Goal: Task Accomplishment & Management: Manage account settings

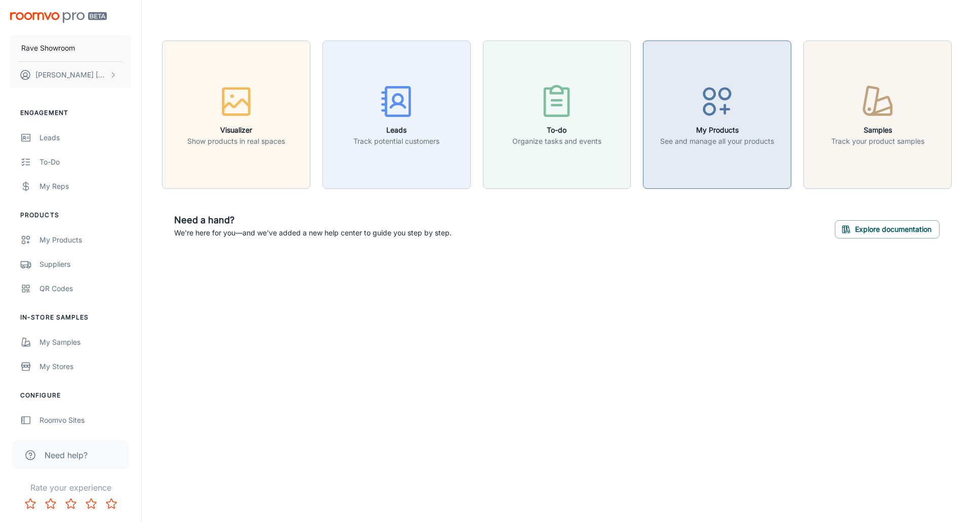
click at [715, 119] on icon "button" at bounding box center [717, 102] width 38 height 38
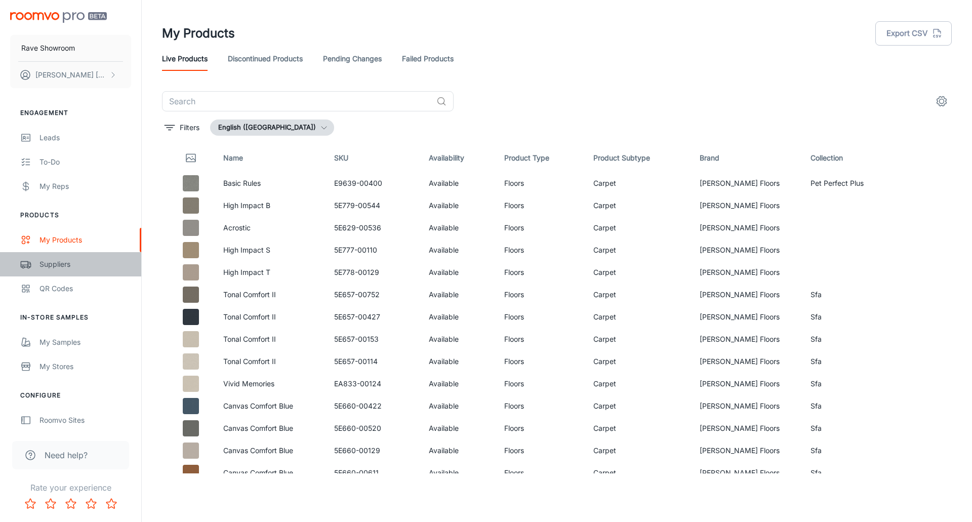
click at [52, 264] on div "Suppliers" at bounding box center [85, 264] width 92 height 11
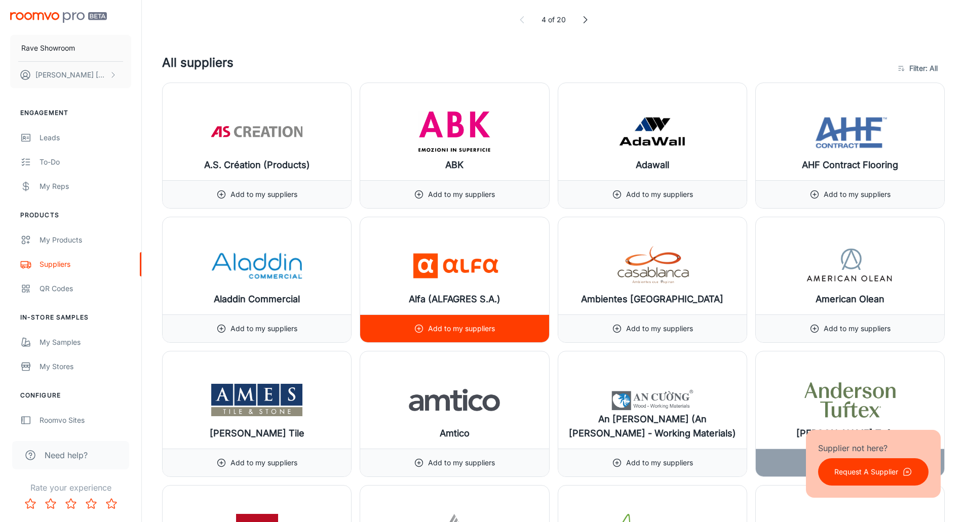
scroll to position [760, 0]
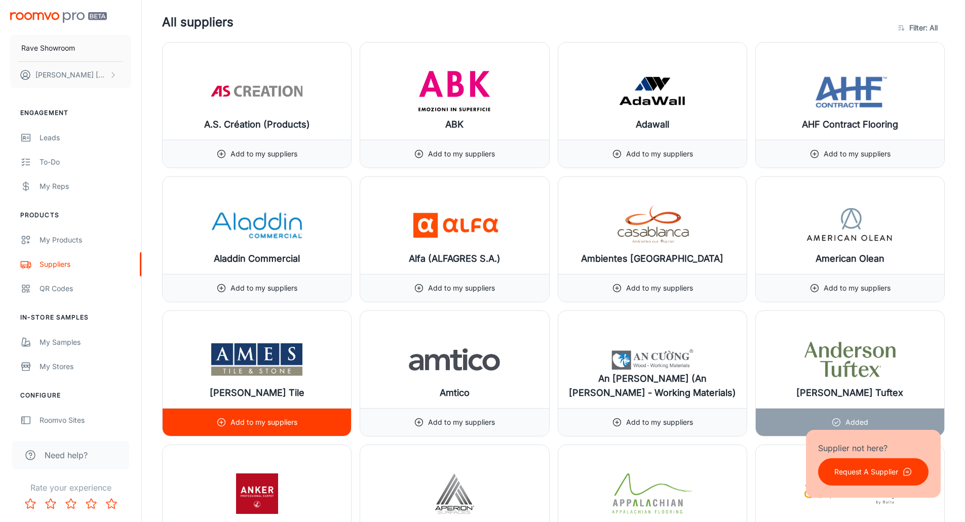
click at [259, 364] on img at bounding box center [256, 359] width 91 height 41
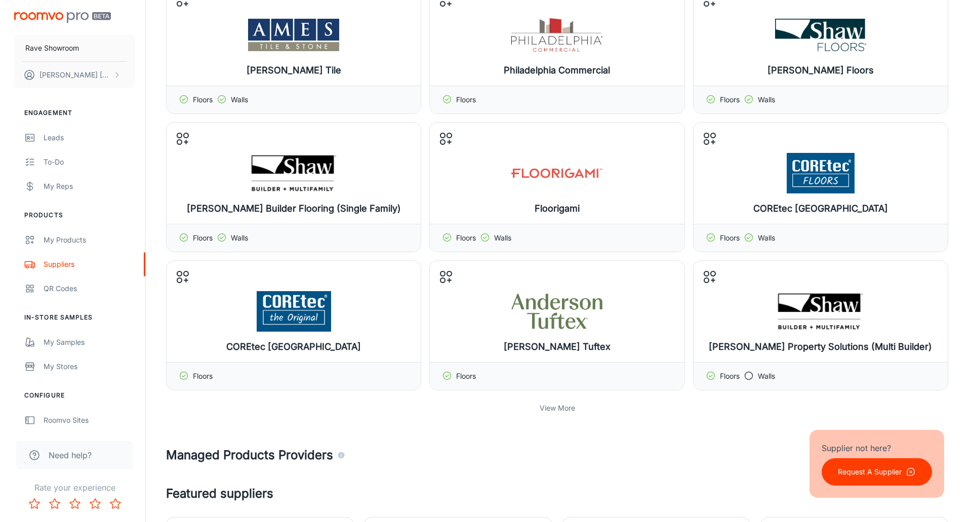
scroll to position [0, 0]
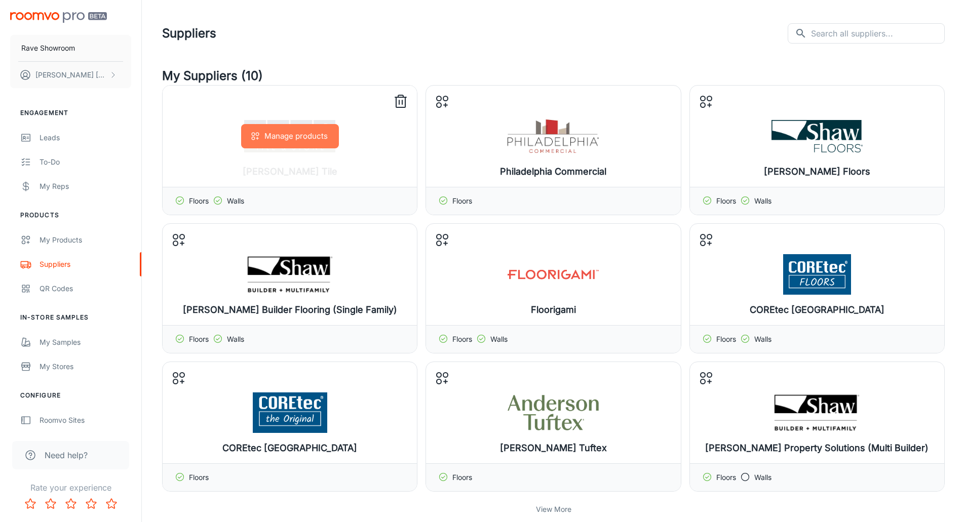
click at [283, 137] on button "Manage products" at bounding box center [290, 136] width 98 height 24
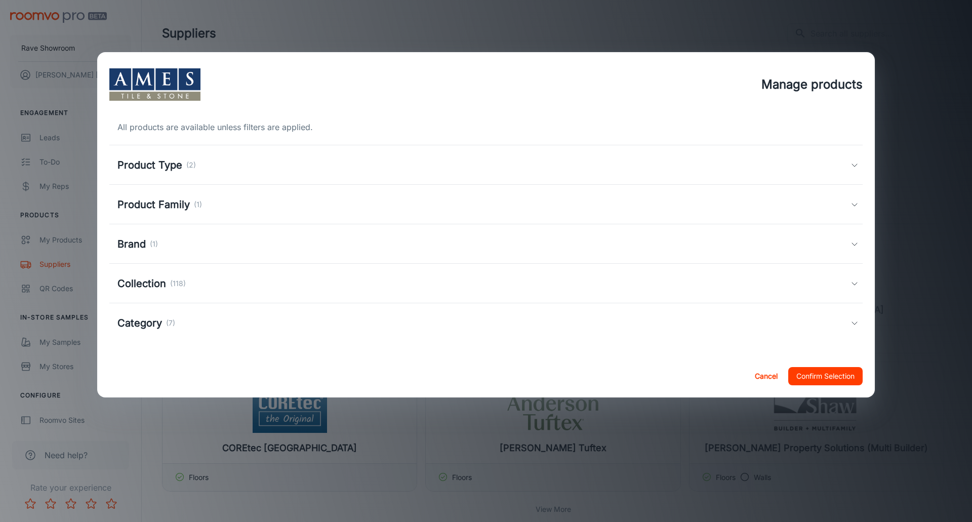
click at [855, 165] on icon at bounding box center [855, 165] width 8 height 8
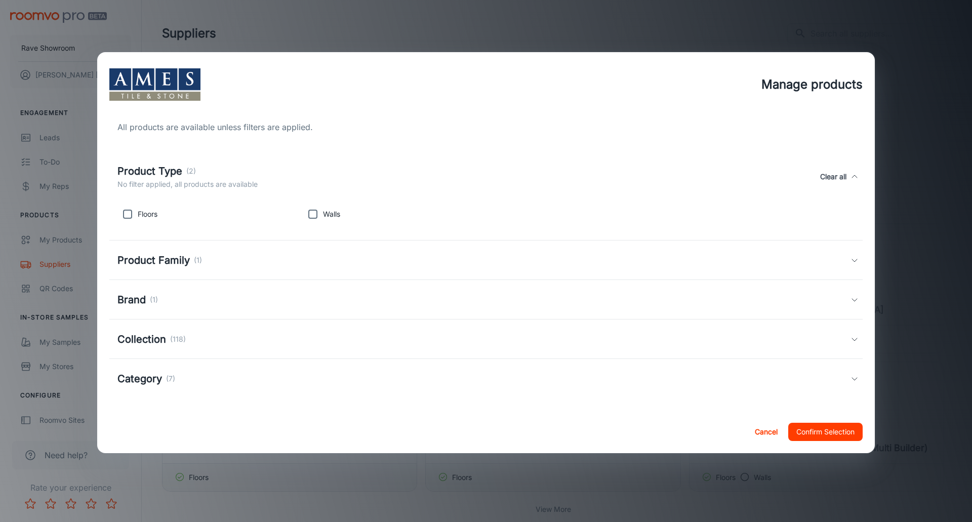
click at [856, 260] on icon at bounding box center [855, 260] width 8 height 8
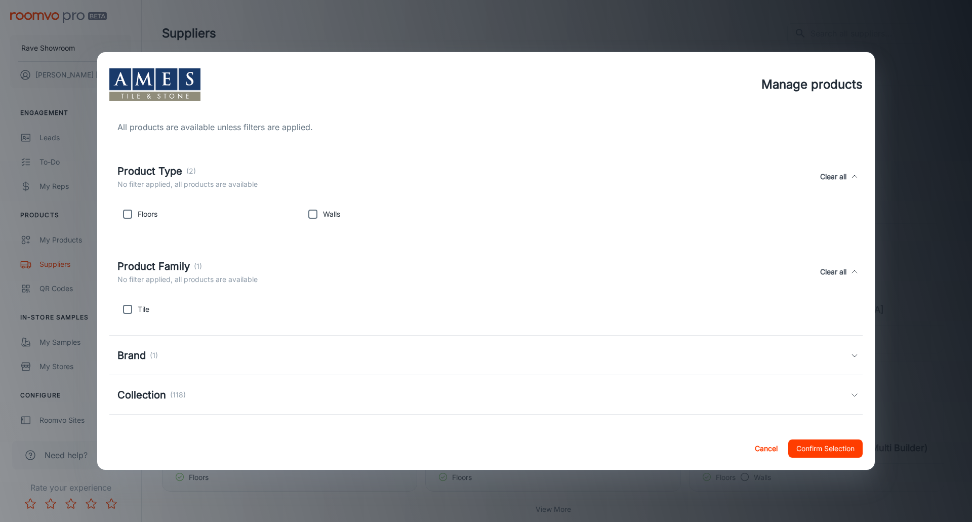
click at [852, 356] on polyline at bounding box center [854, 355] width 5 height 3
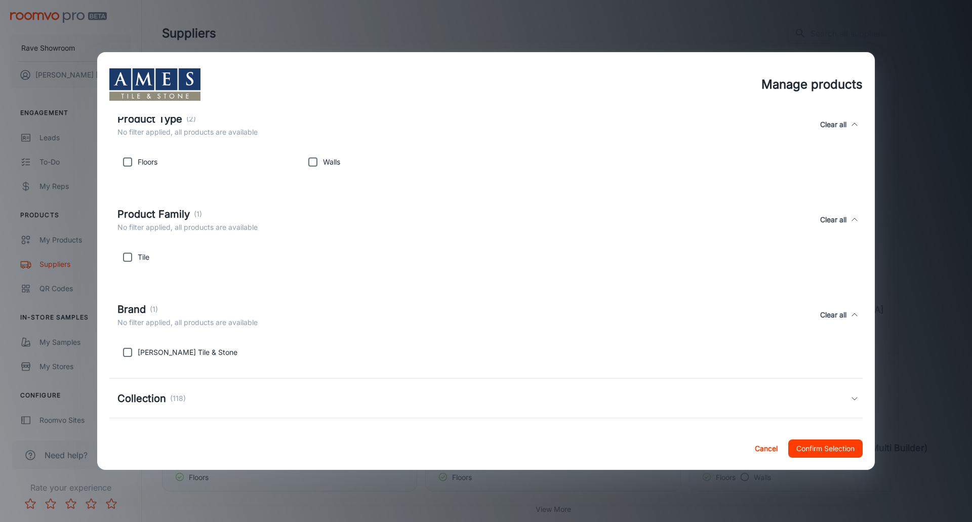
scroll to position [95, 0]
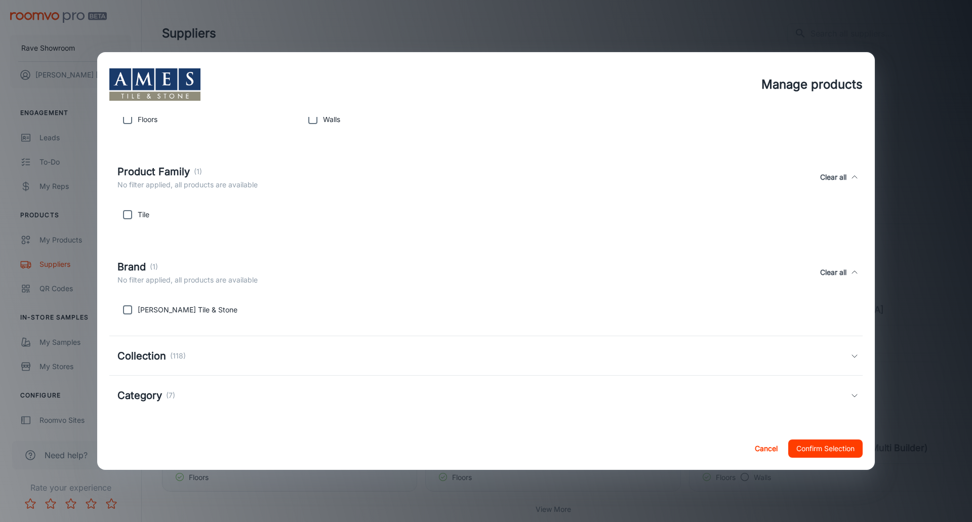
click at [851, 355] on icon at bounding box center [855, 356] width 8 height 8
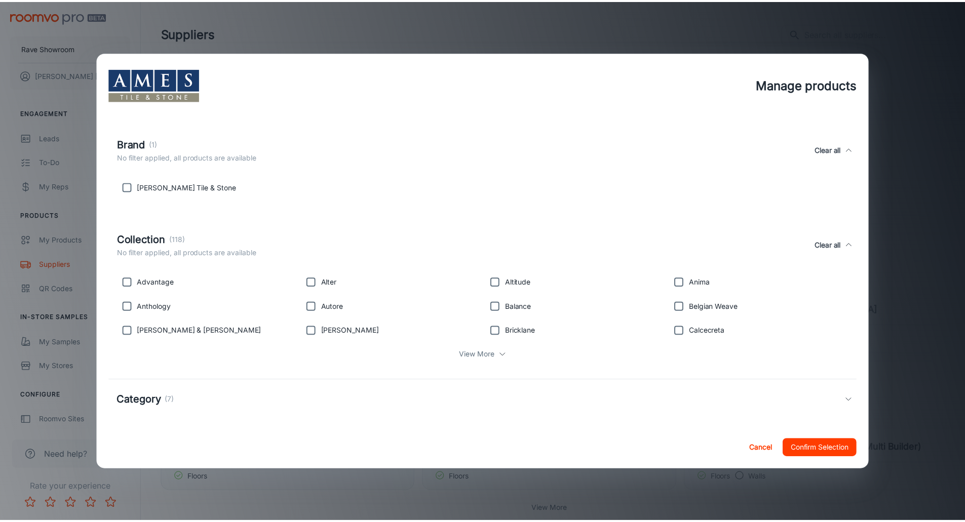
scroll to position [222, 0]
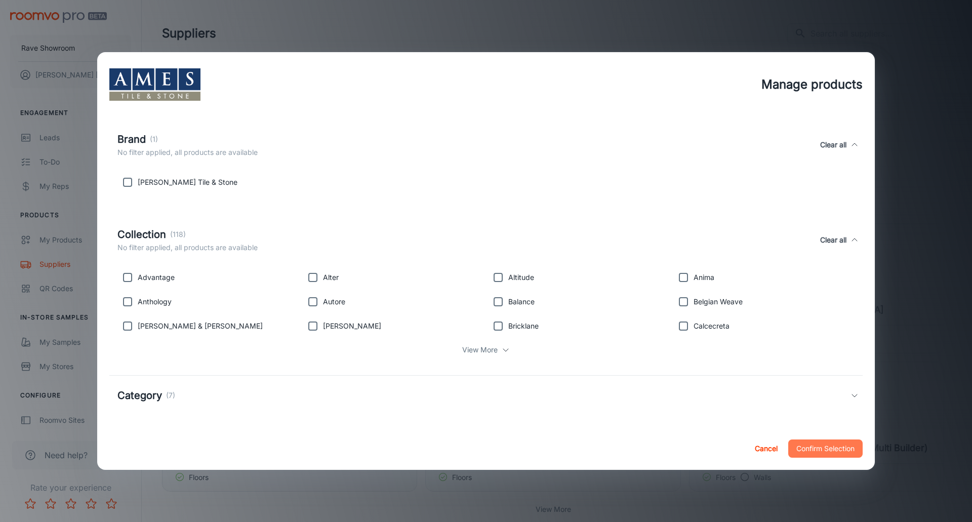
click at [834, 452] on button "Confirm Selection" at bounding box center [825, 449] width 74 height 18
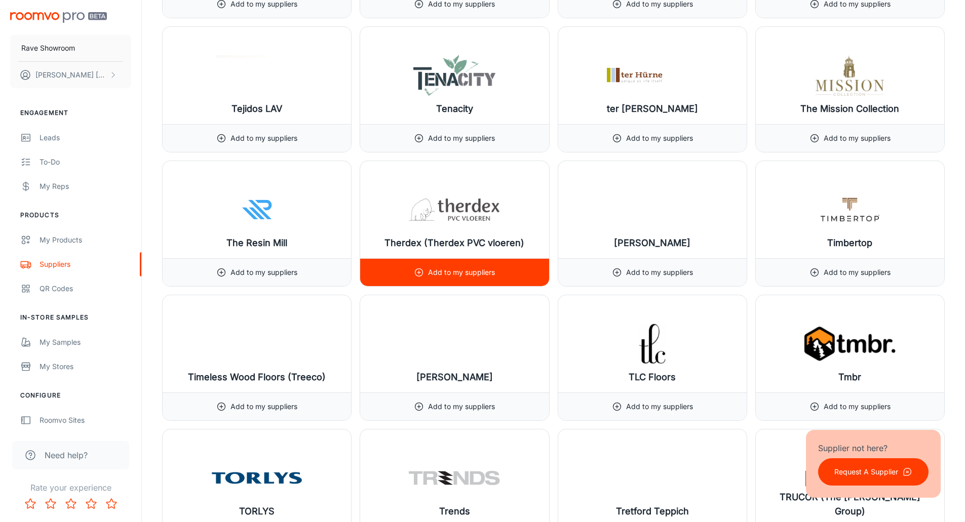
scroll to position [11338, 0]
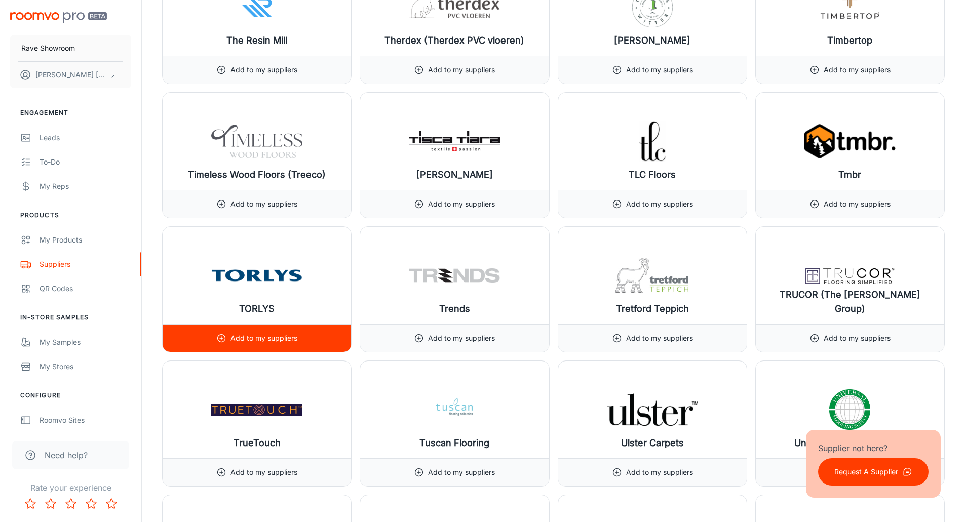
click at [257, 277] on img at bounding box center [256, 275] width 91 height 41
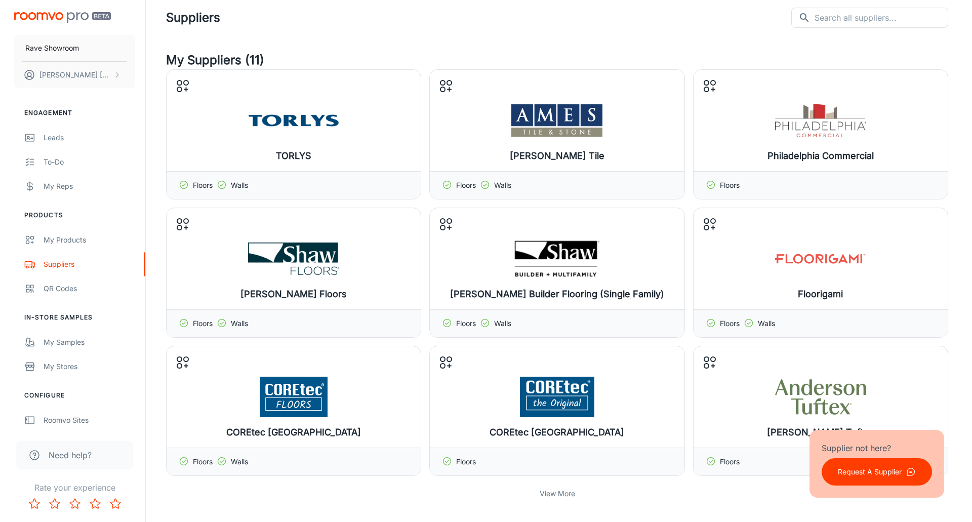
scroll to position [0, 0]
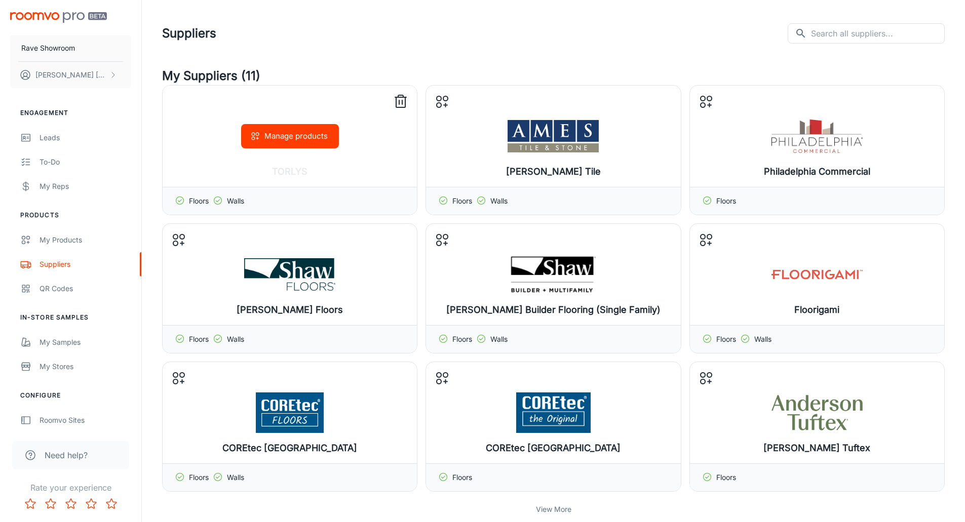
click at [286, 140] on button "Manage products" at bounding box center [290, 136] width 98 height 24
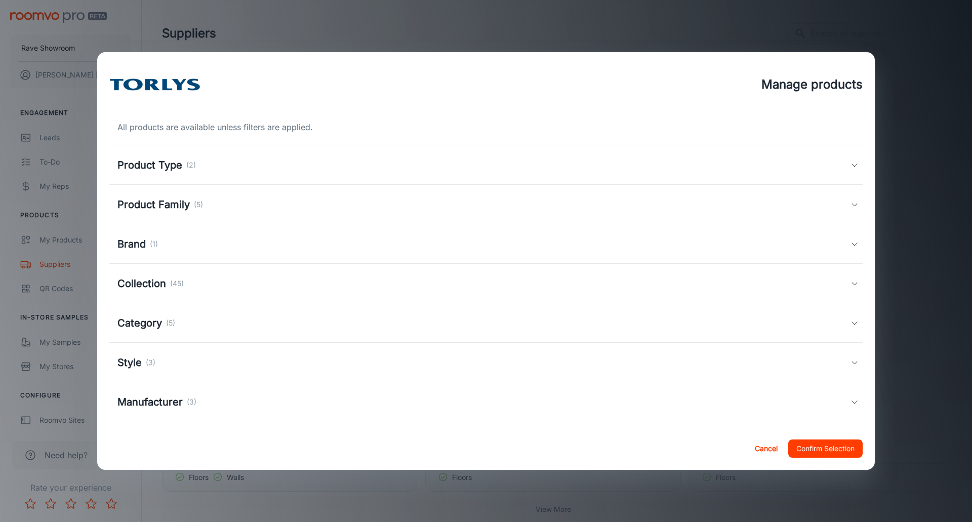
scroll to position [7, 0]
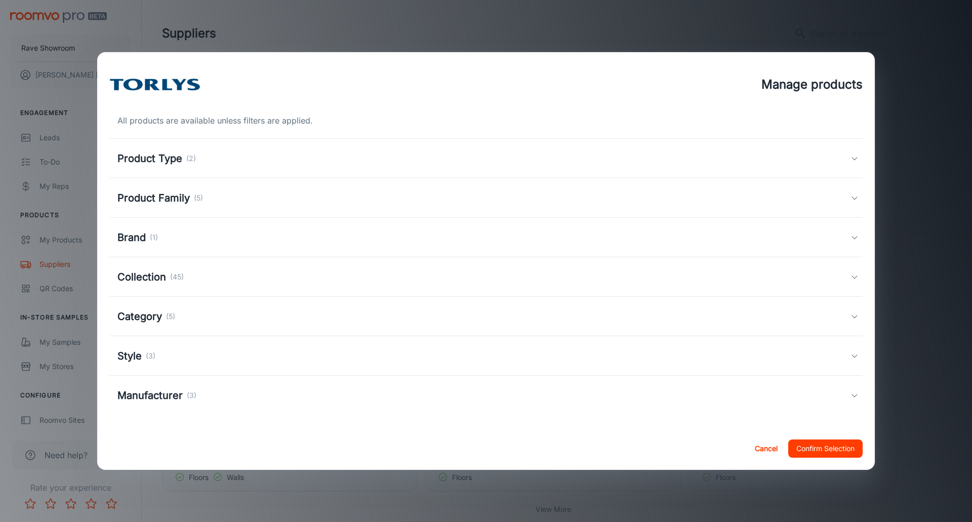
click at [851, 160] on icon at bounding box center [855, 158] width 8 height 8
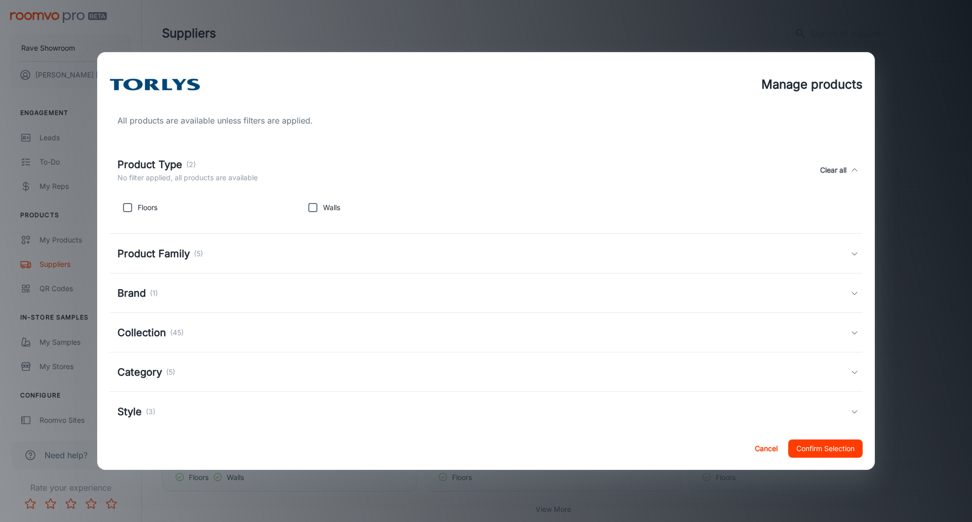
click at [851, 257] on icon at bounding box center [855, 254] width 8 height 8
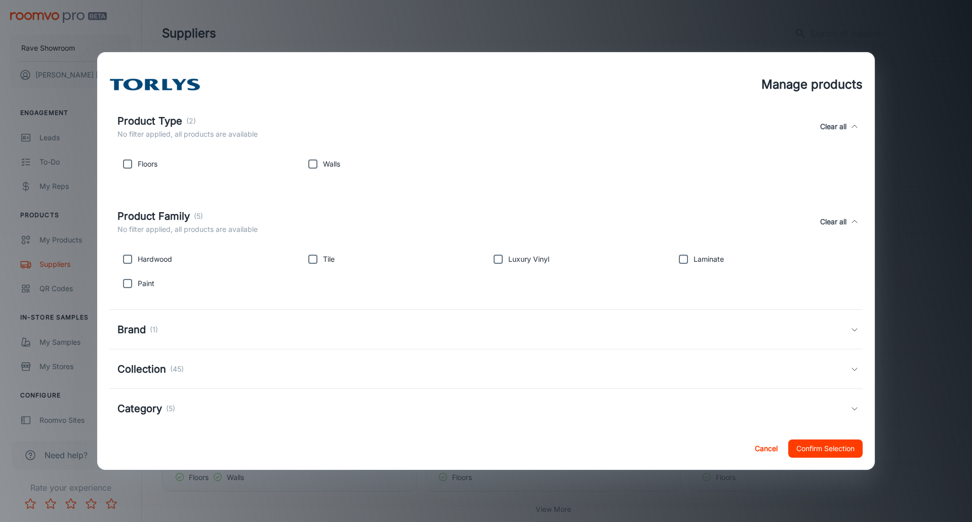
scroll to position [108, 0]
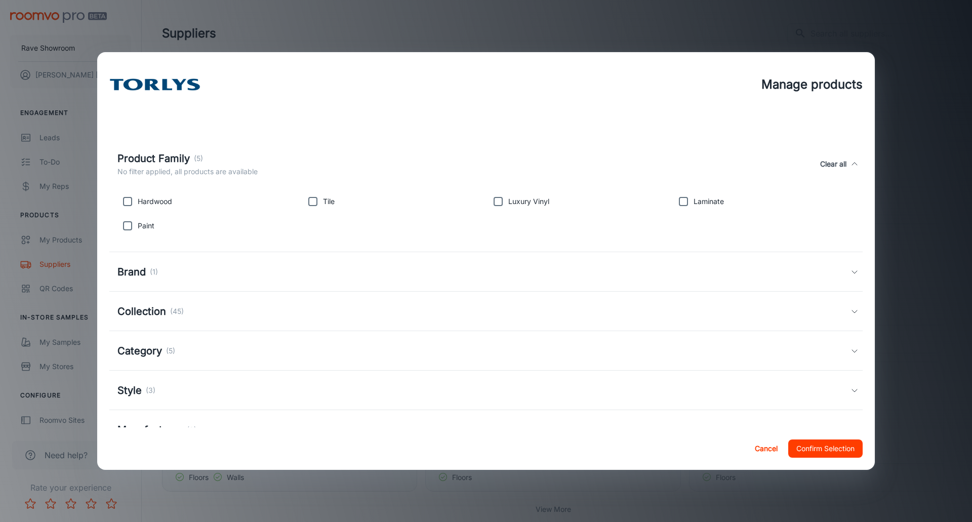
click at [851, 272] on icon at bounding box center [855, 272] width 8 height 8
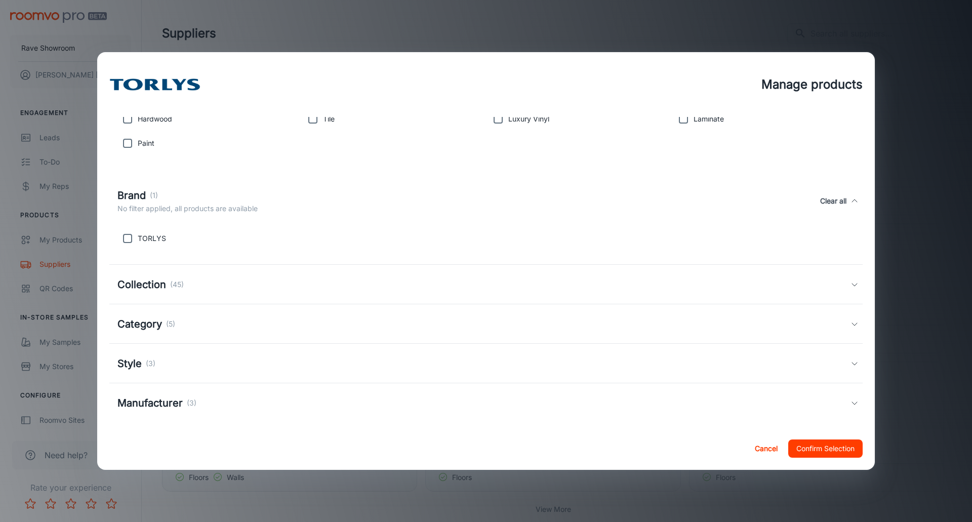
scroll to position [198, 0]
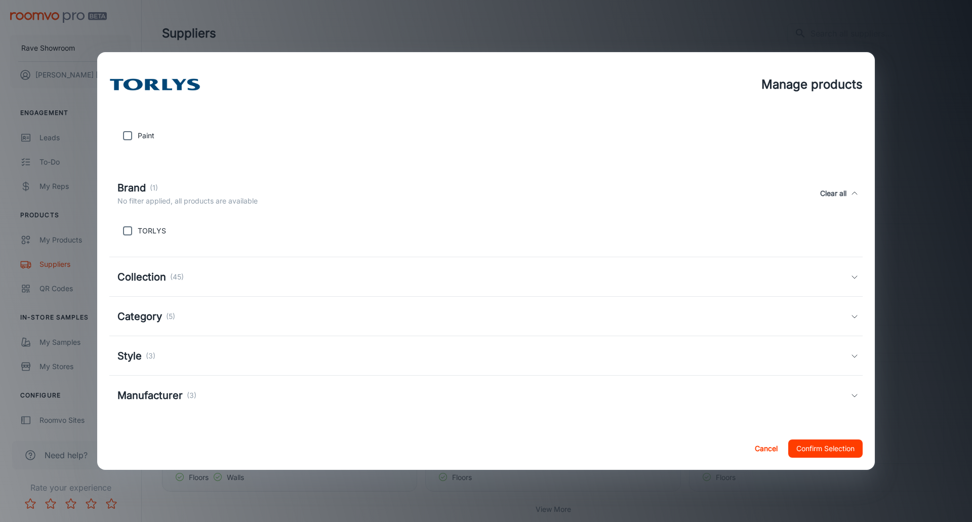
click at [851, 280] on icon at bounding box center [855, 277] width 8 height 8
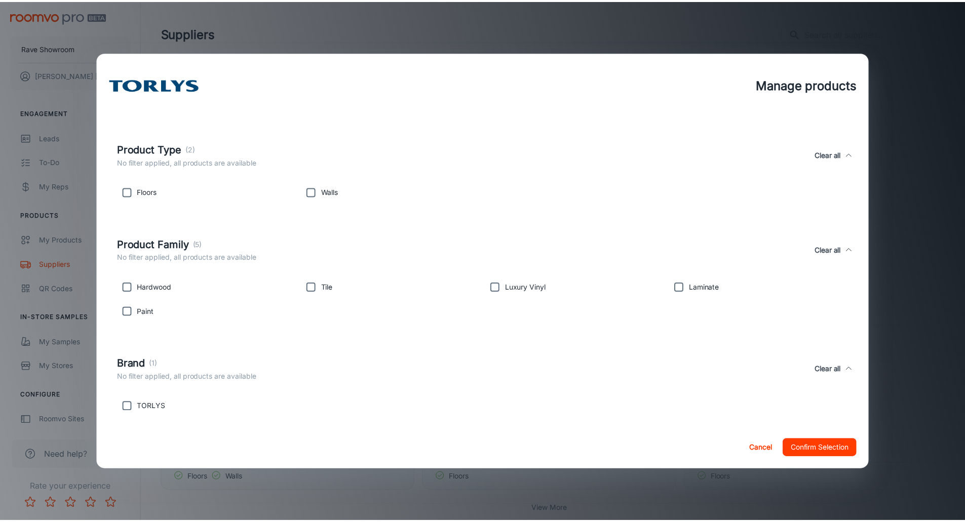
scroll to position [0, 0]
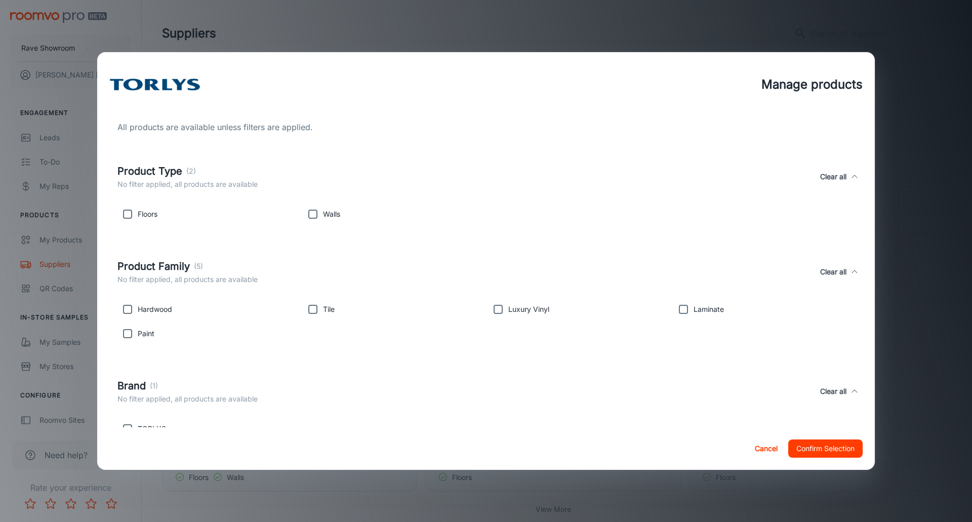
click at [642, 19] on div "Manage products All products are available unless filters are applied. Product …" at bounding box center [486, 261] width 972 height 522
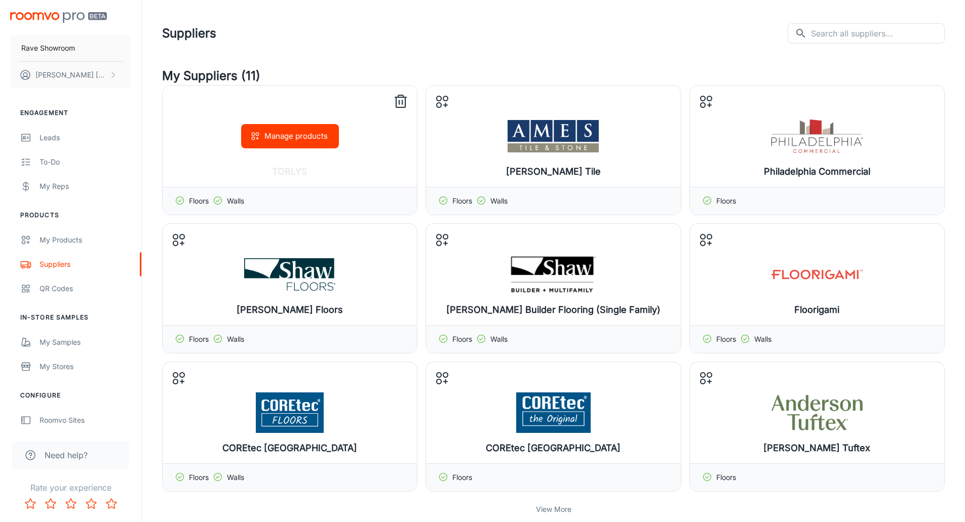
click at [399, 102] on line at bounding box center [399, 102] width 0 height 4
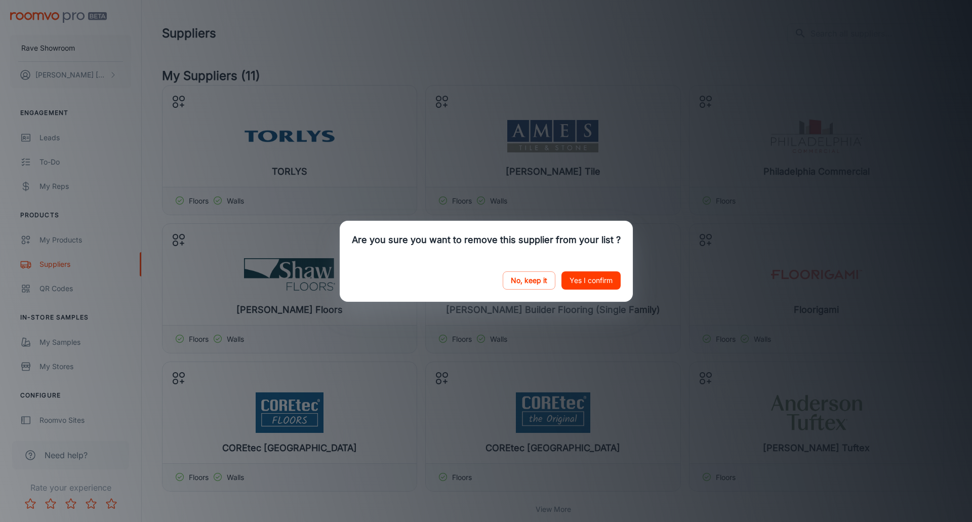
click at [579, 282] on button "Yes I confirm" at bounding box center [591, 280] width 59 height 18
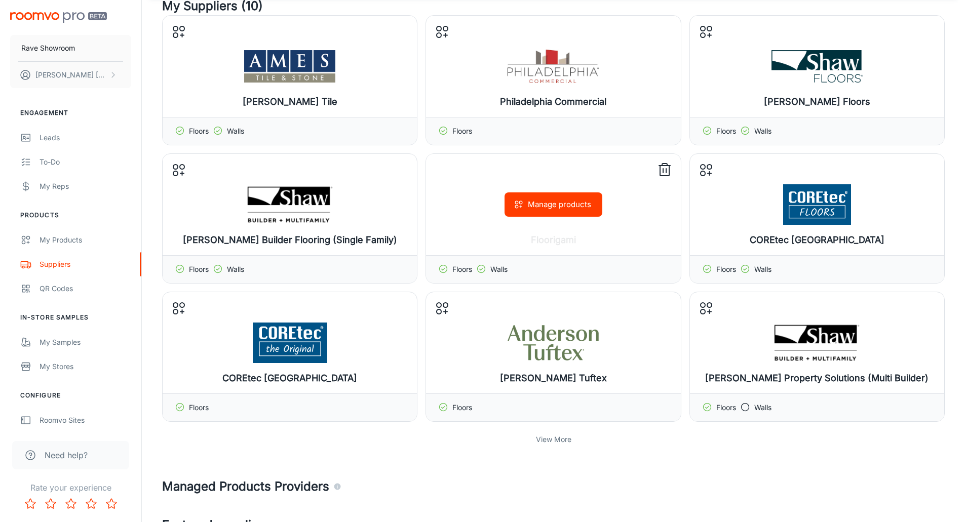
scroll to position [101, 0]
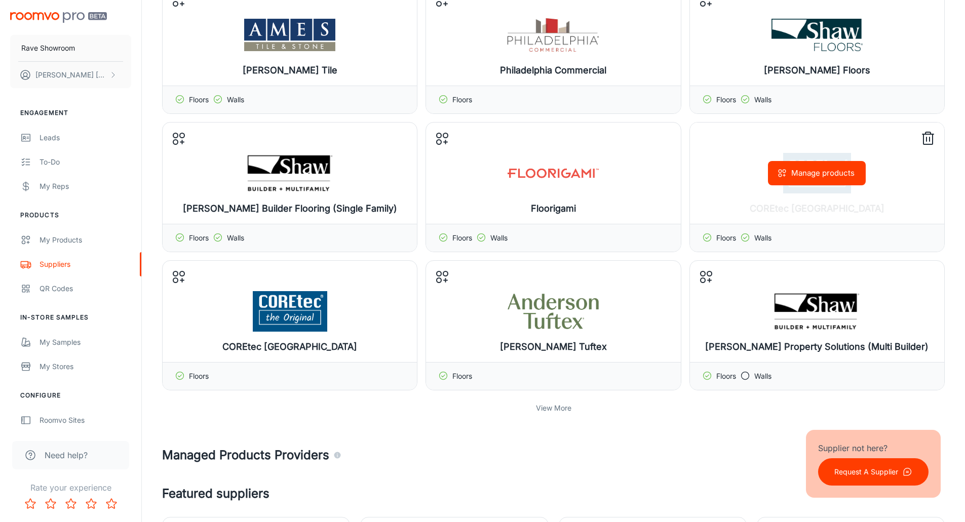
click at [929, 141] on line at bounding box center [929, 139] width 0 height 4
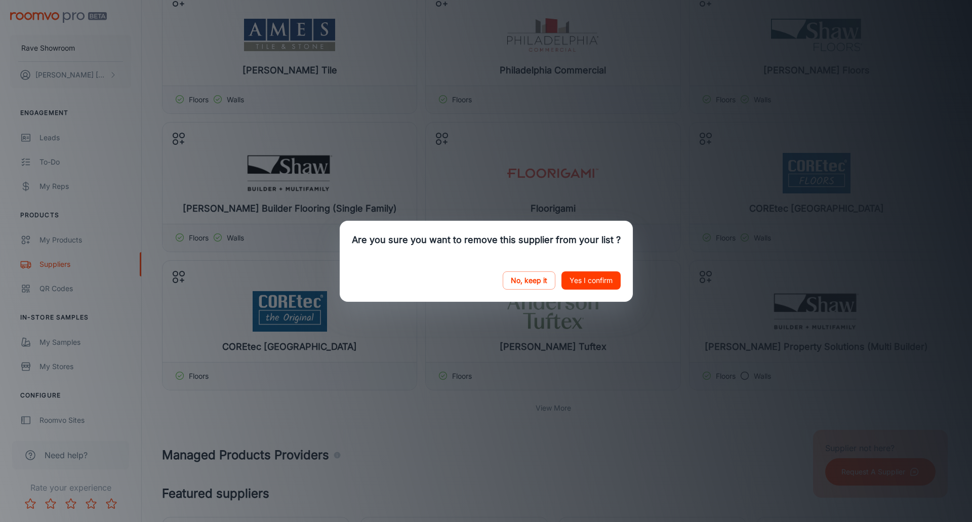
click at [583, 283] on button "Yes I confirm" at bounding box center [591, 280] width 59 height 18
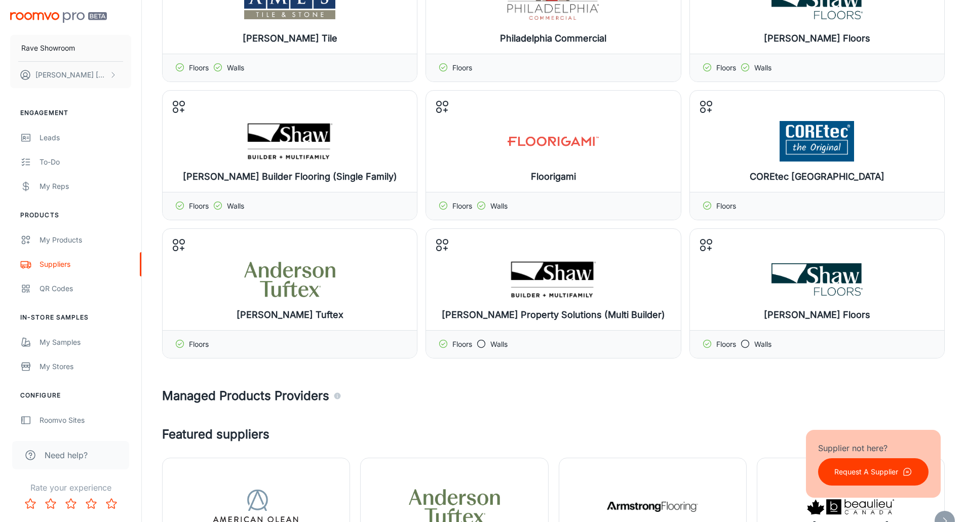
scroll to position [203, 0]
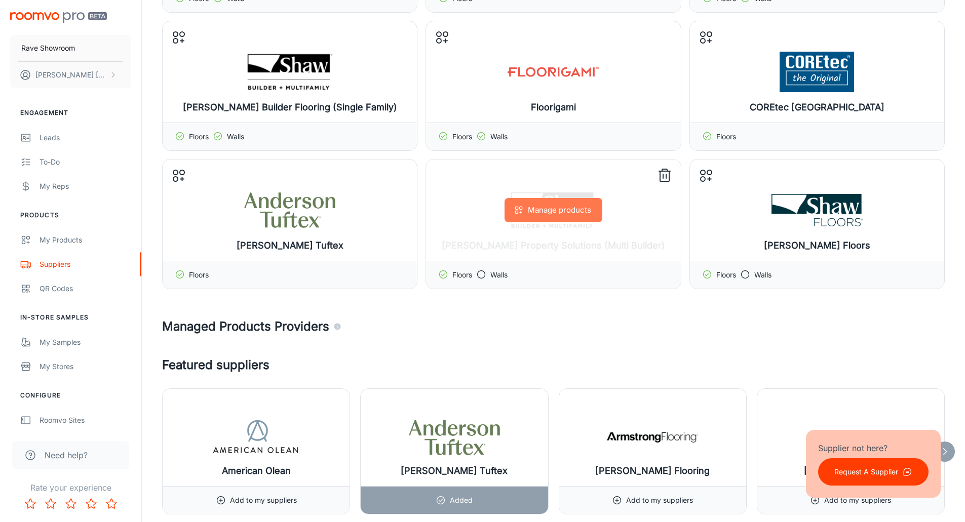
click at [559, 216] on button "Manage products" at bounding box center [553, 210] width 98 height 24
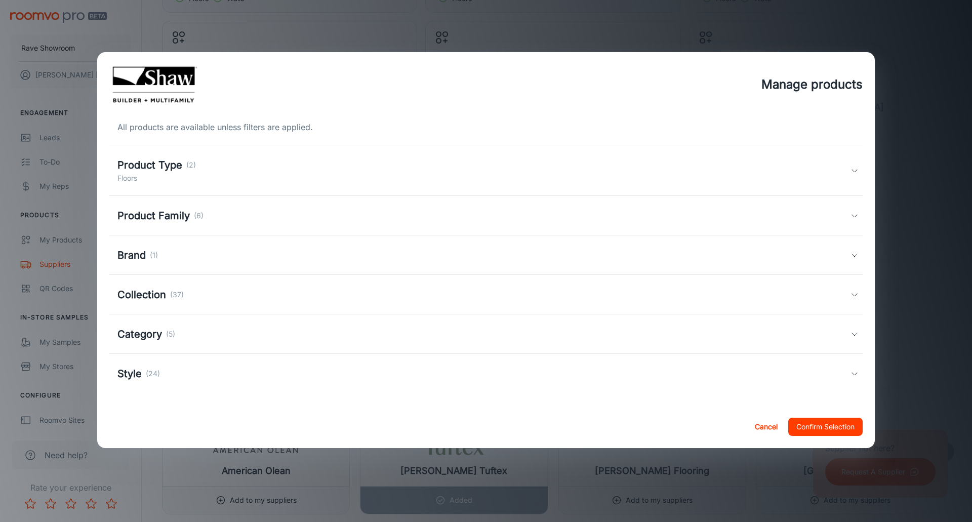
click at [766, 425] on button "Cancel" at bounding box center [766, 427] width 32 height 18
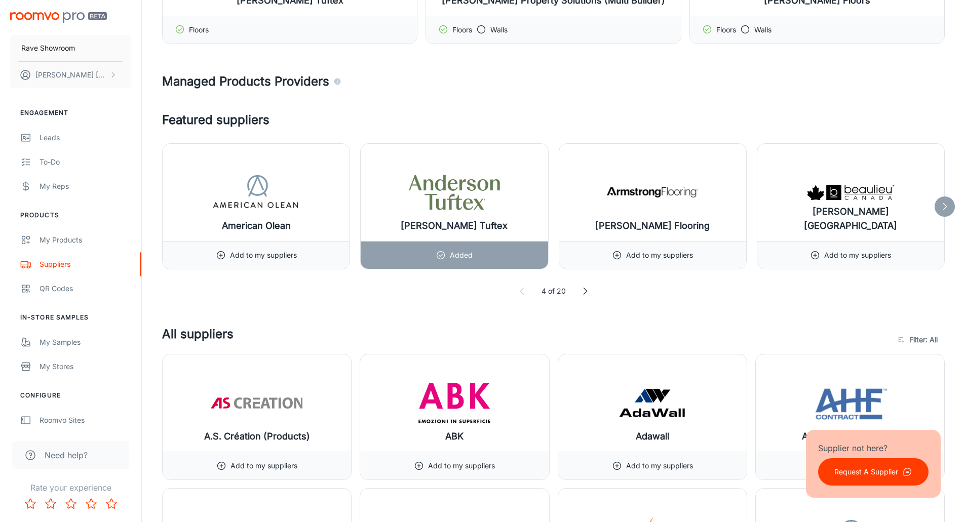
scroll to position [456, 0]
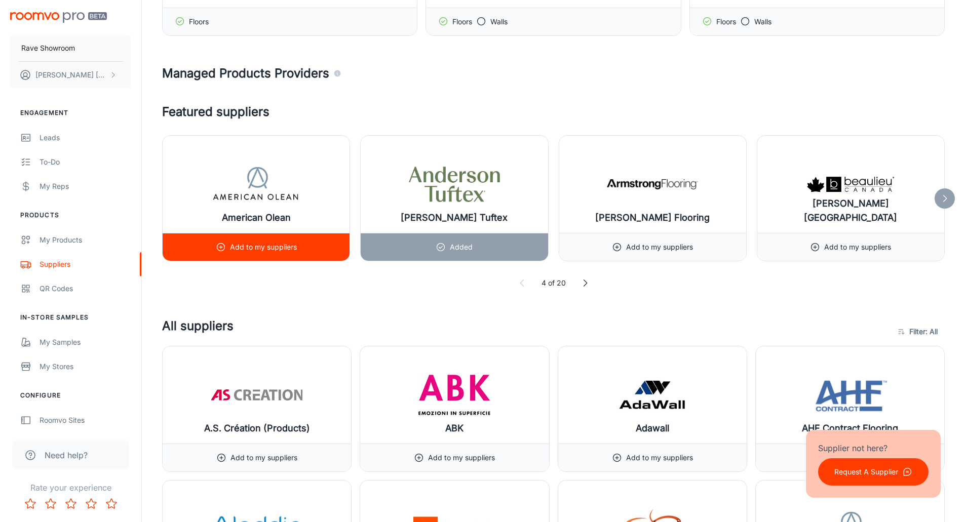
click at [237, 250] on p "Add to my suppliers" at bounding box center [263, 247] width 67 height 11
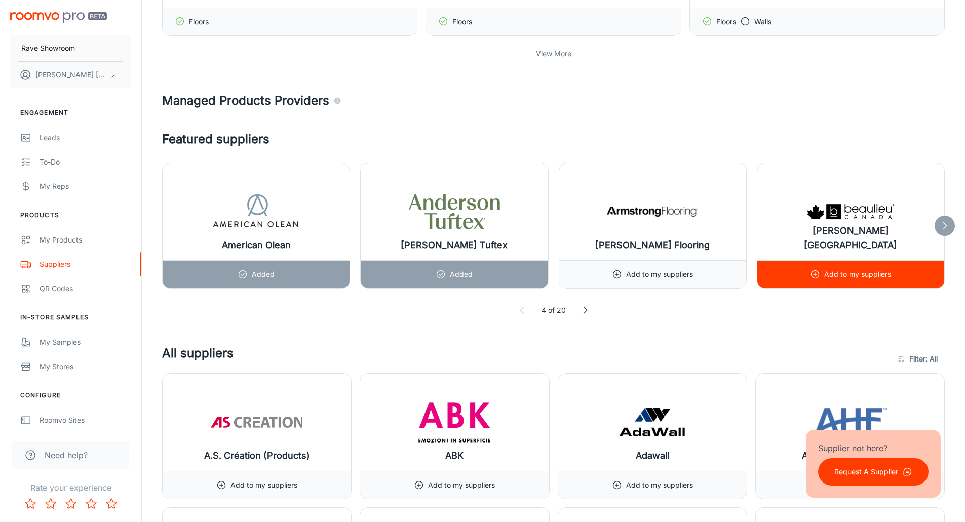
click at [846, 275] on p "Add to my suppliers" at bounding box center [857, 274] width 67 height 11
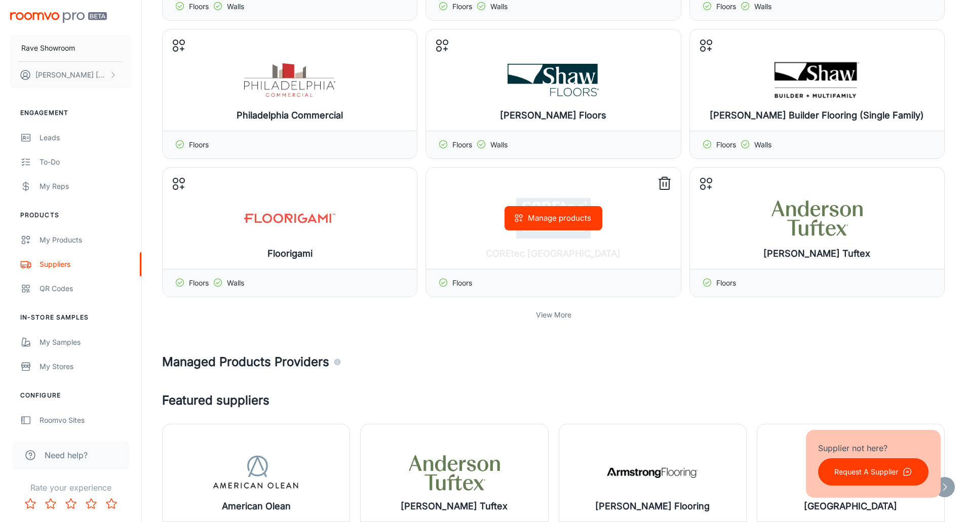
scroll to position [253, 0]
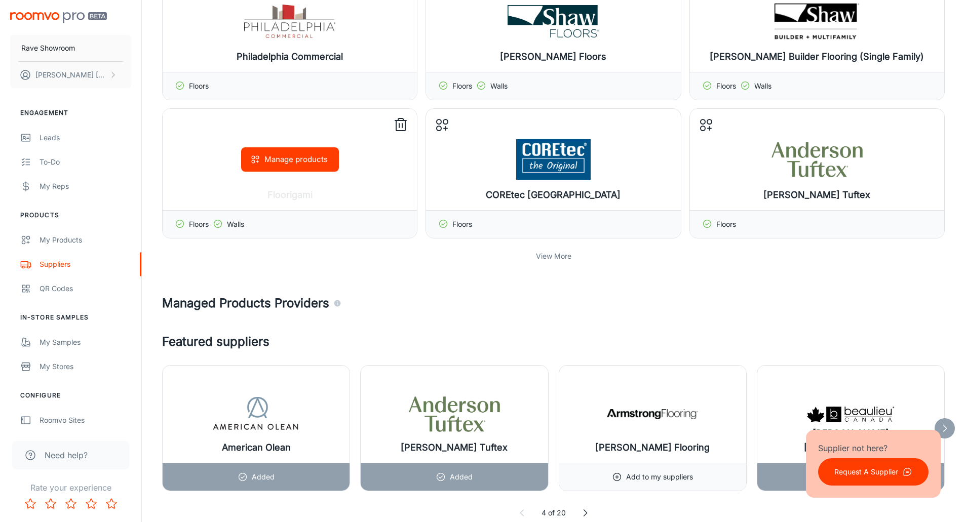
click at [403, 123] on icon at bounding box center [400, 125] width 16 height 16
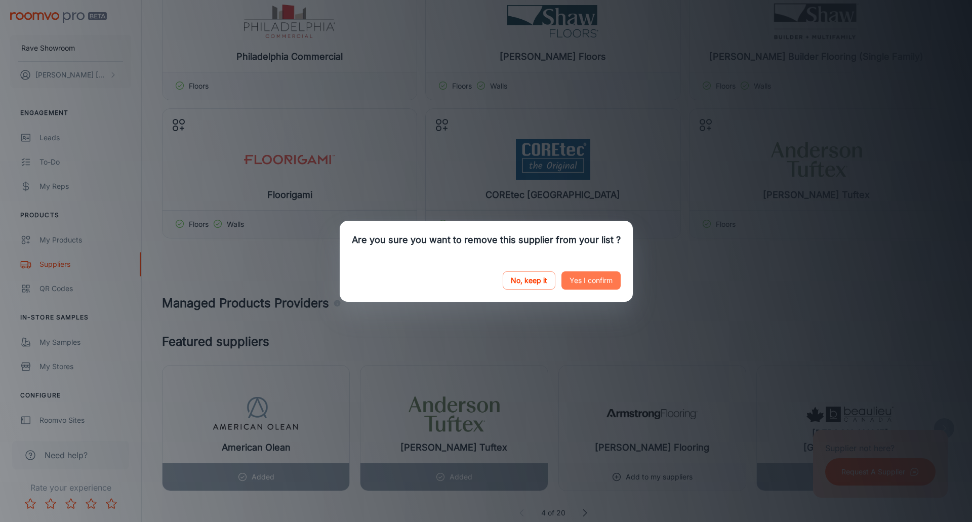
click at [578, 283] on button "Yes I confirm" at bounding box center [591, 280] width 59 height 18
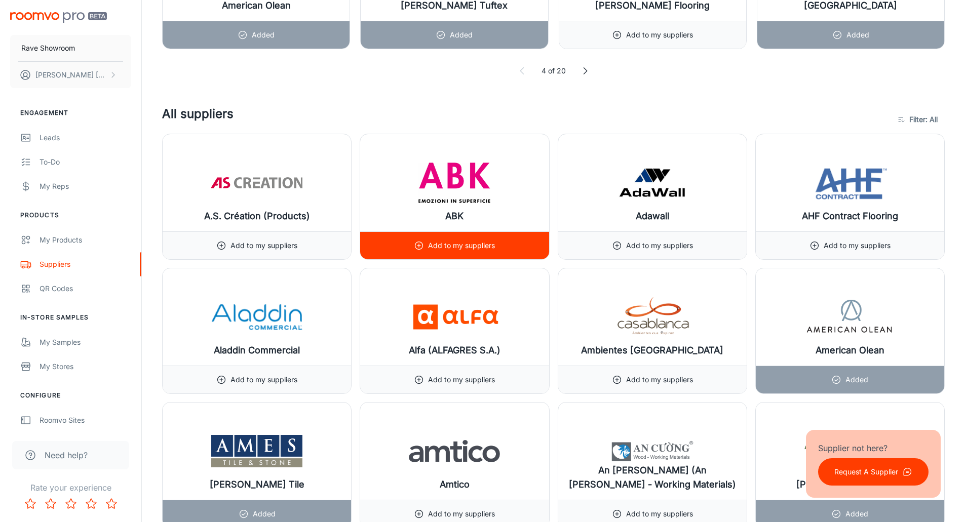
scroll to position [709, 0]
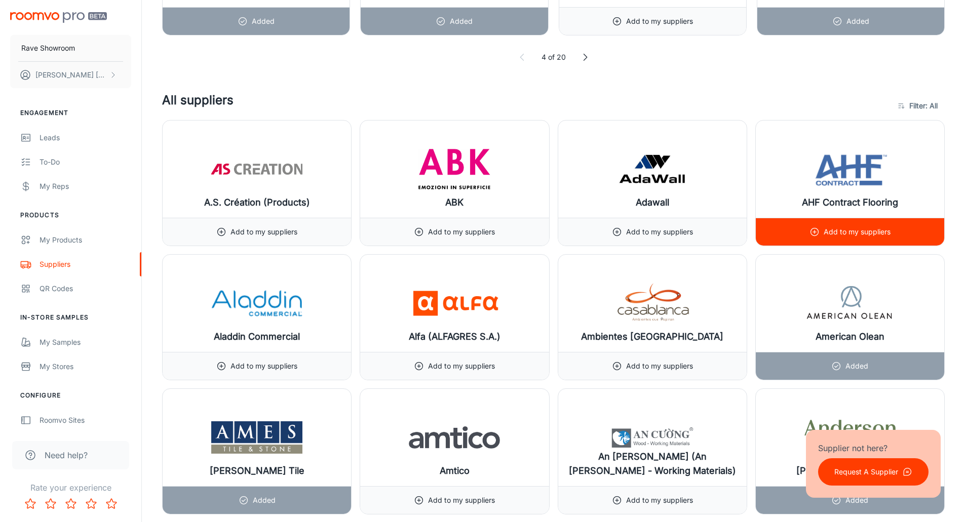
click at [852, 233] on p "Add to my suppliers" at bounding box center [856, 231] width 67 height 11
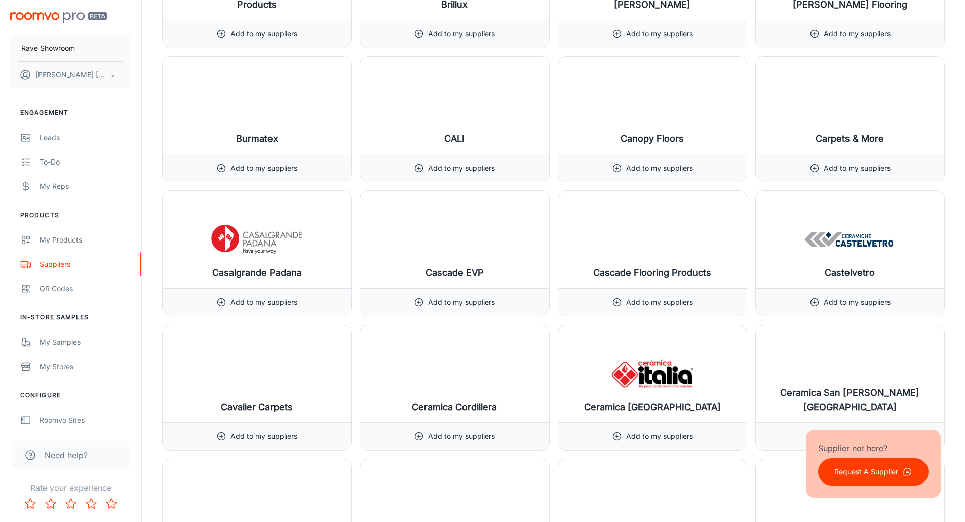
scroll to position [2532, 0]
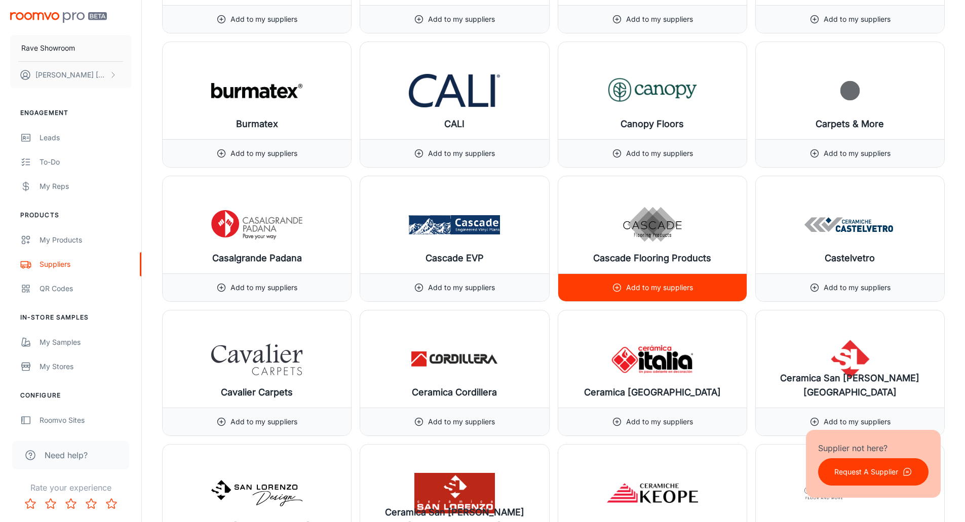
click at [626, 289] on p "Add to my suppliers" at bounding box center [659, 287] width 67 height 11
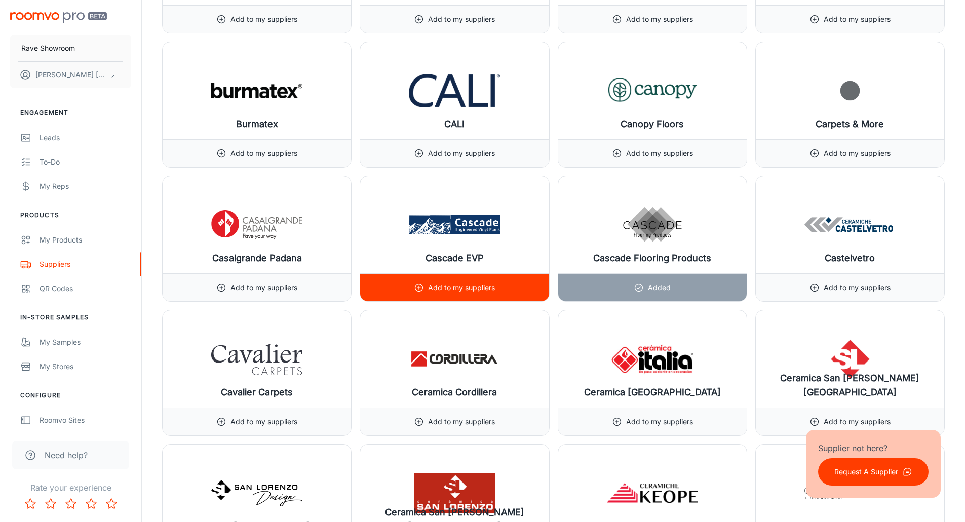
click at [463, 284] on p "Add to my suppliers" at bounding box center [461, 287] width 67 height 11
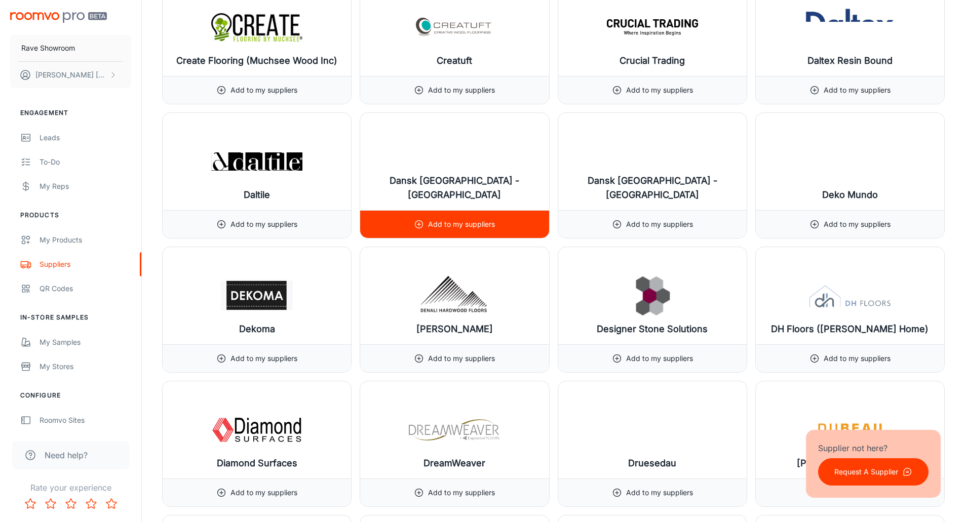
scroll to position [3697, 0]
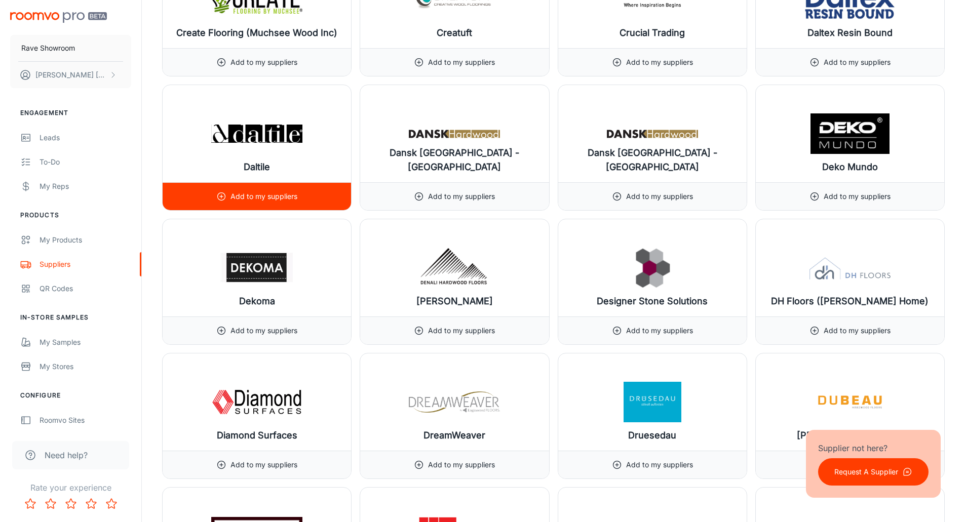
click at [289, 193] on p "Add to my suppliers" at bounding box center [263, 196] width 67 height 11
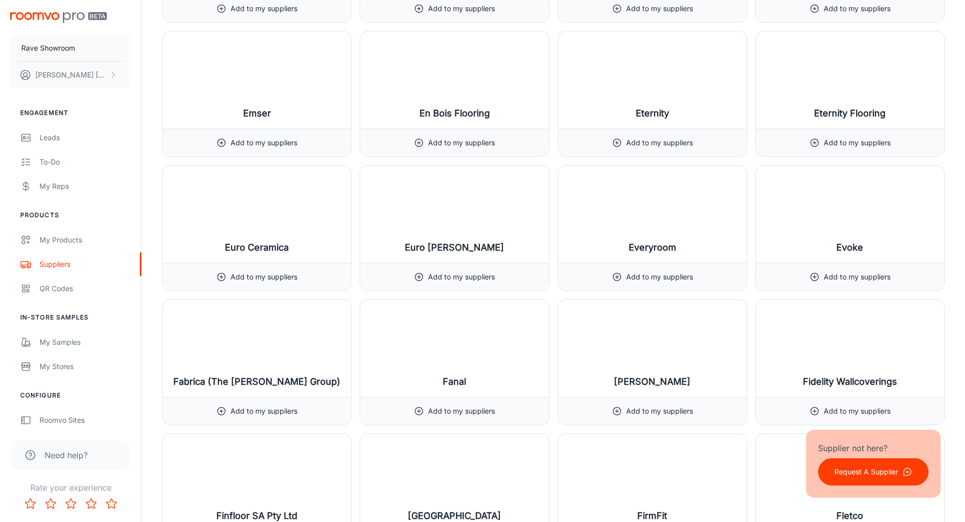
scroll to position [4557, 0]
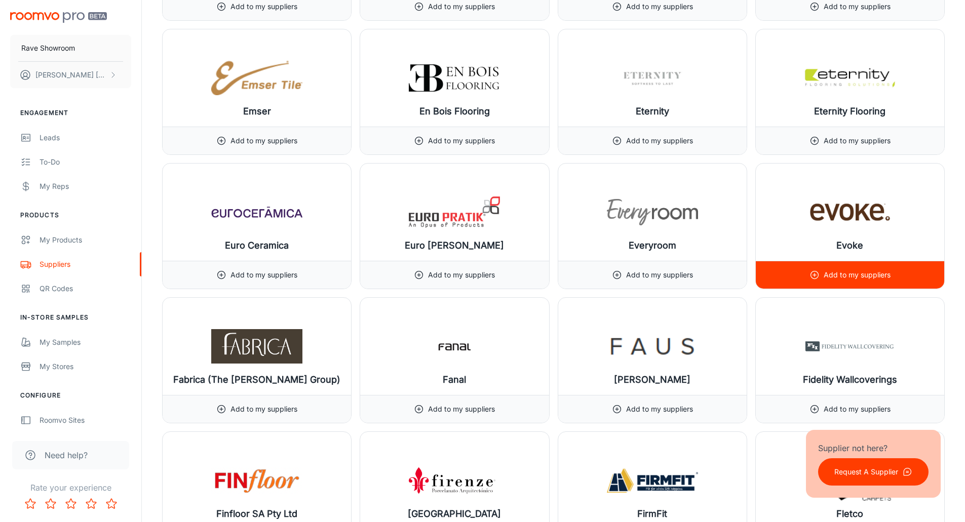
click at [847, 277] on p "Add to my suppliers" at bounding box center [856, 274] width 67 height 11
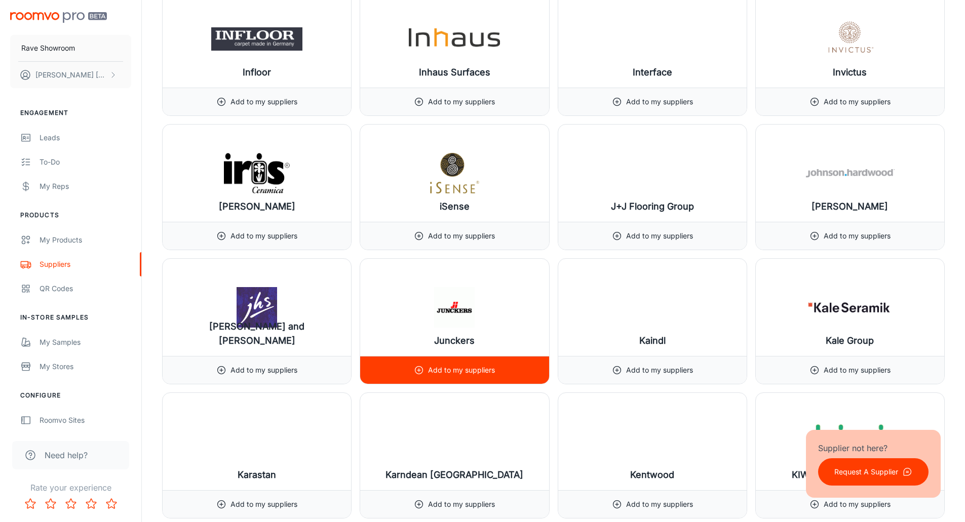
scroll to position [6482, 0]
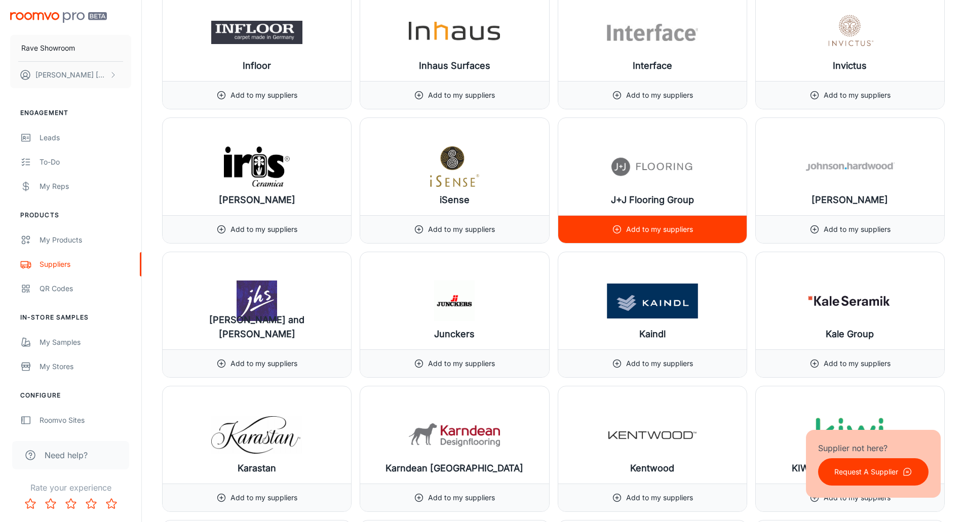
click at [661, 240] on div "Add to my suppliers" at bounding box center [652, 229] width 81 height 27
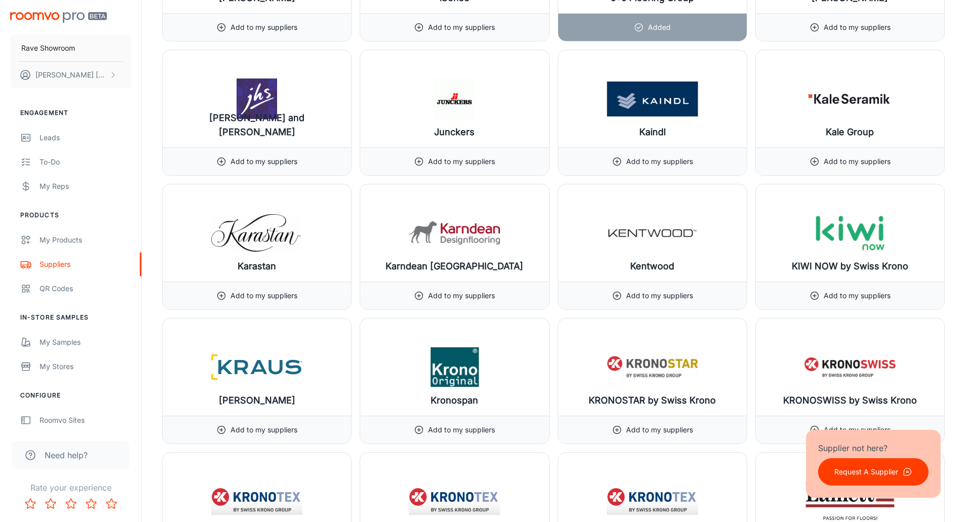
scroll to position [6684, 0]
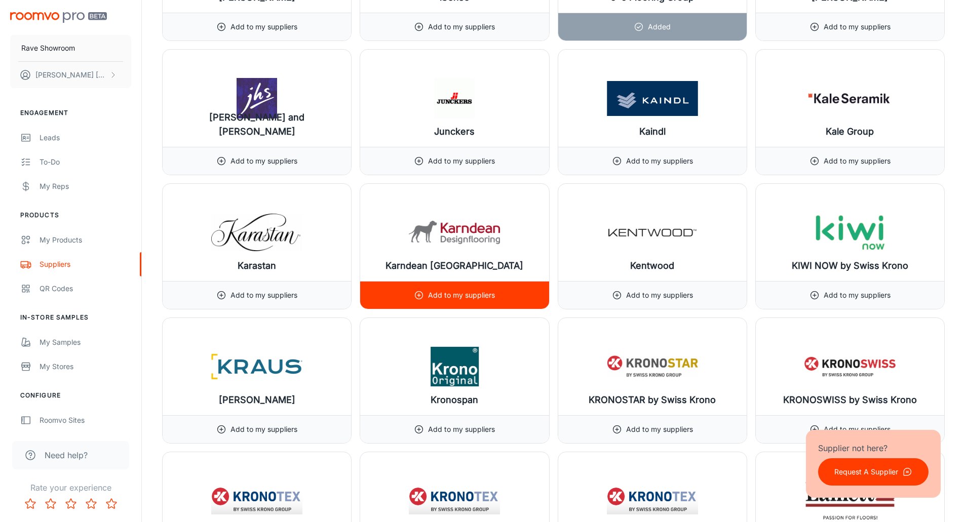
click at [493, 301] on div "Add to my suppliers" at bounding box center [454, 295] width 81 height 27
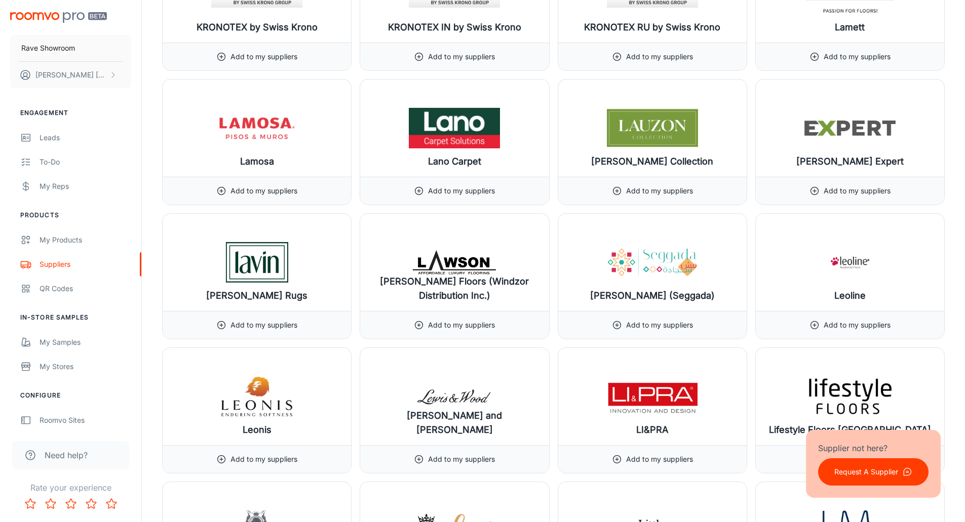
scroll to position [7190, 0]
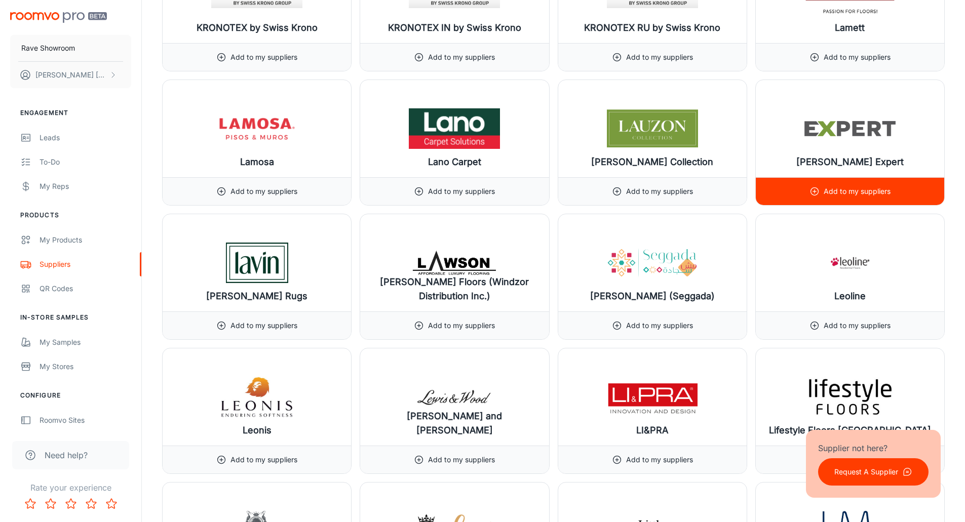
click at [861, 191] on p "Add to my suppliers" at bounding box center [856, 191] width 67 height 11
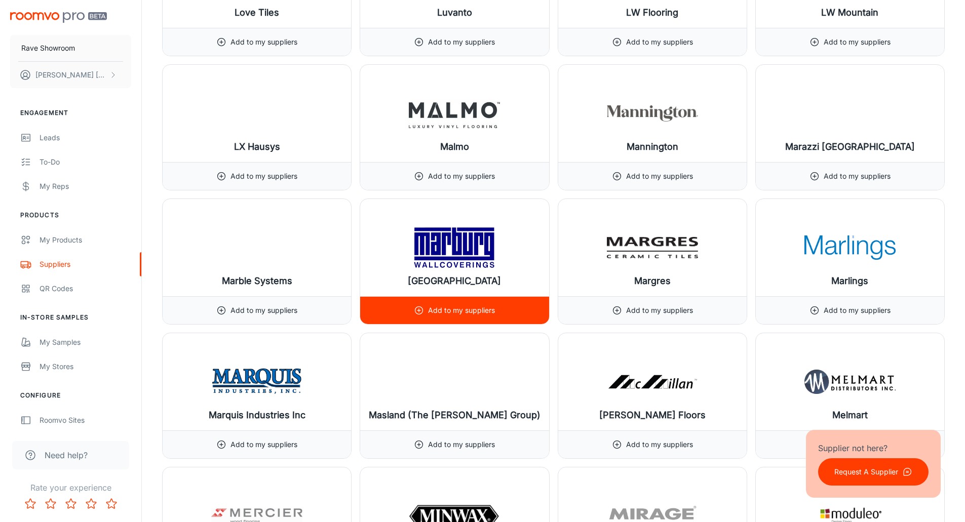
scroll to position [7899, 0]
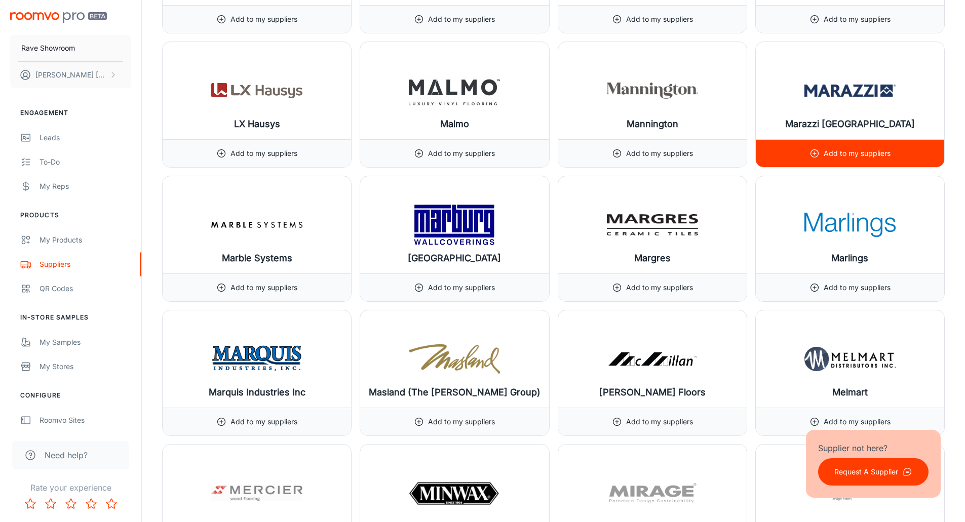
click at [859, 155] on p "Add to my suppliers" at bounding box center [856, 153] width 67 height 11
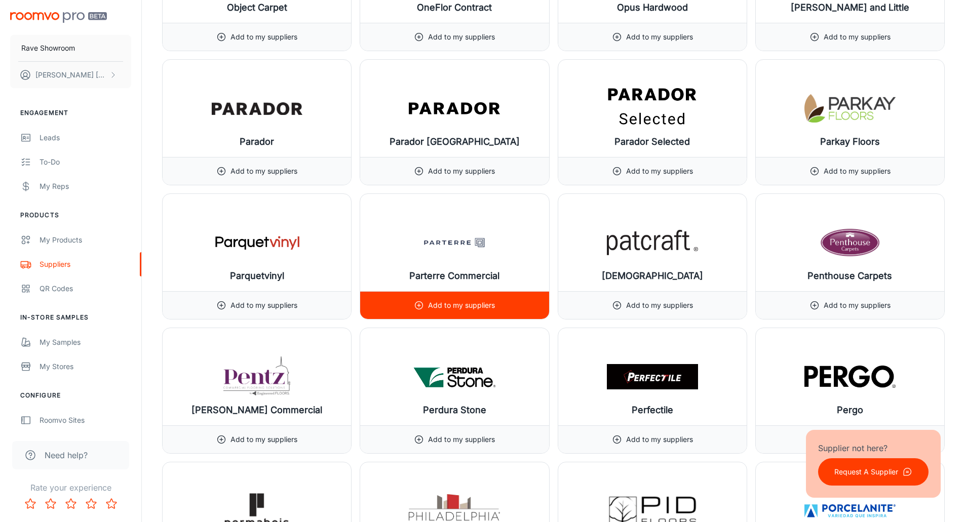
scroll to position [9267, 0]
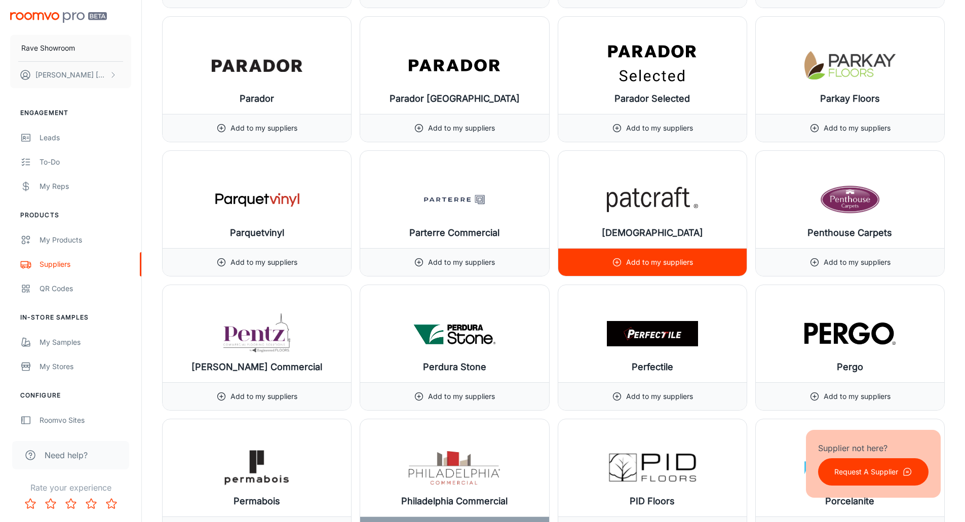
click at [649, 262] on p "Add to my suppliers" at bounding box center [659, 262] width 67 height 11
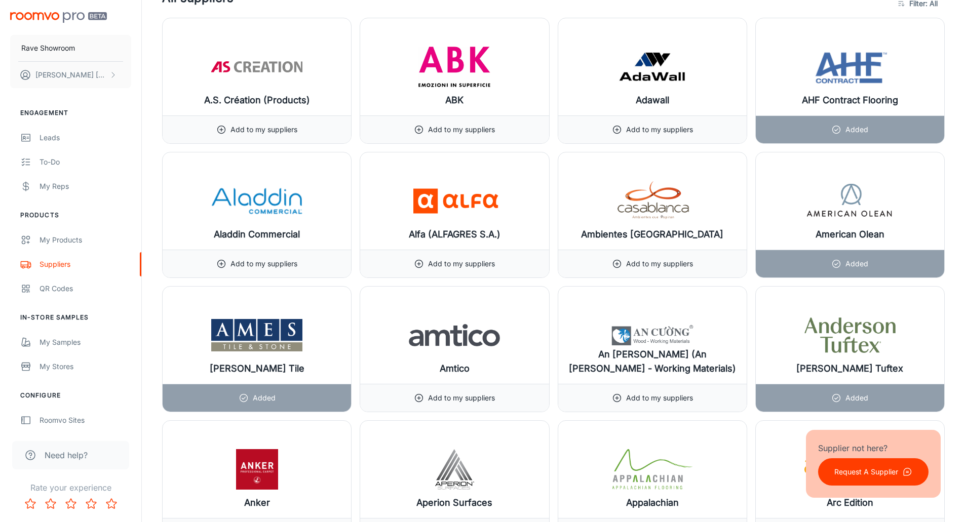
scroll to position [906, 0]
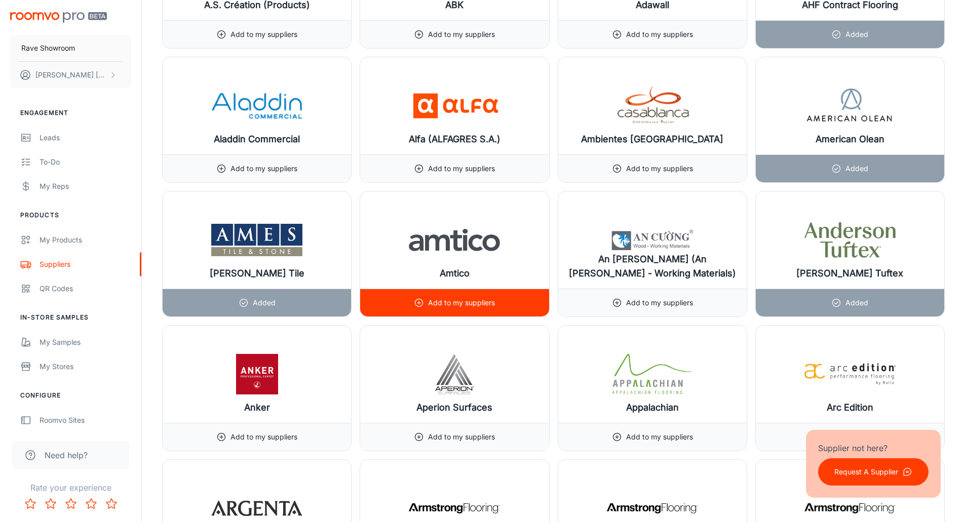
click at [461, 243] on img at bounding box center [454, 240] width 91 height 41
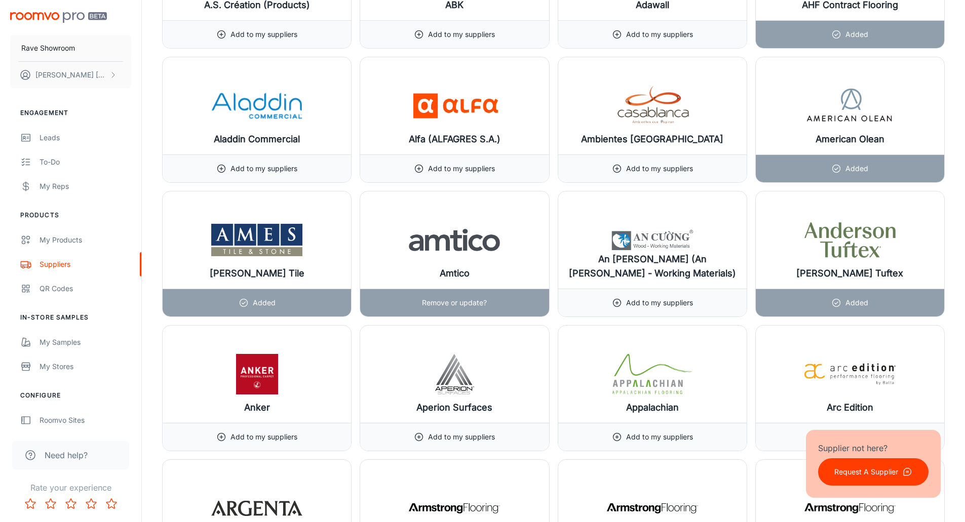
click at [461, 243] on img at bounding box center [454, 240] width 91 height 41
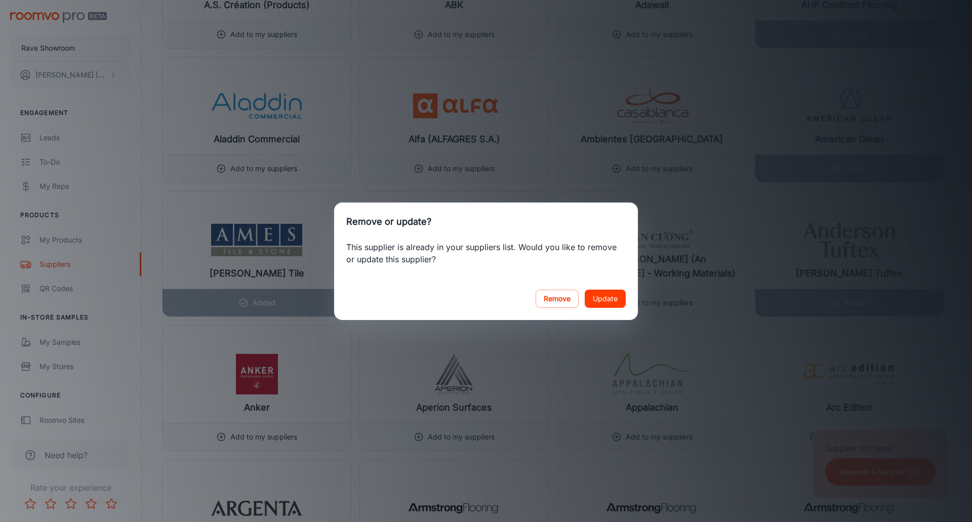
click at [472, 272] on div "This supplier is already in your suppliers list. Would you like to remove or up…" at bounding box center [486, 259] width 304 height 36
click at [483, 164] on div "Remove or update? This supplier is already in your suppliers list. Would you li…" at bounding box center [486, 261] width 972 height 522
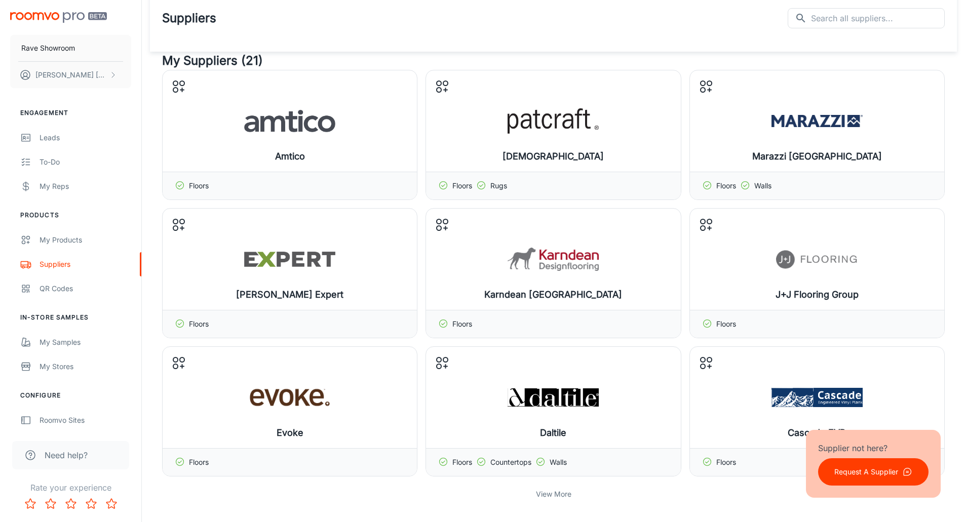
scroll to position [0, 0]
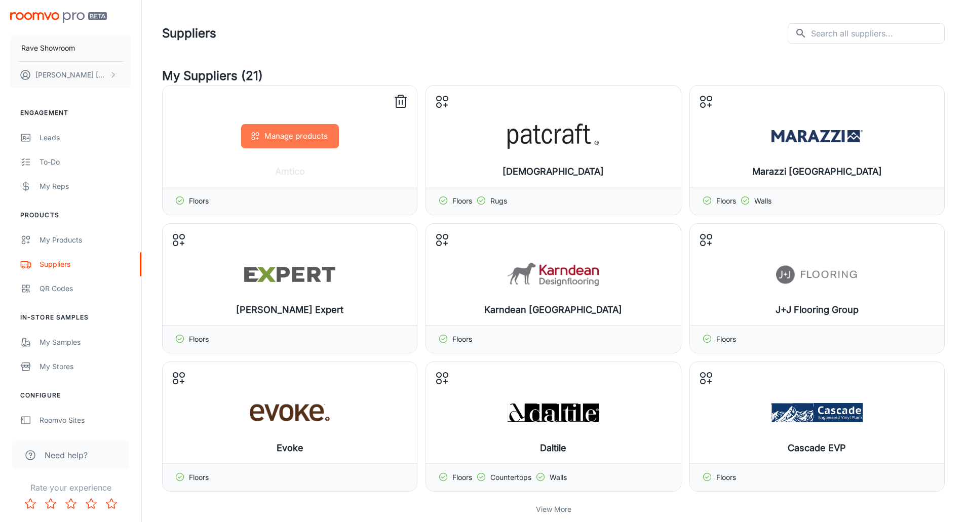
click at [291, 134] on button "Manage products" at bounding box center [290, 136] width 98 height 24
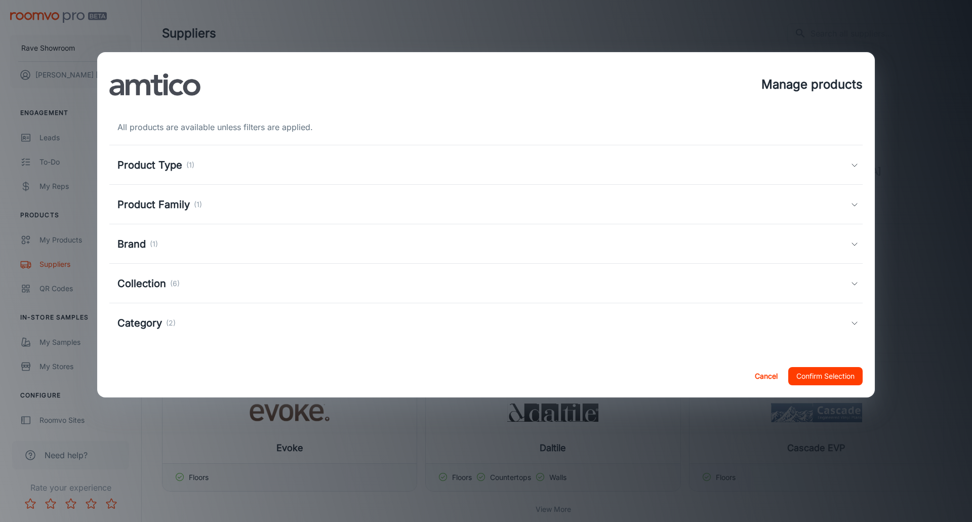
click at [155, 165] on h5 "Product Type" at bounding box center [149, 164] width 65 height 15
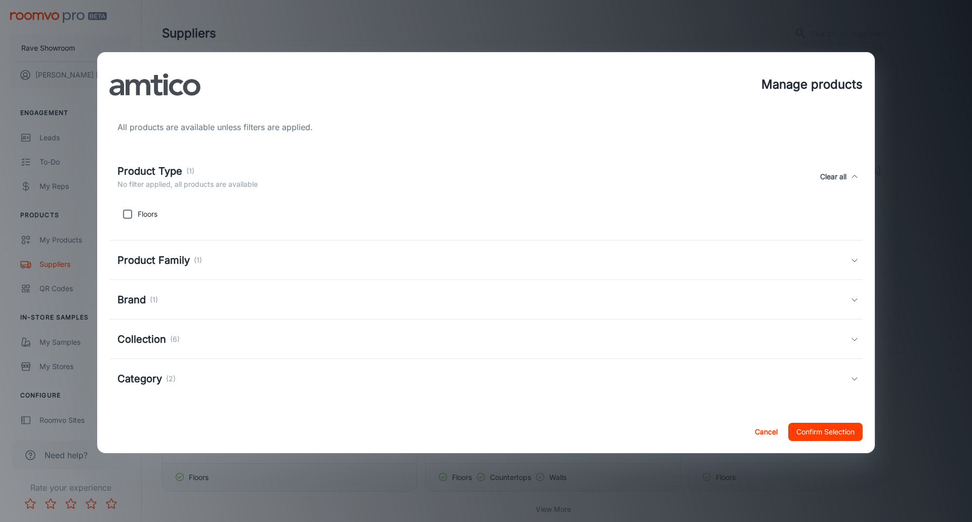
click at [155, 165] on h5 "Product Type" at bounding box center [149, 171] width 65 height 15
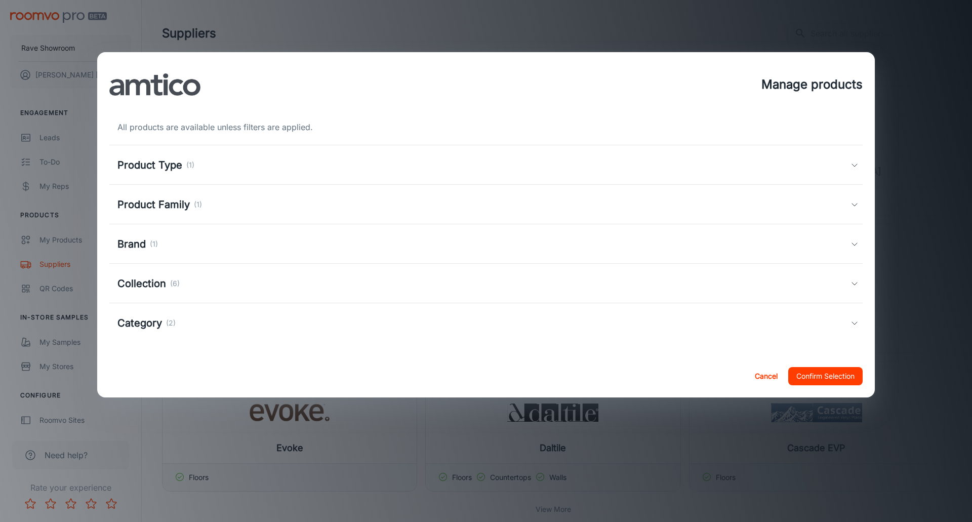
click at [161, 201] on h5 "Product Family" at bounding box center [153, 204] width 72 height 15
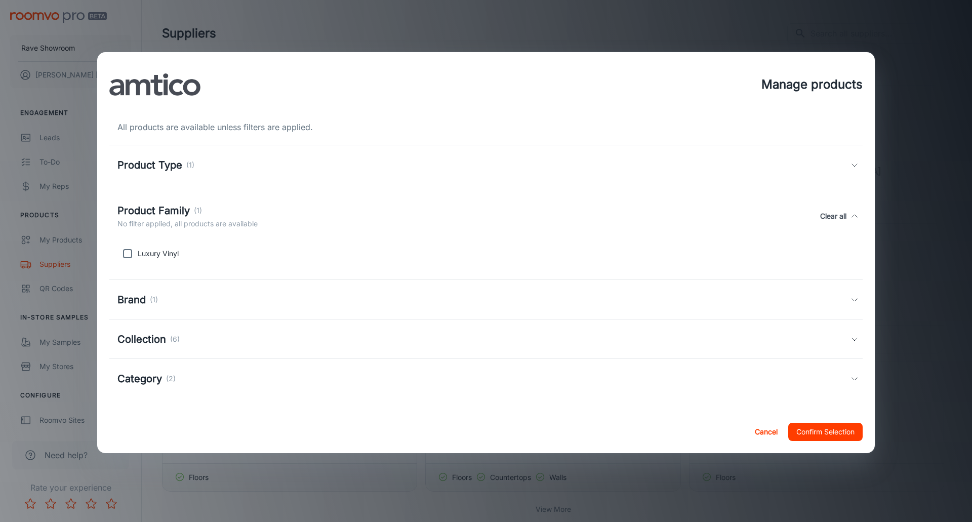
click at [161, 201] on div "Product Family (1) No filter applied, all products are available Clear all" at bounding box center [485, 216] width 753 height 47
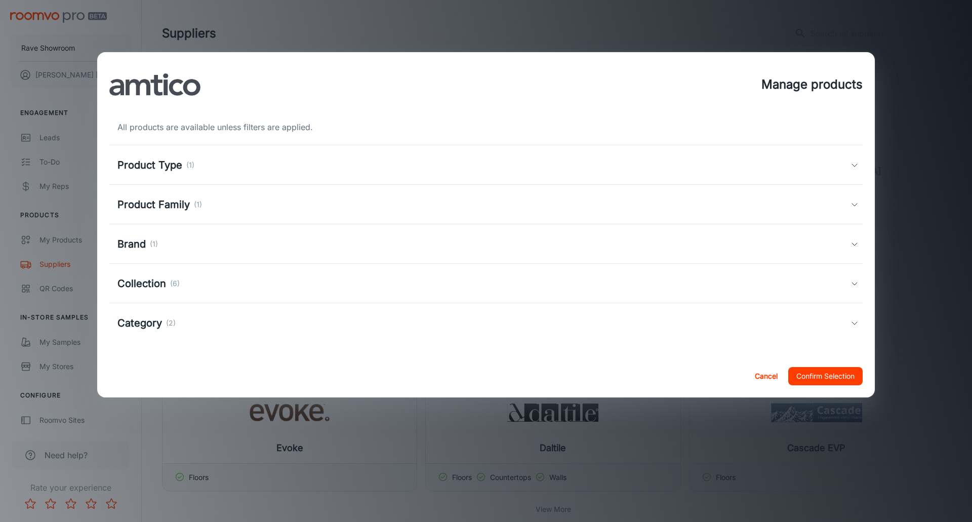
click at [143, 288] on h5 "Collection" at bounding box center [141, 283] width 49 height 15
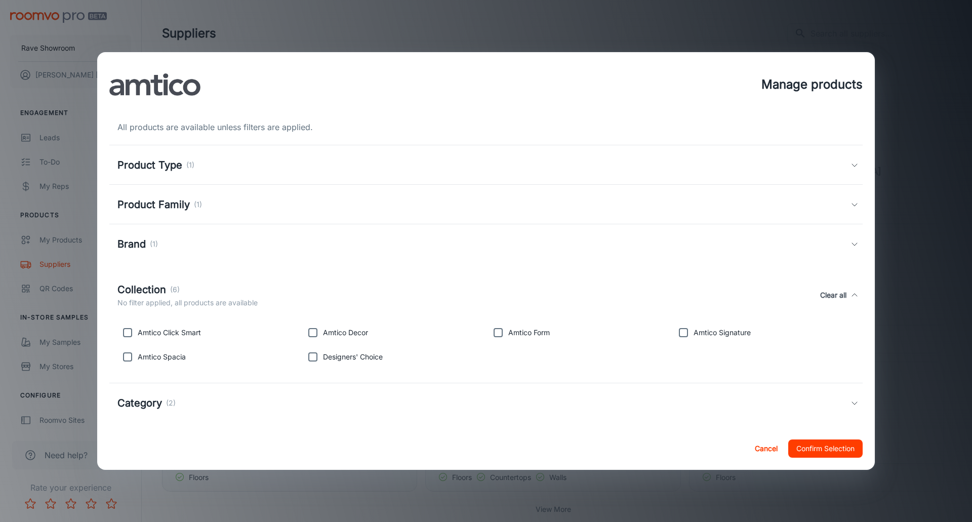
click at [143, 288] on h5 "Collection" at bounding box center [141, 289] width 49 height 15
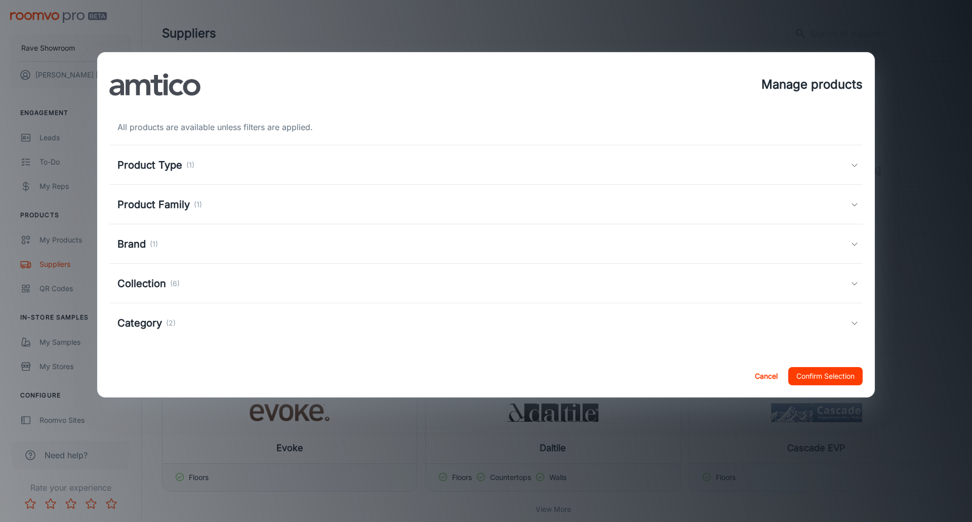
click at [148, 322] on h5 "Category" at bounding box center [139, 322] width 45 height 15
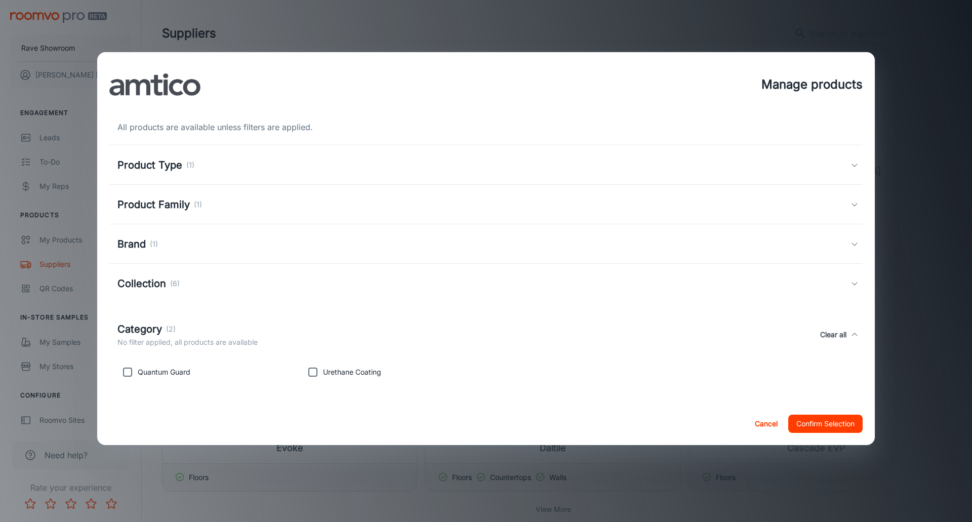
click at [148, 322] on h5 "Category" at bounding box center [139, 329] width 45 height 15
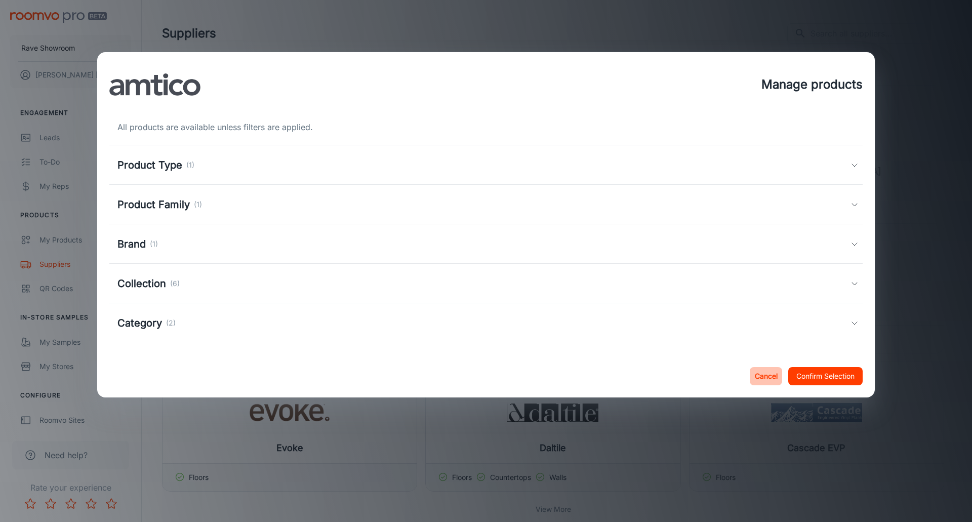
click at [768, 376] on button "Cancel" at bounding box center [766, 376] width 32 height 18
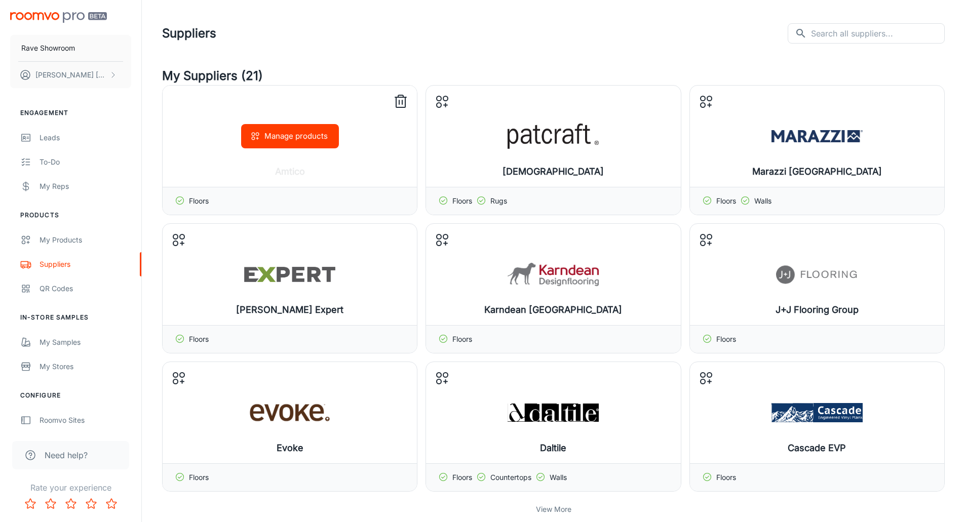
click at [402, 99] on icon at bounding box center [400, 102] width 16 height 16
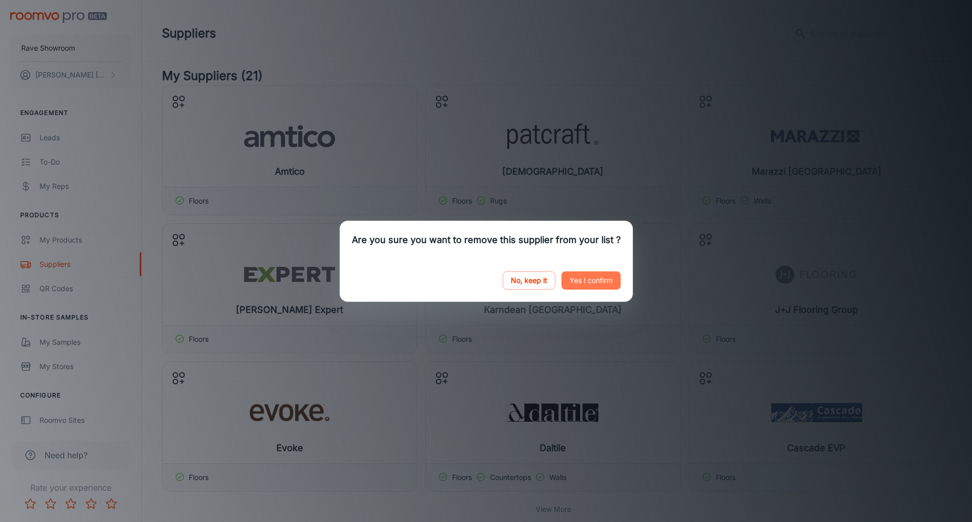
click at [584, 281] on button "Yes I confirm" at bounding box center [591, 280] width 59 height 18
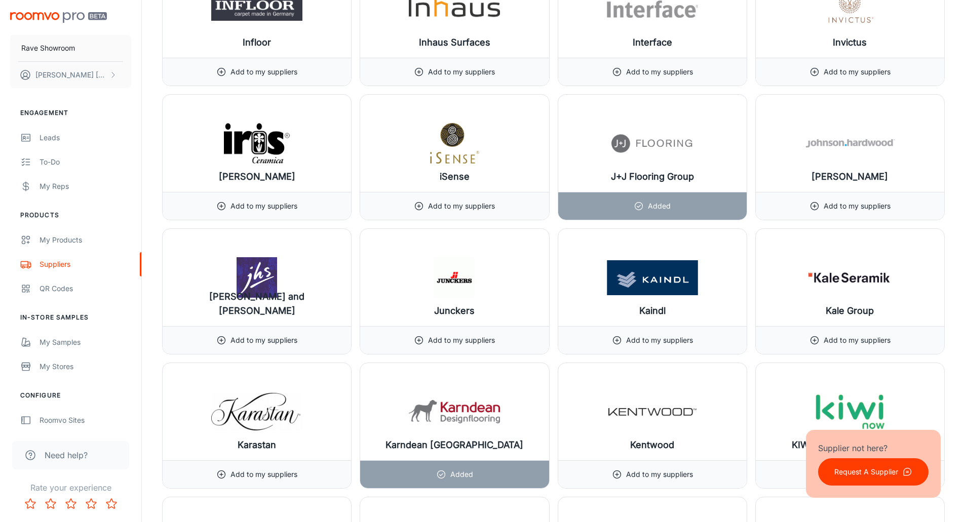
scroll to position [6532, 0]
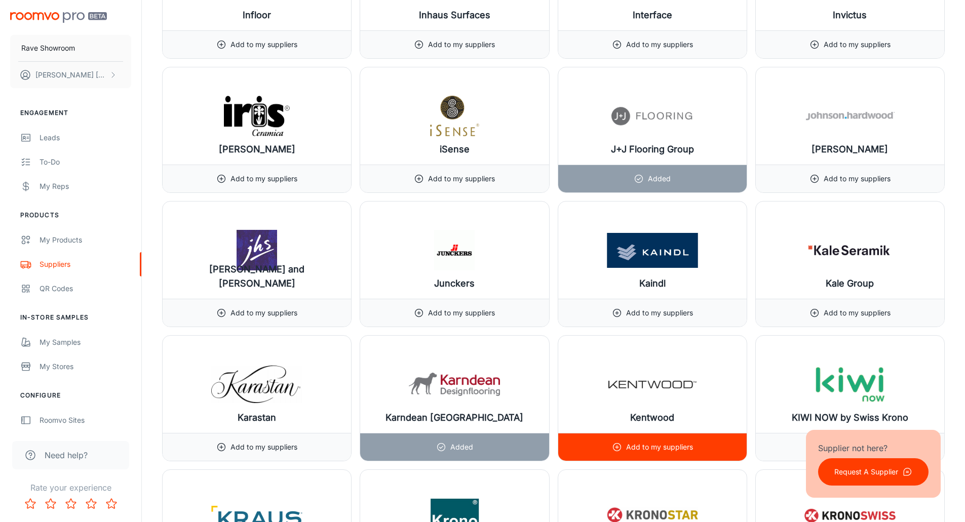
click at [649, 446] on p "Add to my suppliers" at bounding box center [659, 447] width 67 height 11
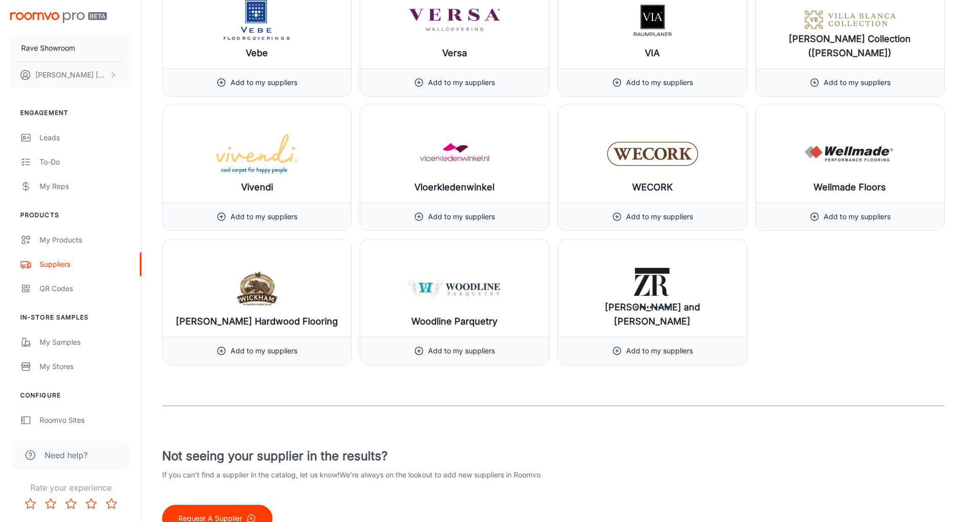
scroll to position [12047, 0]
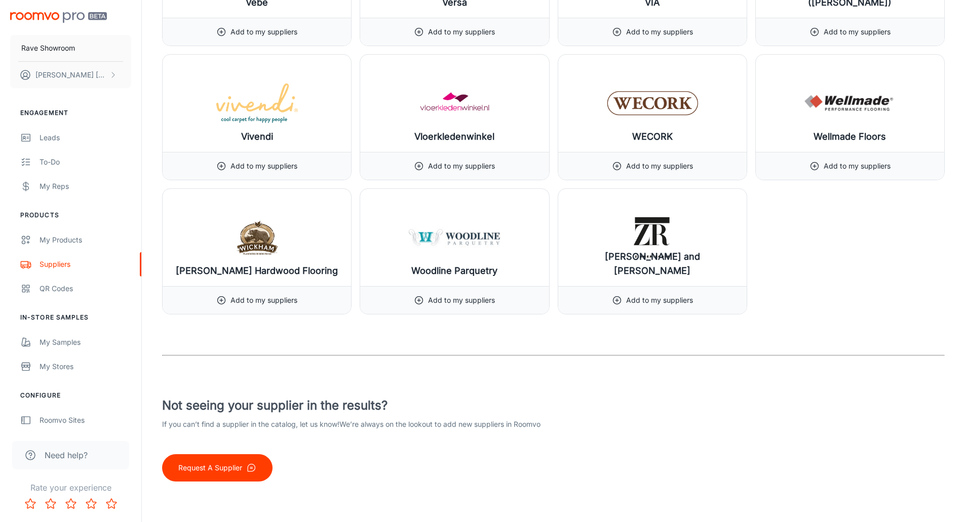
click at [212, 469] on p "Request A Supplier" at bounding box center [210, 467] width 64 height 11
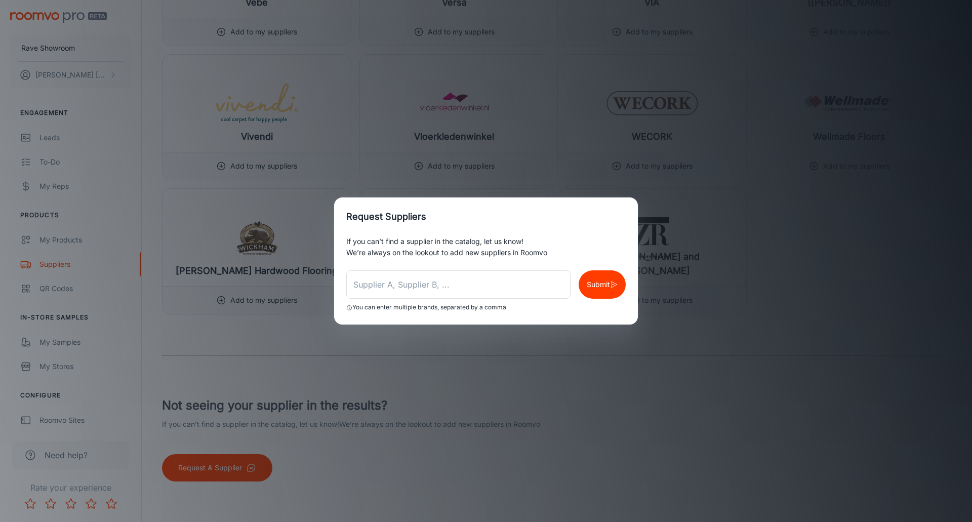
click at [385, 261] on div "If you can’t find a supplier in the catalog, let us know! We’re always on the l…" at bounding box center [486, 280] width 304 height 89
click at [372, 292] on input "text" at bounding box center [458, 284] width 224 height 28
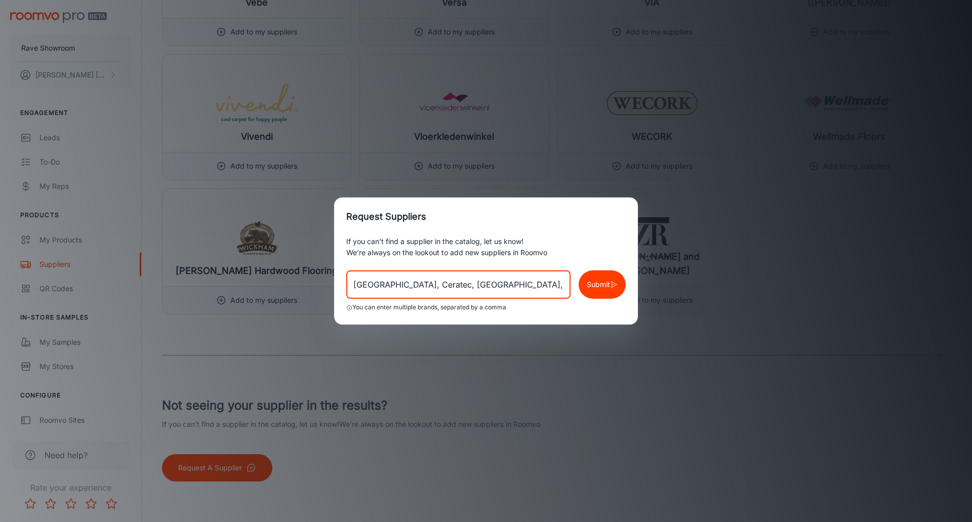
type input "[GEOGRAPHIC_DATA], Ceratec, [GEOGRAPHIC_DATA], [GEOGRAPHIC_DATA], [GEOGRAPHIC_D…"
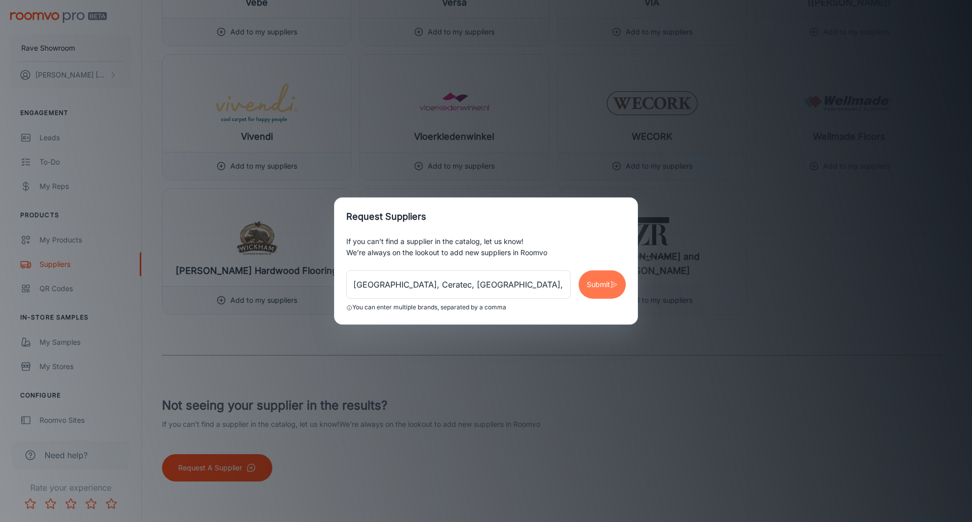
click at [611, 291] on button "Submit" at bounding box center [602, 284] width 47 height 28
click at [602, 285] on p "Submit" at bounding box center [598, 284] width 23 height 11
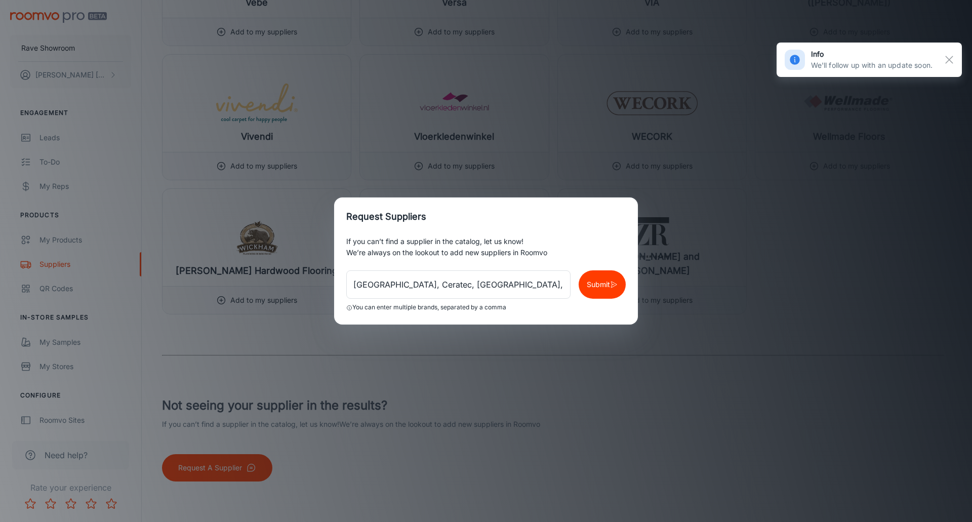
click at [347, 153] on div "Request Suppliers If you can’t find a supplier in the catalog, let us know! We’…" at bounding box center [486, 261] width 972 height 522
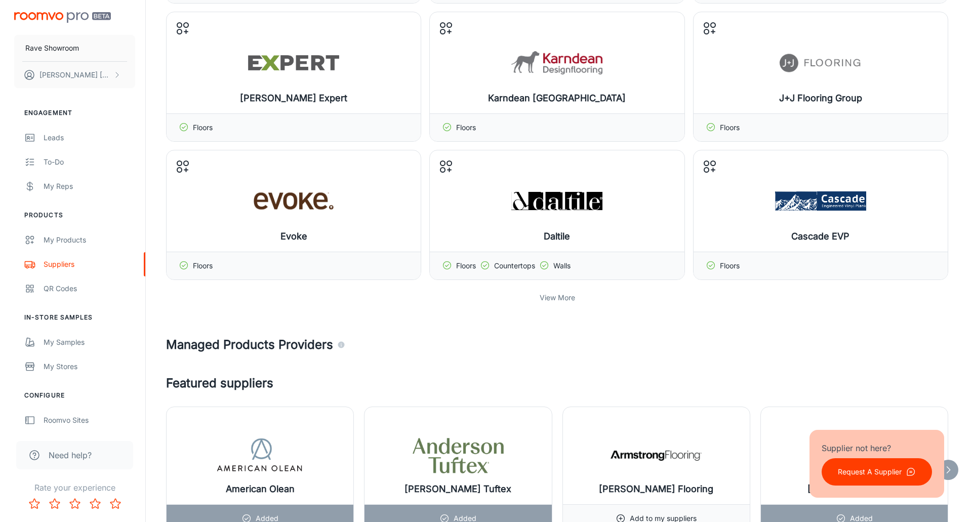
scroll to position [0, 0]
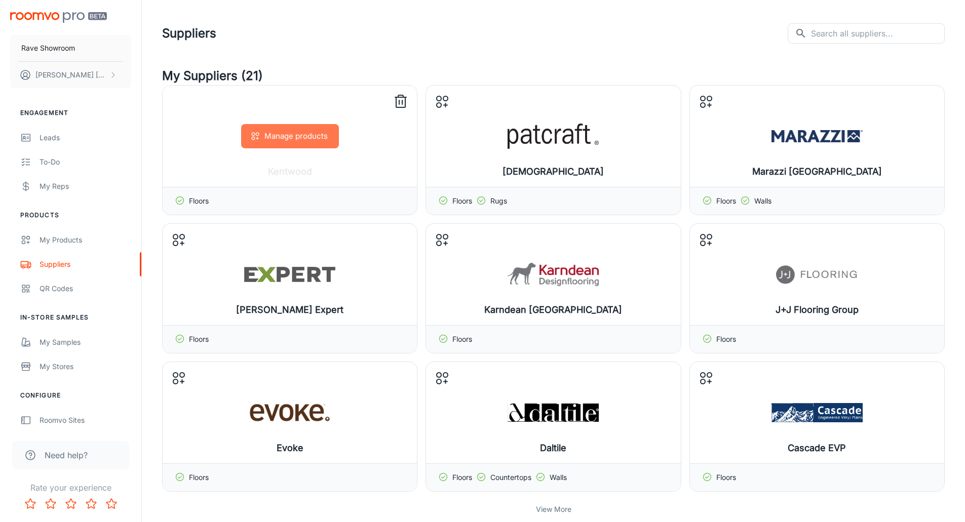
click at [285, 139] on button "Manage products" at bounding box center [290, 136] width 98 height 24
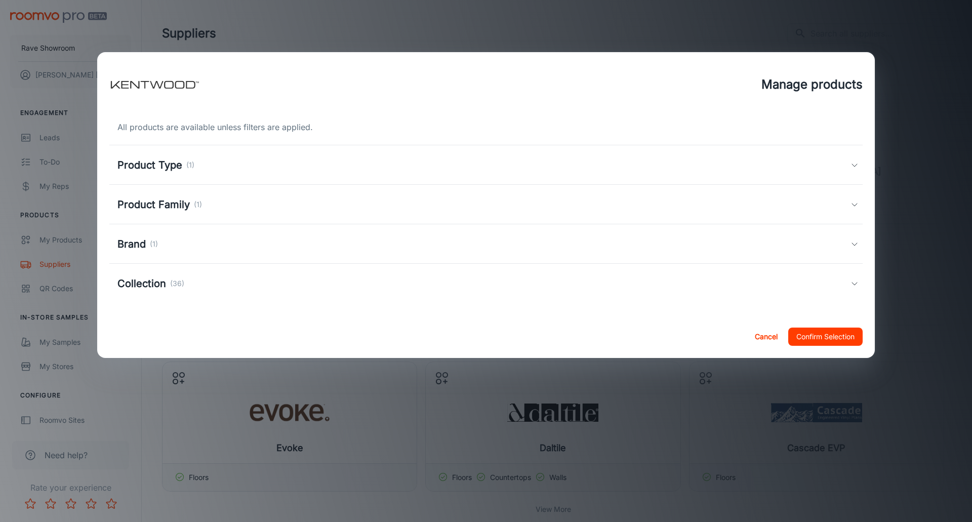
click at [146, 285] on h5 "Collection" at bounding box center [141, 283] width 49 height 15
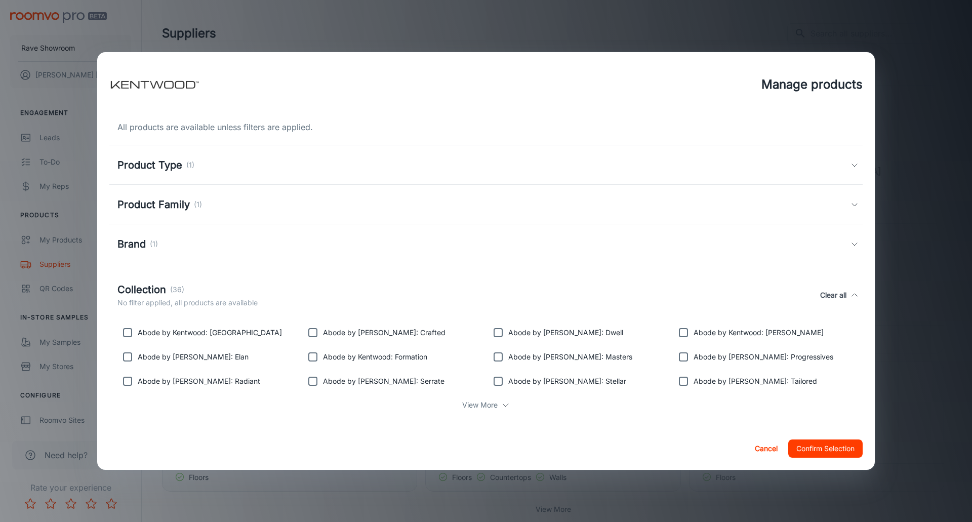
click at [502, 407] on icon at bounding box center [506, 405] width 8 height 8
click at [180, 167] on h5 "Product Type" at bounding box center [149, 164] width 65 height 15
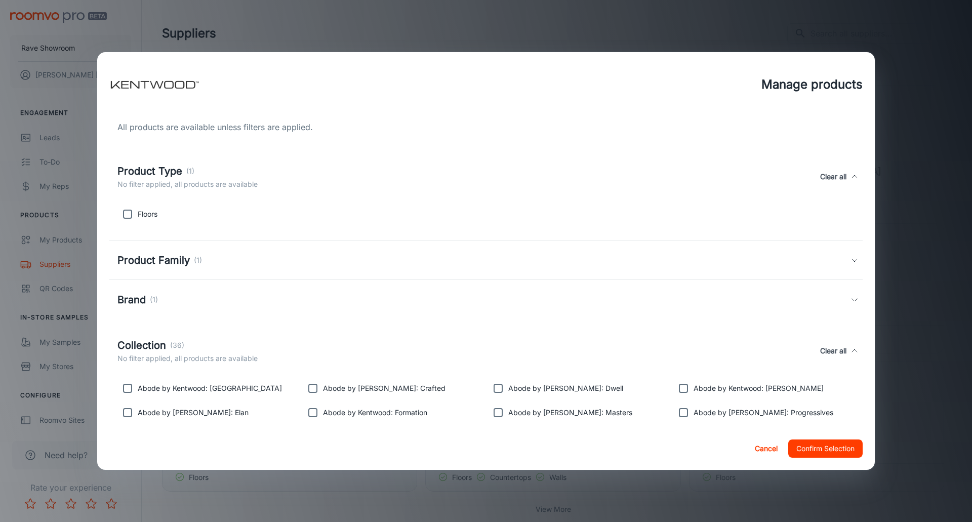
click at [171, 262] on h5 "Product Family" at bounding box center [153, 260] width 72 height 15
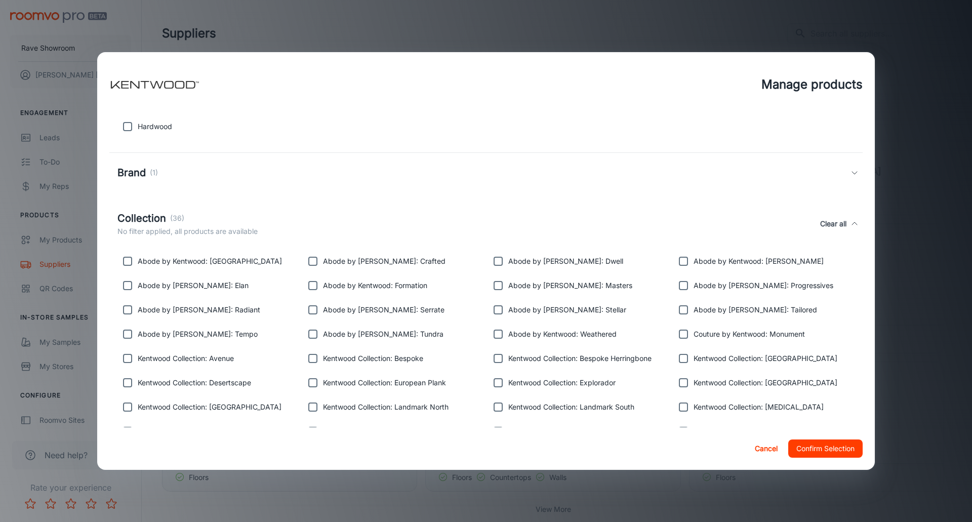
scroll to position [203, 0]
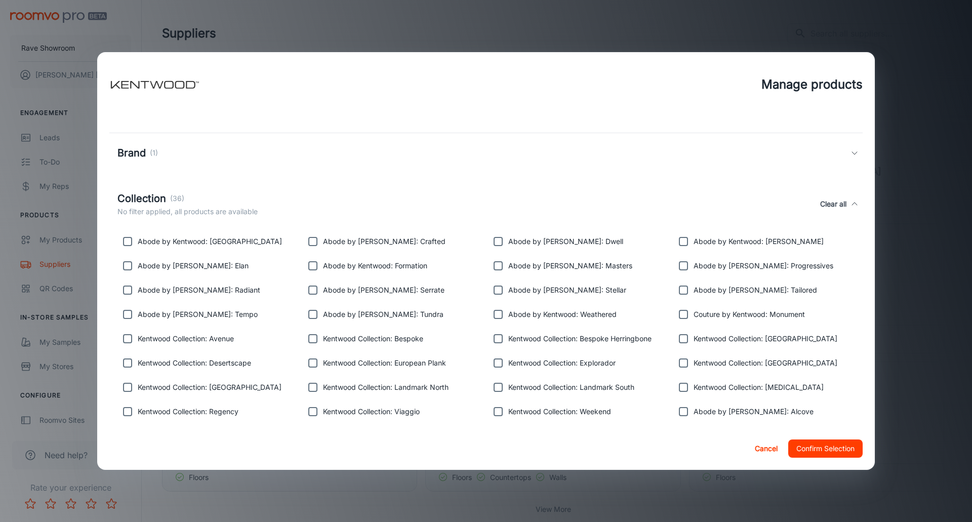
click at [156, 154] on p "(1)" at bounding box center [154, 152] width 8 height 11
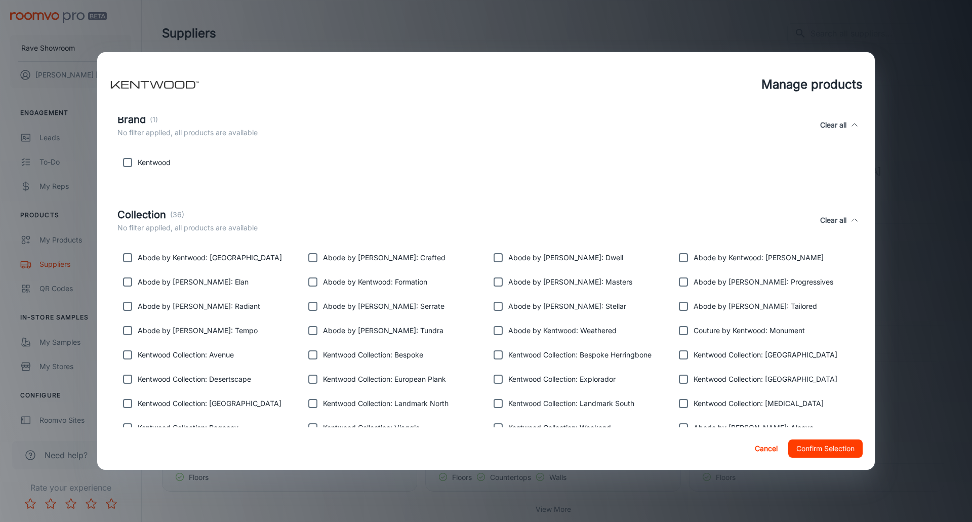
scroll to position [321, 0]
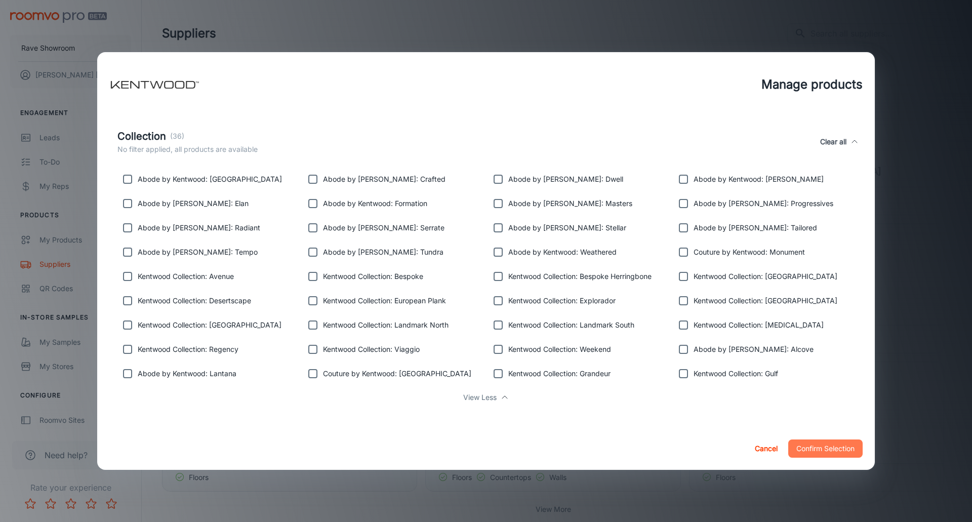
click at [821, 451] on button "Confirm Selection" at bounding box center [825, 449] width 74 height 18
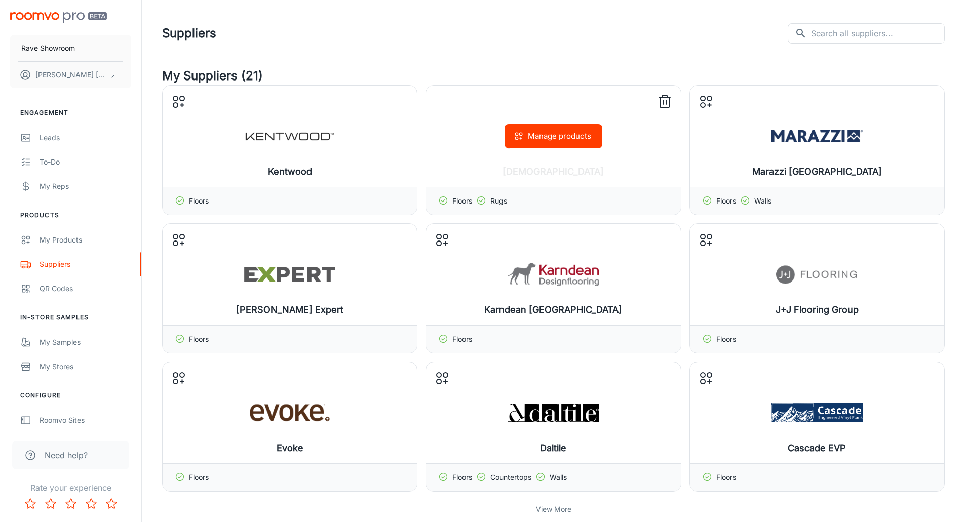
click at [547, 141] on button "Manage products" at bounding box center [553, 136] width 98 height 24
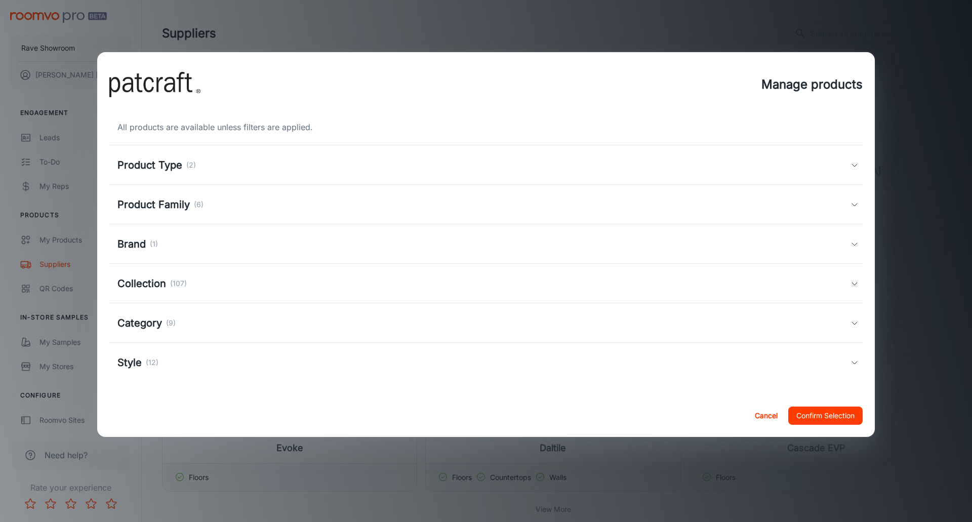
click at [176, 162] on h5 "Product Type" at bounding box center [149, 164] width 65 height 15
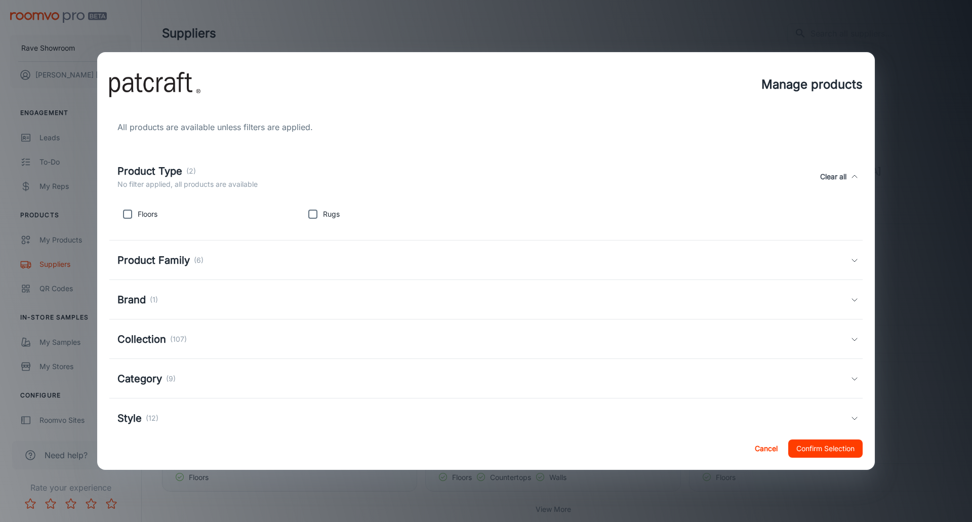
click at [160, 261] on h5 "Product Family" at bounding box center [153, 260] width 72 height 15
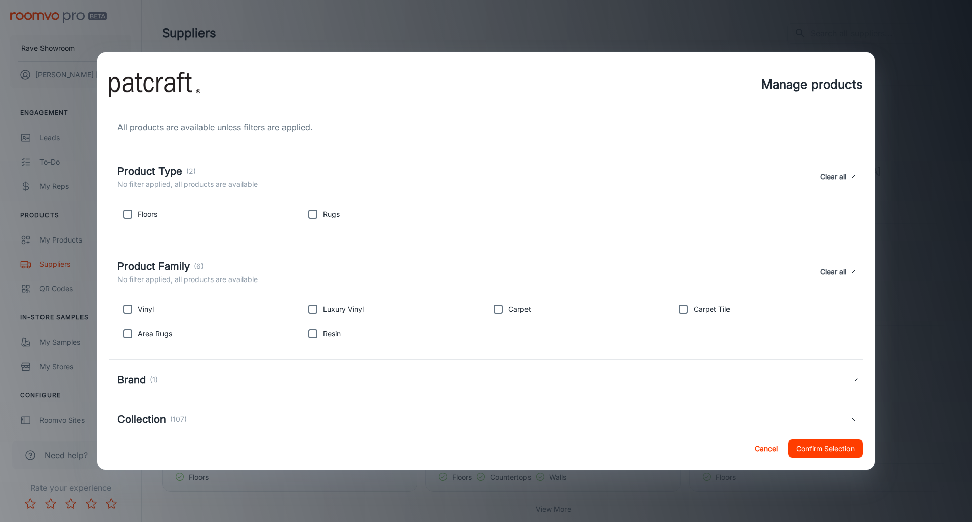
click at [758, 452] on button "Cancel" at bounding box center [766, 449] width 32 height 18
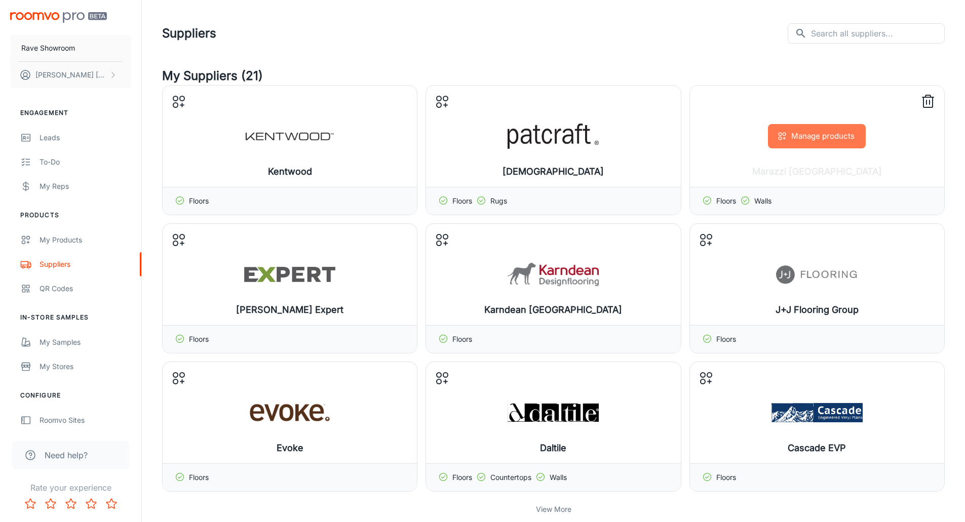
click at [806, 137] on button "Manage products" at bounding box center [817, 136] width 98 height 24
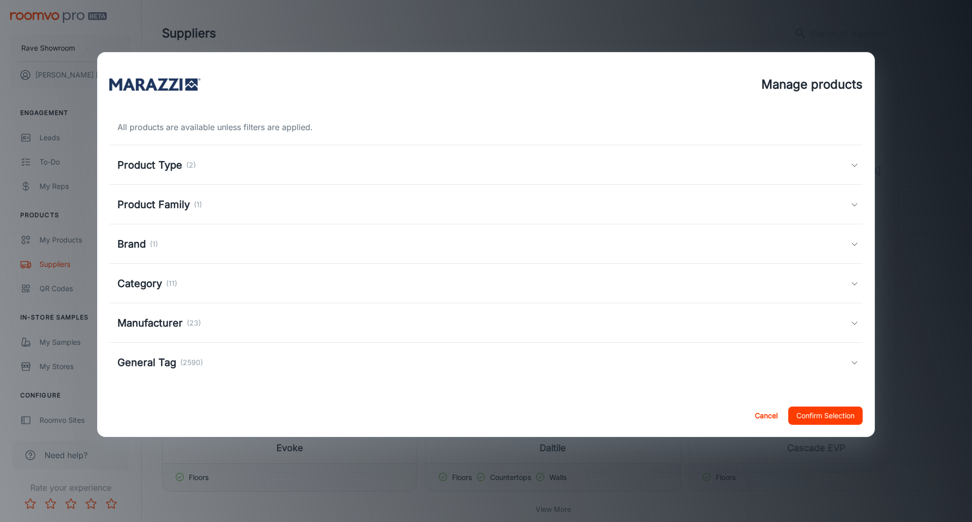
click at [167, 324] on h5 "Manufacturer" at bounding box center [149, 322] width 65 height 15
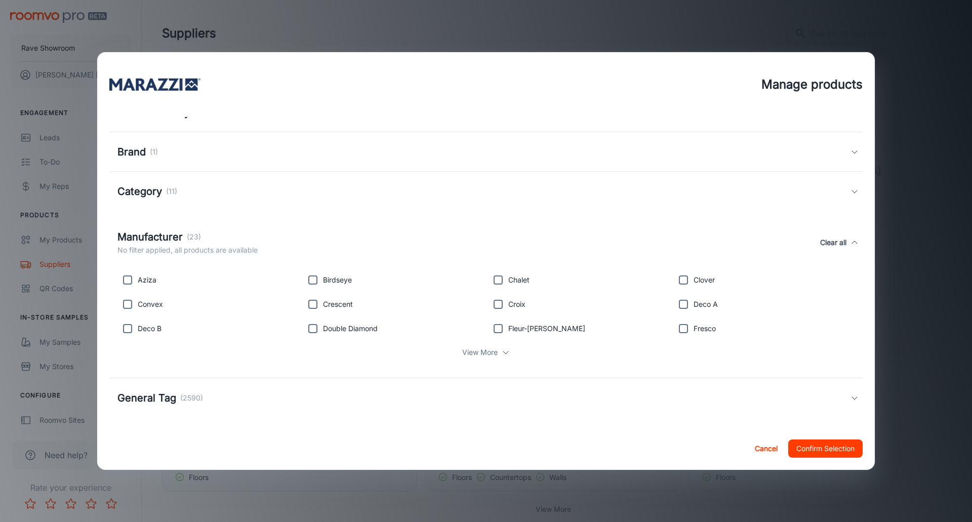
scroll to position [95, 0]
click at [176, 398] on div "General Tag (2590)" at bounding box center [160, 395] width 86 height 15
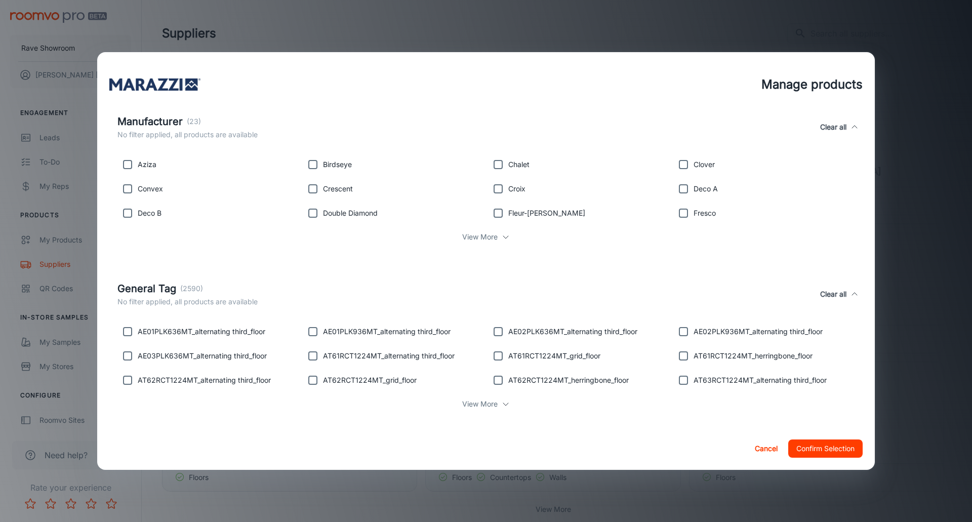
scroll to position [214, 0]
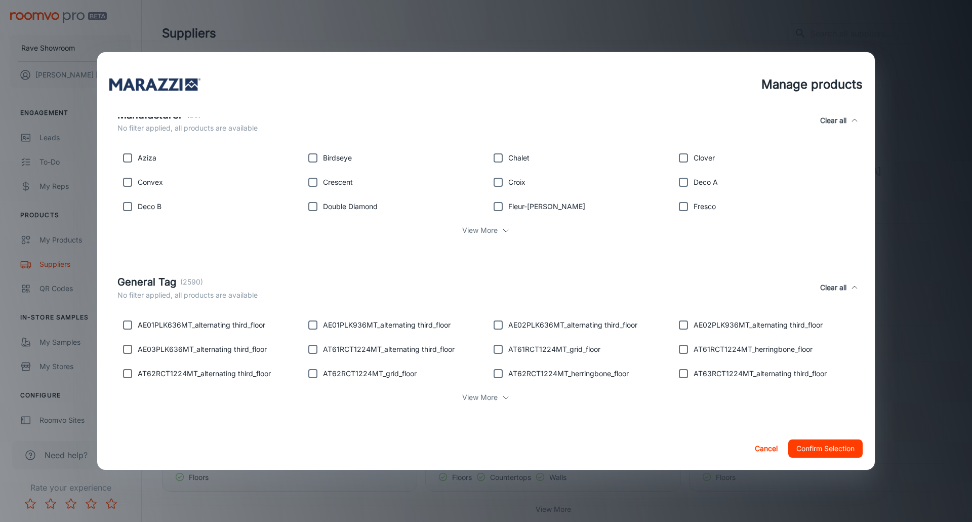
click at [493, 394] on p "View More" at bounding box center [479, 397] width 35 height 11
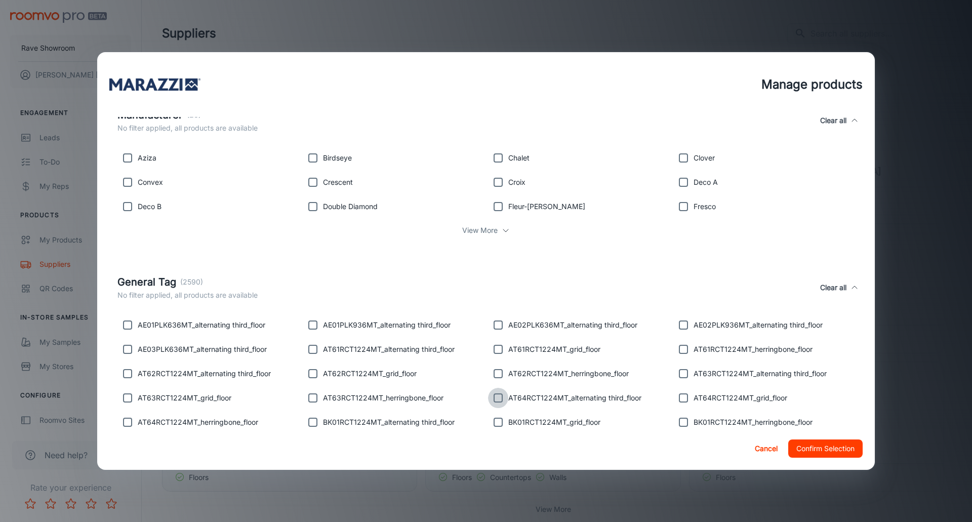
click at [500, 398] on input "checkbox" at bounding box center [498, 398] width 20 height 20
checkbox input "true"
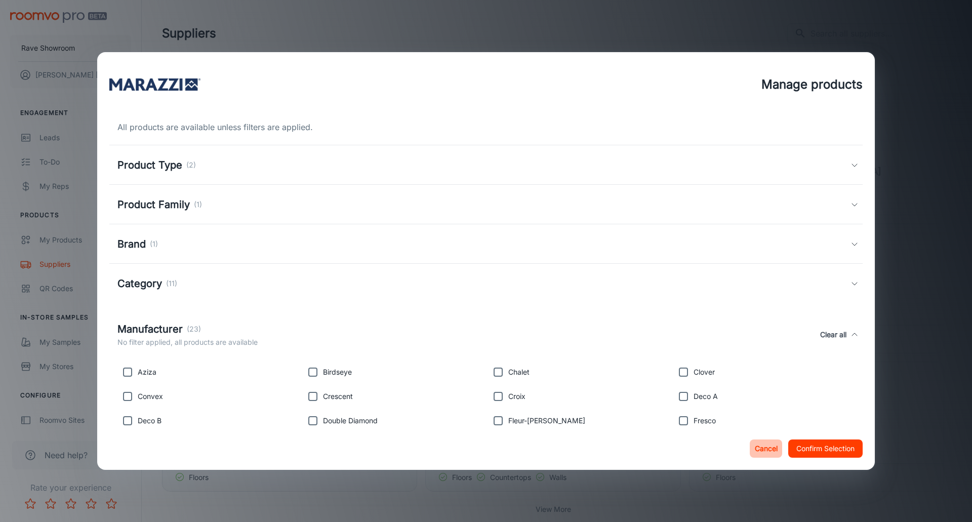
click at [763, 450] on button "Cancel" at bounding box center [766, 449] width 32 height 18
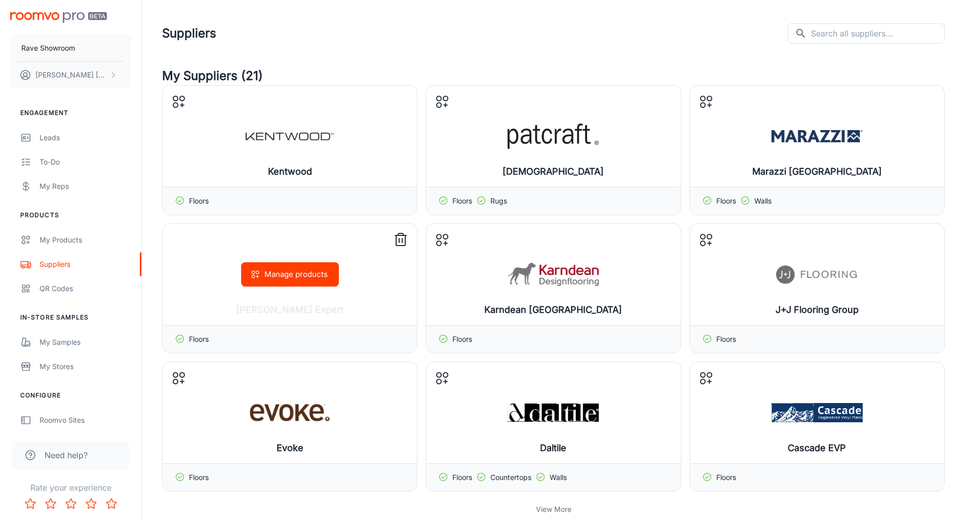
click at [280, 273] on button "Manage products" at bounding box center [290, 274] width 98 height 24
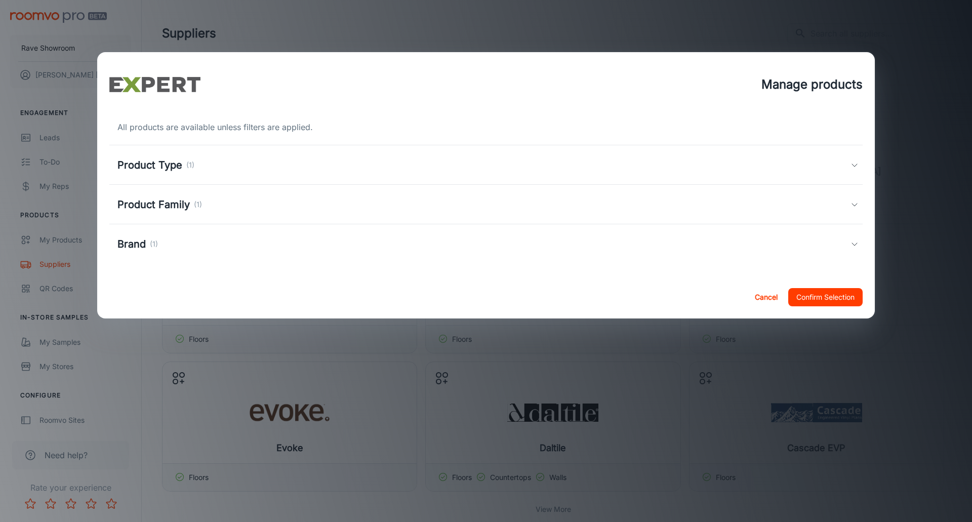
click at [765, 298] on button "Cancel" at bounding box center [766, 297] width 32 height 18
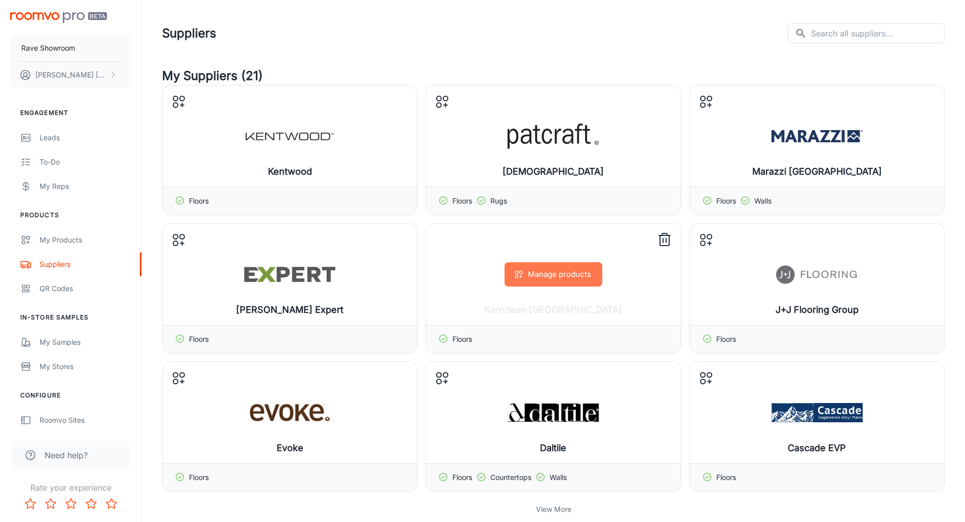
click at [552, 279] on button "Manage products" at bounding box center [553, 274] width 98 height 24
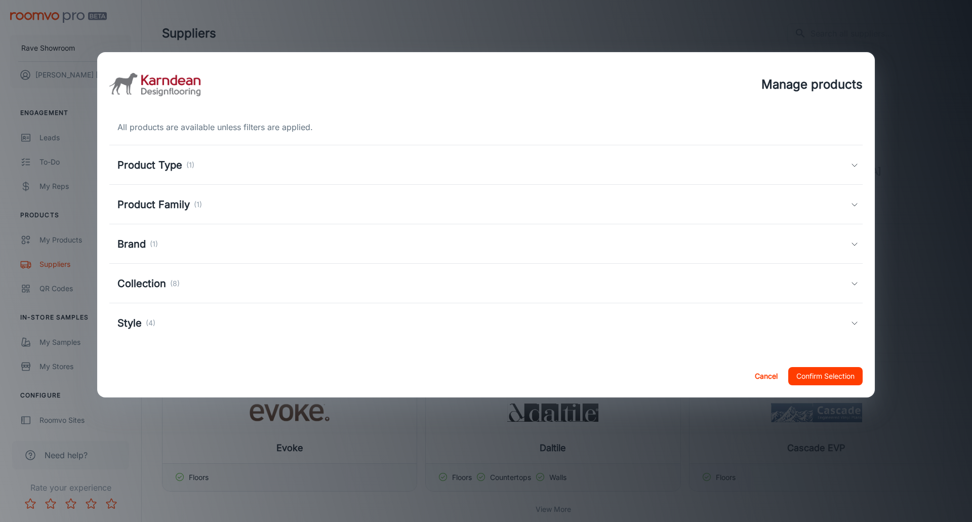
click at [164, 167] on h5 "Product Type" at bounding box center [149, 164] width 65 height 15
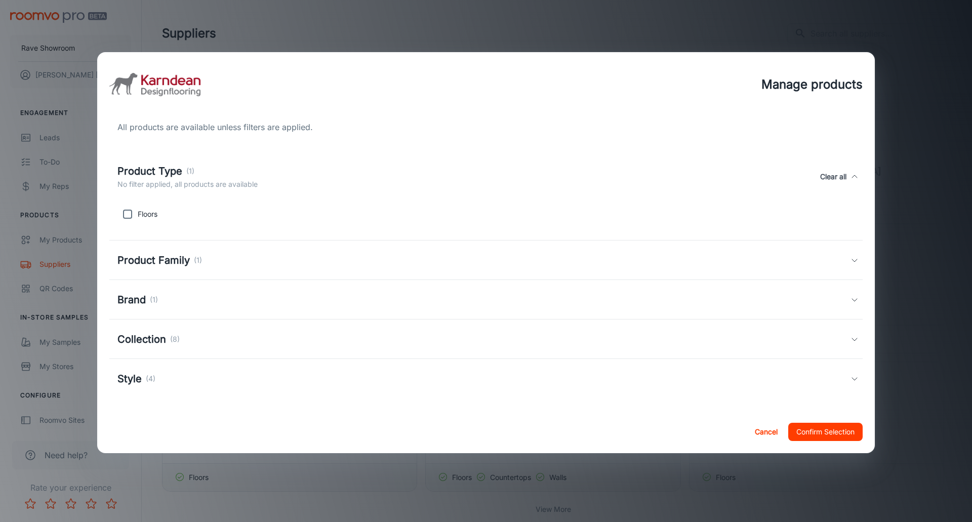
click at [150, 260] on h5 "Product Family" at bounding box center [153, 260] width 72 height 15
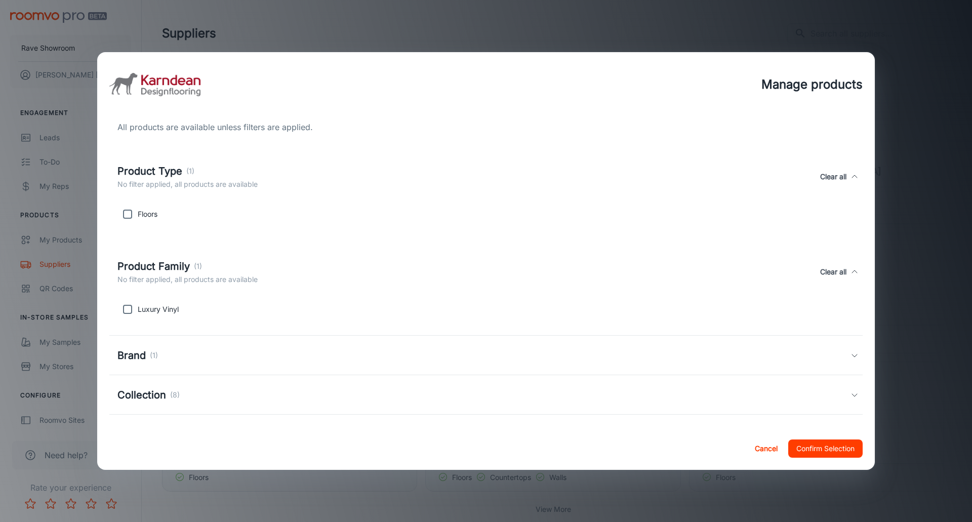
click at [134, 353] on h5 "Brand" at bounding box center [131, 355] width 28 height 15
click at [155, 357] on h5 "Collection" at bounding box center [141, 355] width 49 height 15
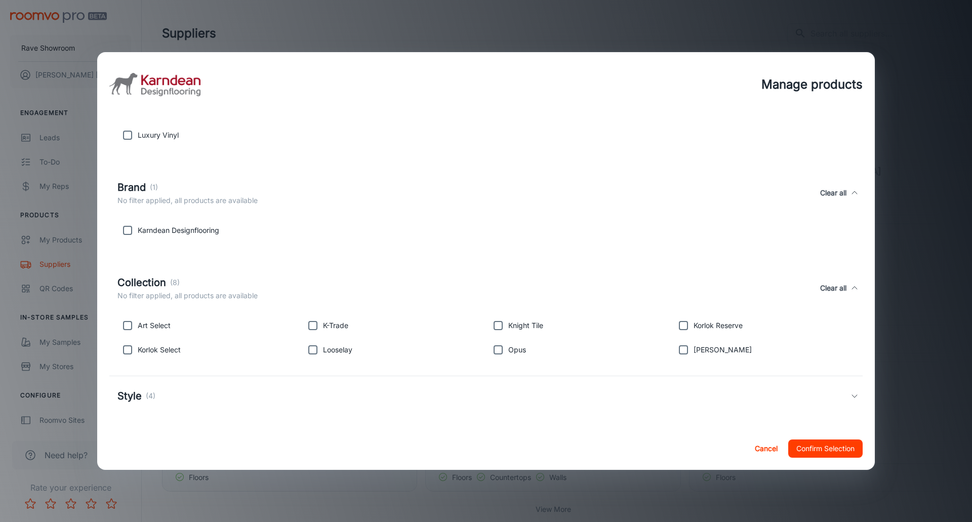
scroll to position [175, 0]
click at [137, 393] on h5 "Style" at bounding box center [129, 395] width 24 height 15
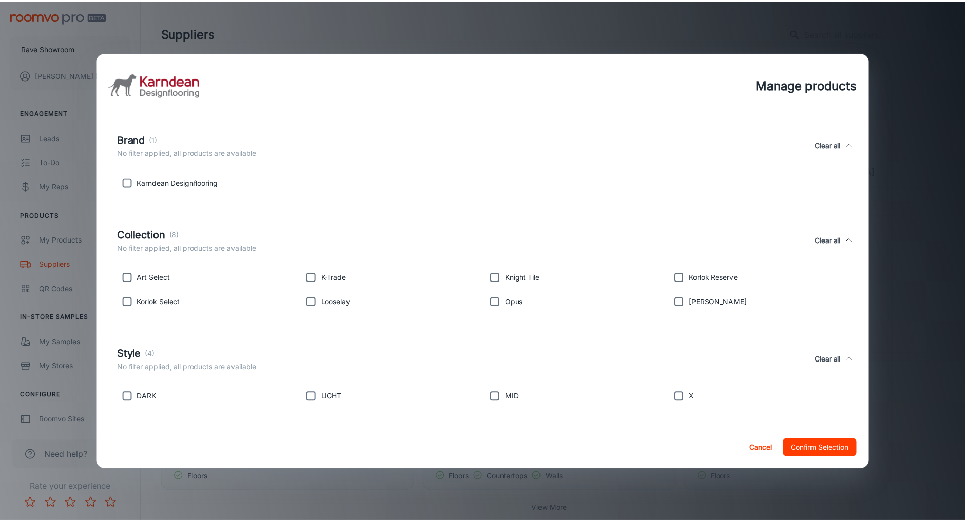
scroll to position [0, 0]
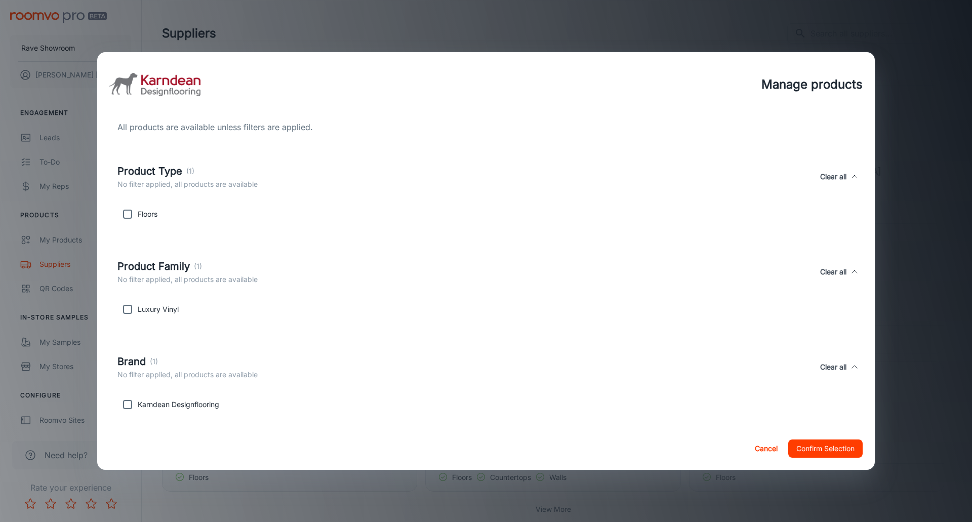
click at [829, 446] on button "Confirm Selection" at bounding box center [825, 449] width 74 height 18
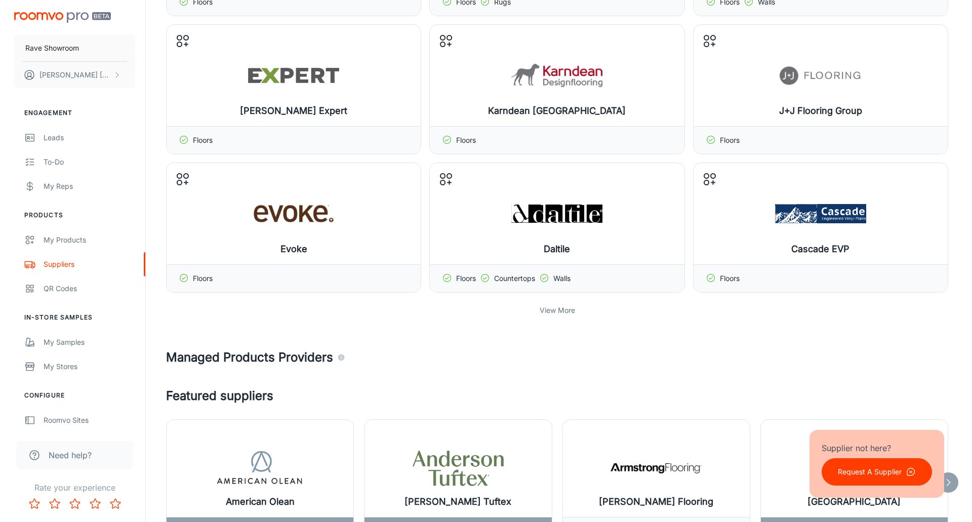
scroll to position [203, 0]
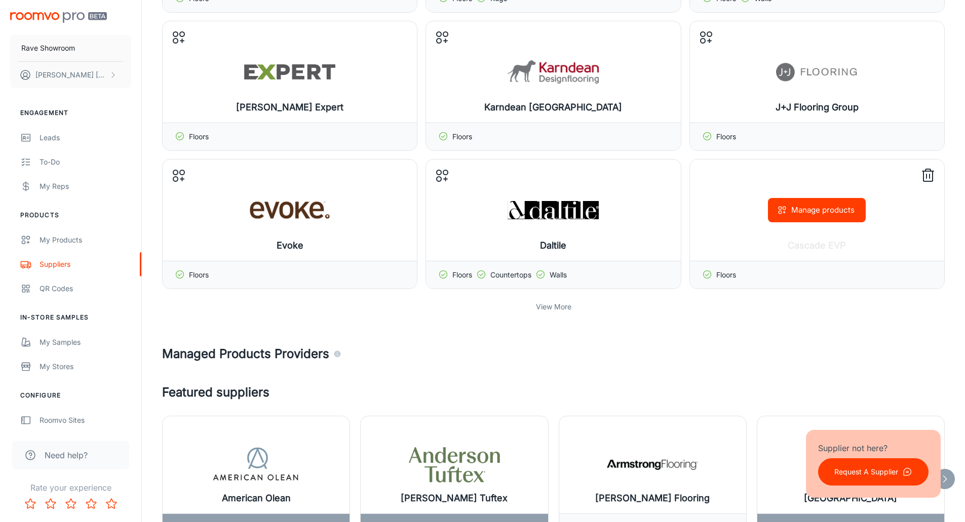
click at [787, 234] on div "Manage products" at bounding box center [817, 210] width 254 height 101
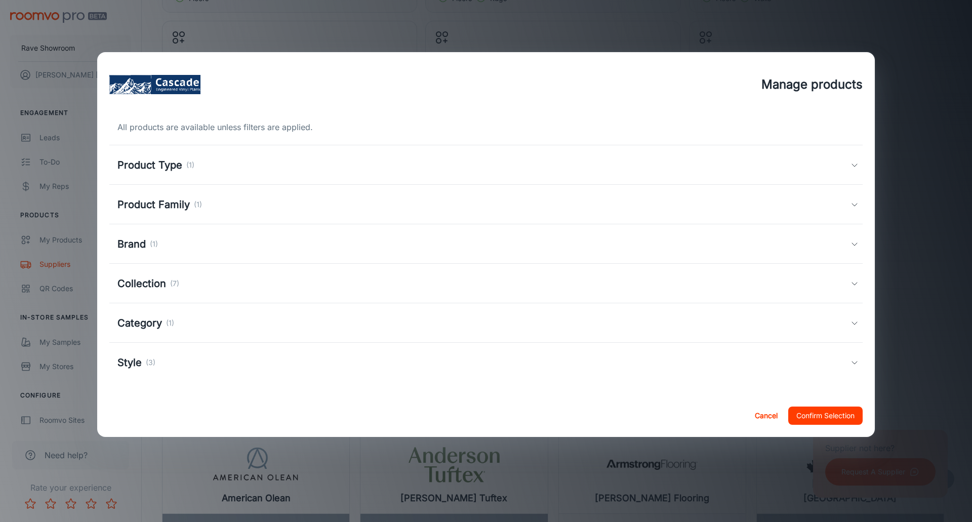
click at [147, 288] on h5 "Collection" at bounding box center [141, 283] width 49 height 15
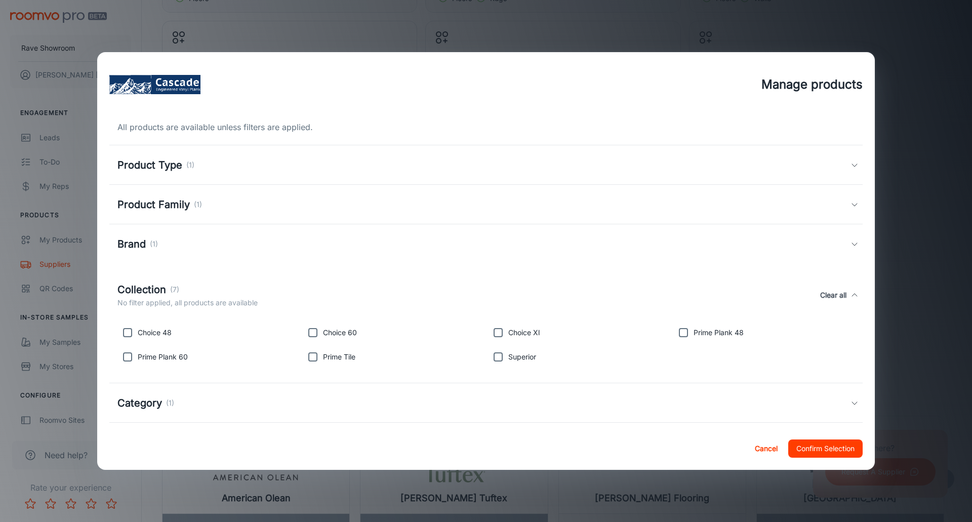
click at [148, 403] on h5 "Category" at bounding box center [139, 402] width 45 height 15
click at [146, 244] on div "Brand (1)" at bounding box center [137, 243] width 41 height 15
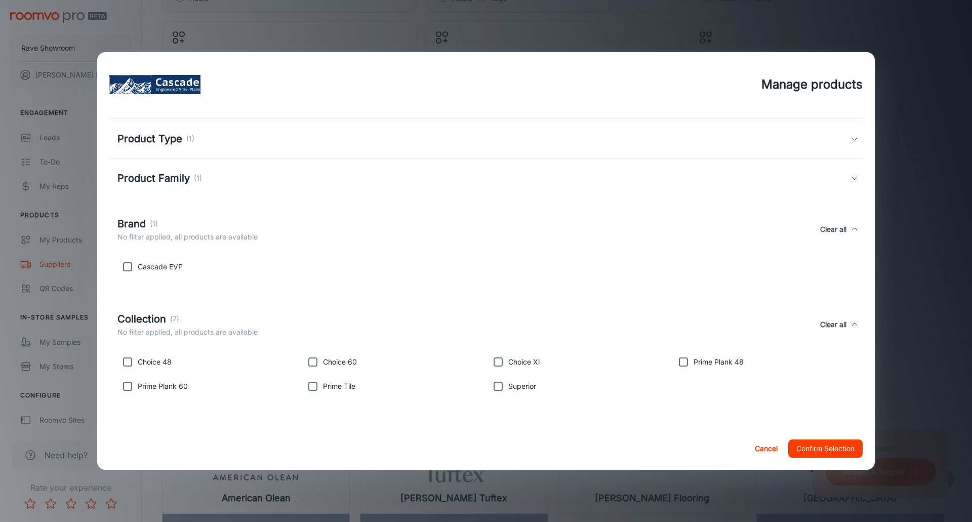
scroll to position [51, 0]
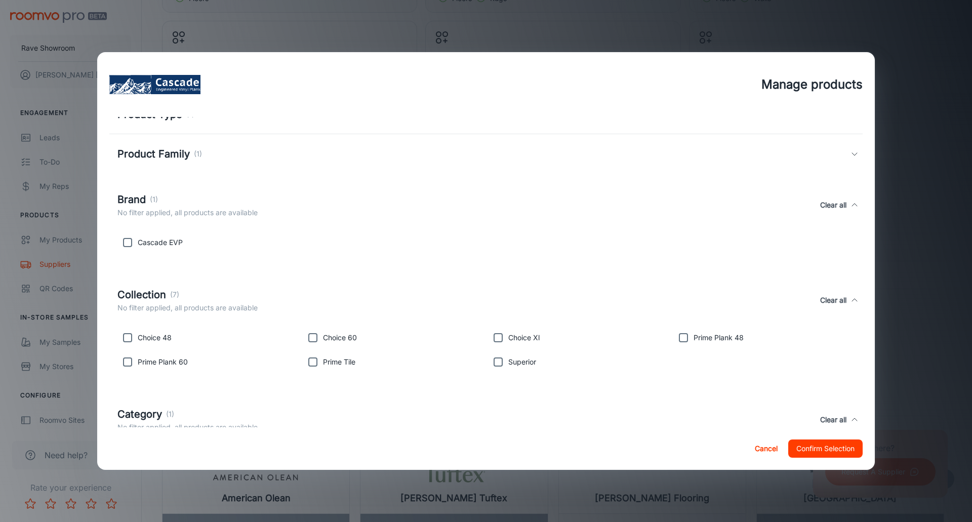
click at [175, 153] on h5 "Product Family" at bounding box center [153, 153] width 72 height 15
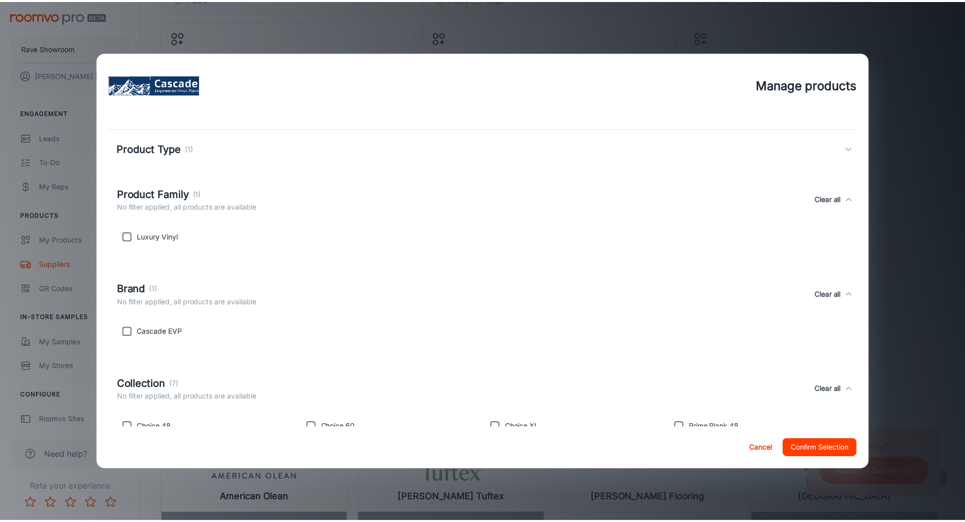
scroll to position [0, 0]
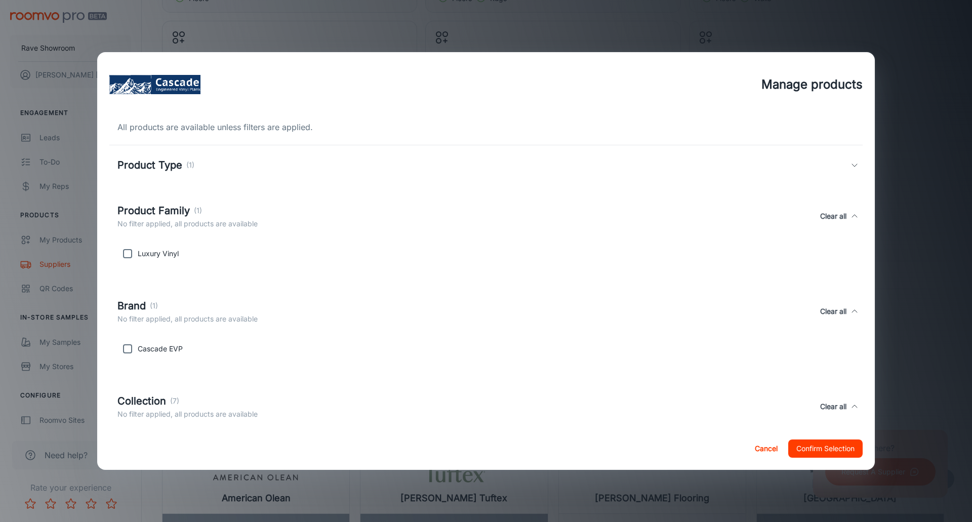
click at [166, 165] on h5 "Product Type" at bounding box center [149, 164] width 65 height 15
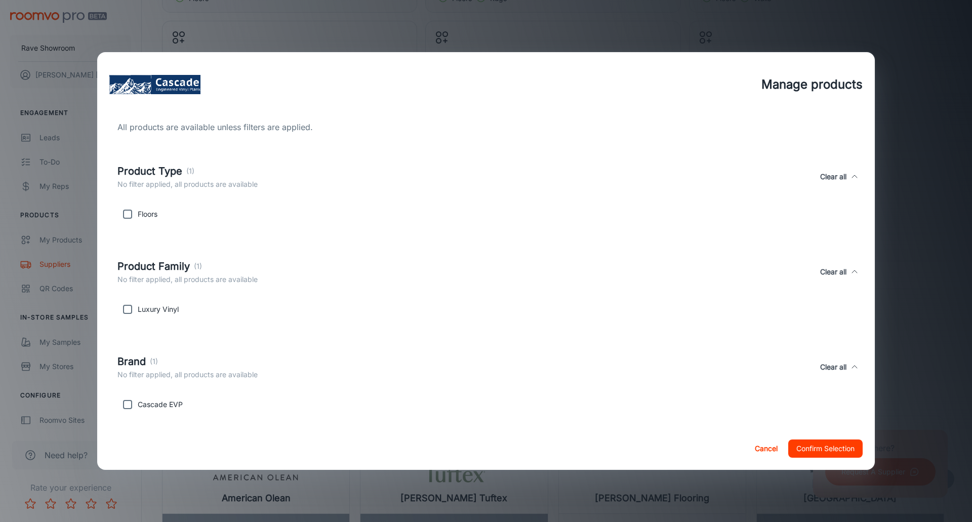
click at [762, 448] on button "Cancel" at bounding box center [766, 449] width 32 height 18
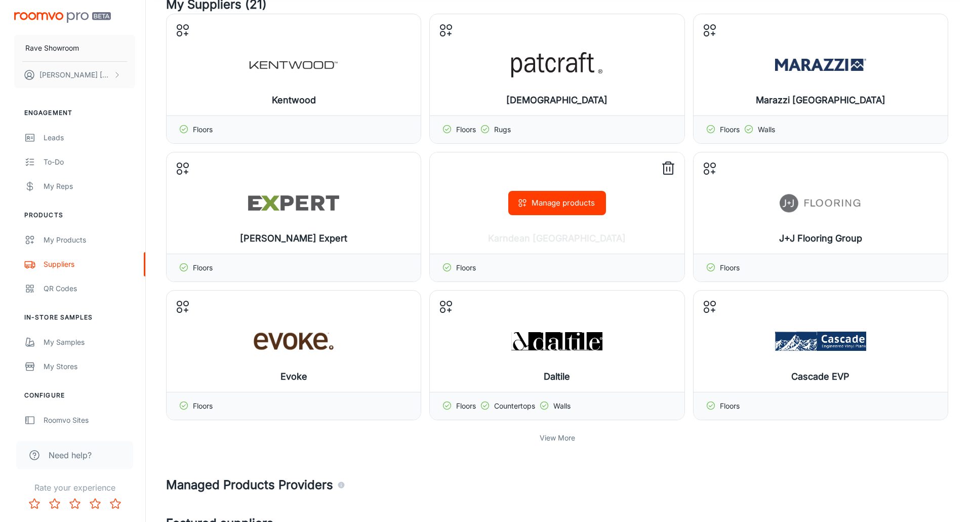
scroll to position [253, 0]
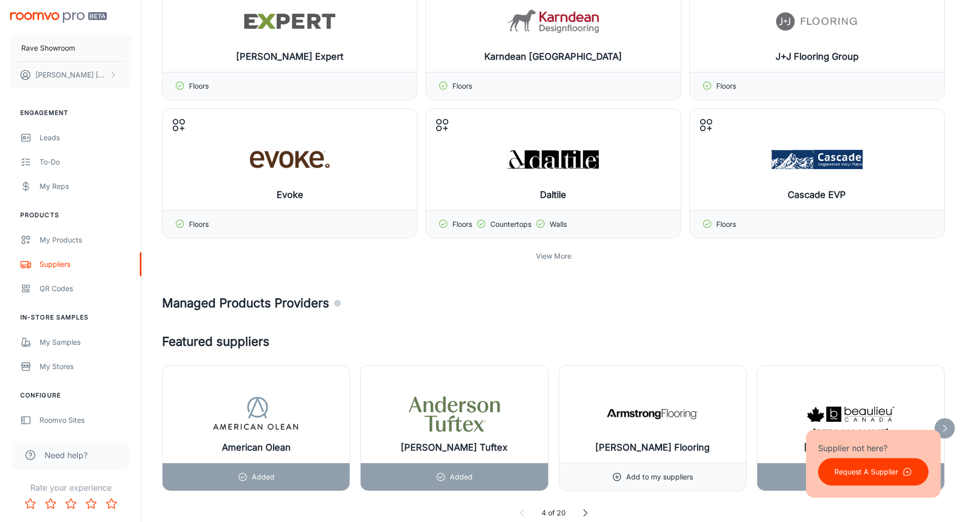
click at [547, 257] on p "View More" at bounding box center [553, 256] width 35 height 11
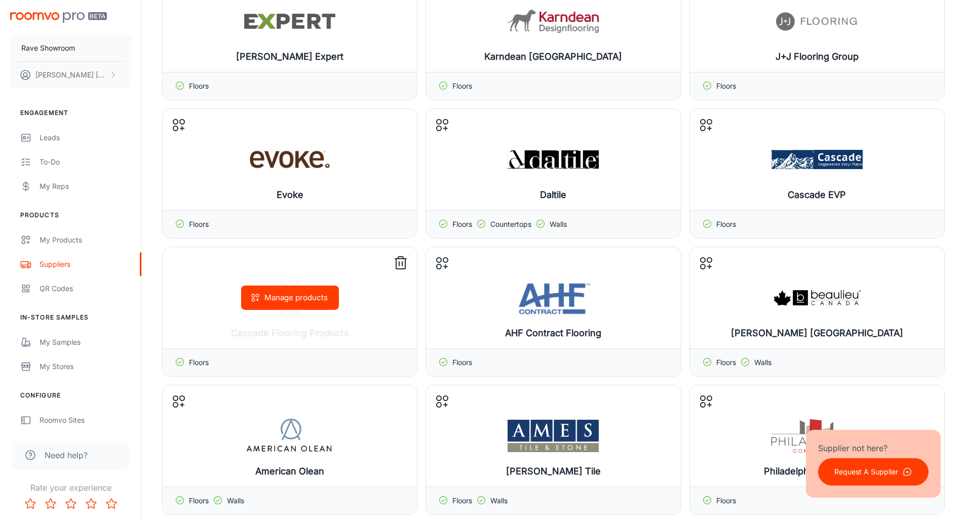
click at [281, 300] on button "Manage products" at bounding box center [290, 298] width 98 height 24
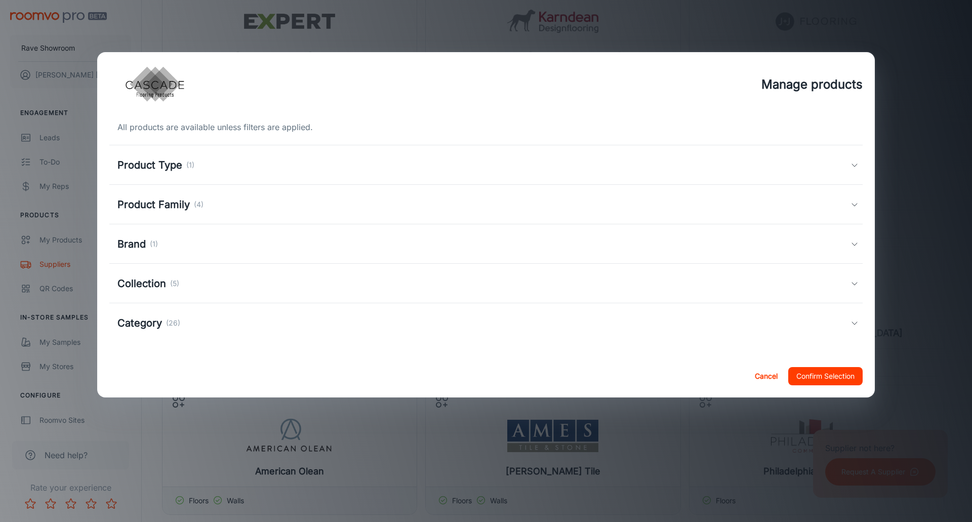
click at [176, 206] on h5 "Product Family" at bounding box center [153, 204] width 72 height 15
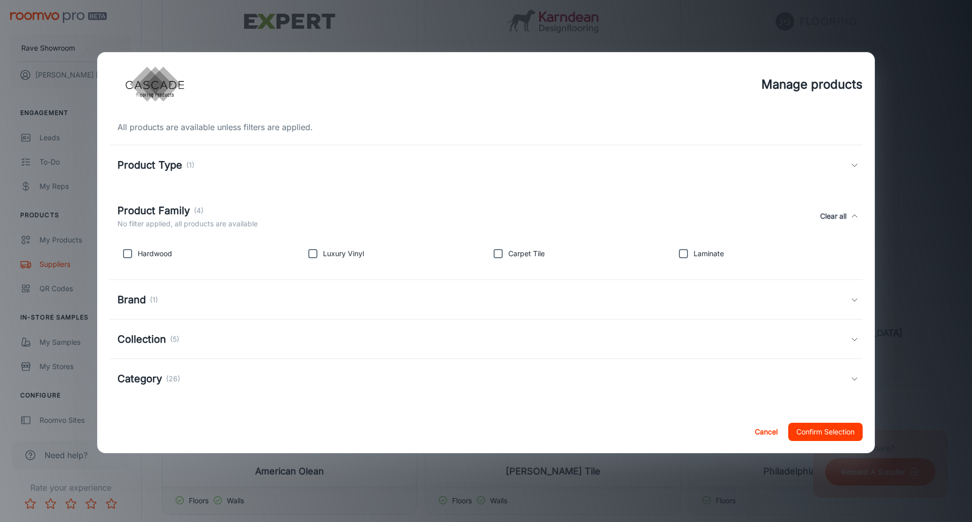
click at [139, 301] on h5 "Brand" at bounding box center [131, 299] width 28 height 15
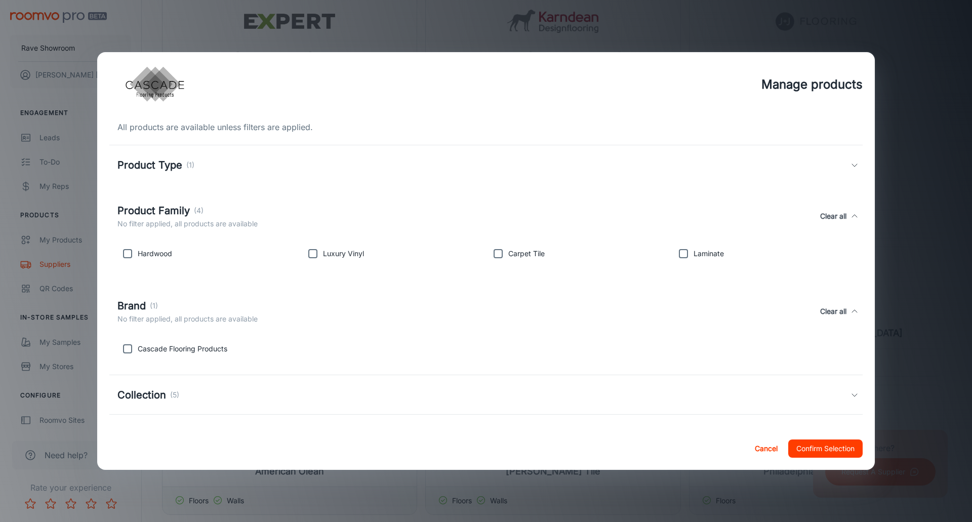
click at [149, 399] on h5 "Collection" at bounding box center [141, 394] width 49 height 15
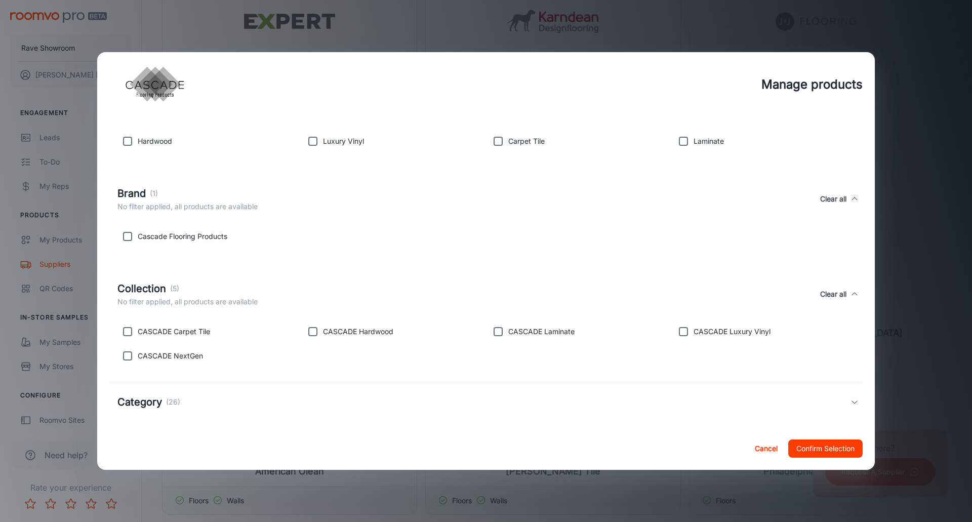
scroll to position [119, 0]
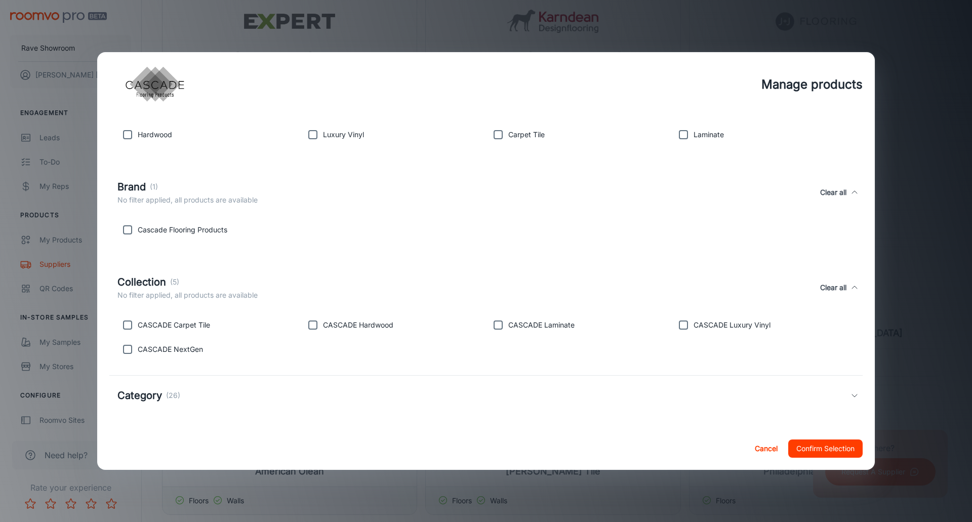
click at [149, 396] on h5 "Category" at bounding box center [139, 395] width 45 height 15
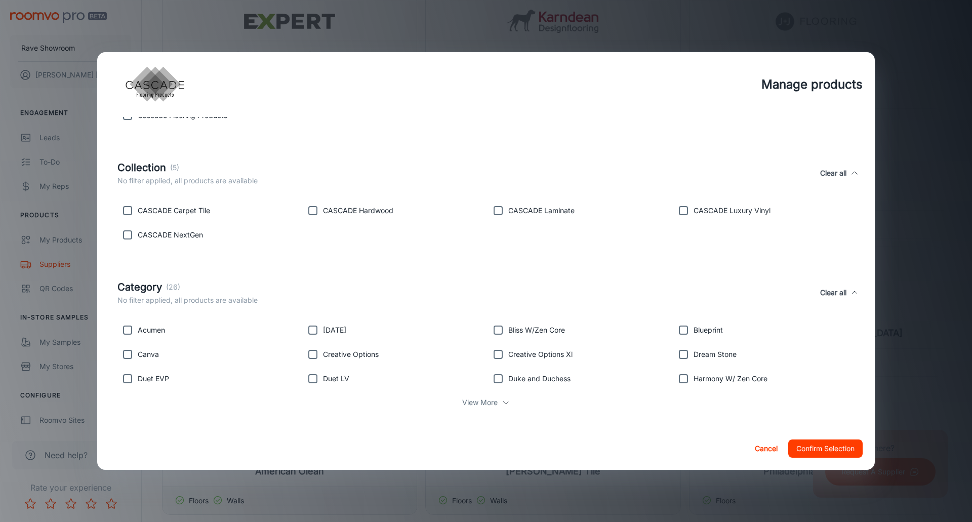
scroll to position [239, 0]
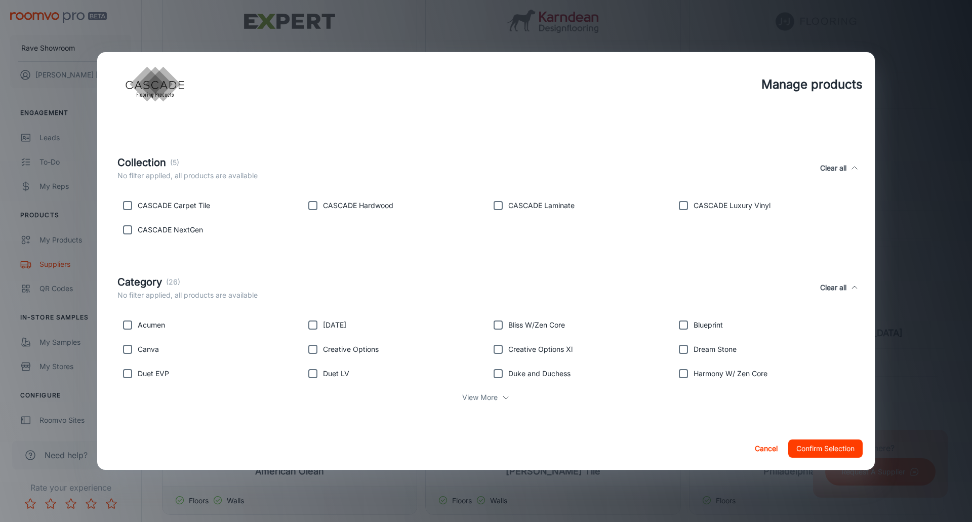
click at [502, 396] on icon at bounding box center [506, 397] width 8 height 8
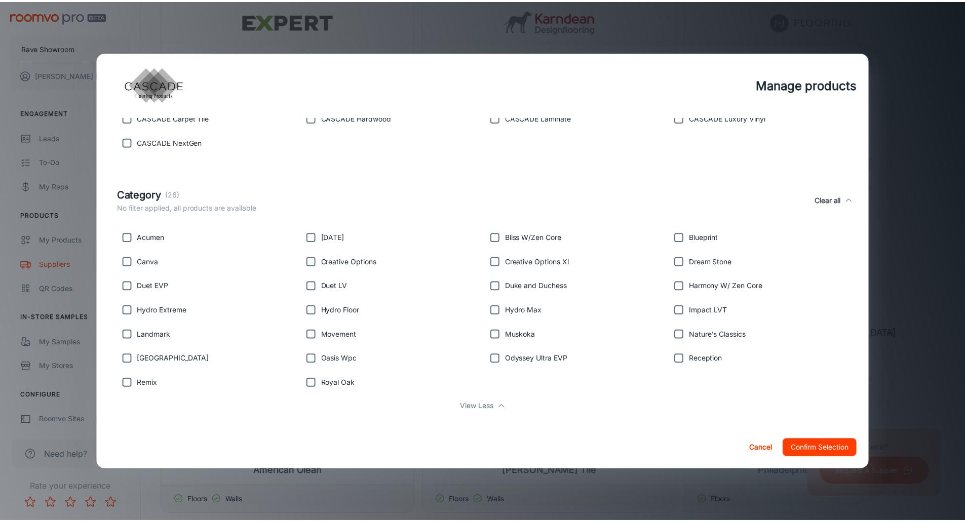
scroll to position [336, 0]
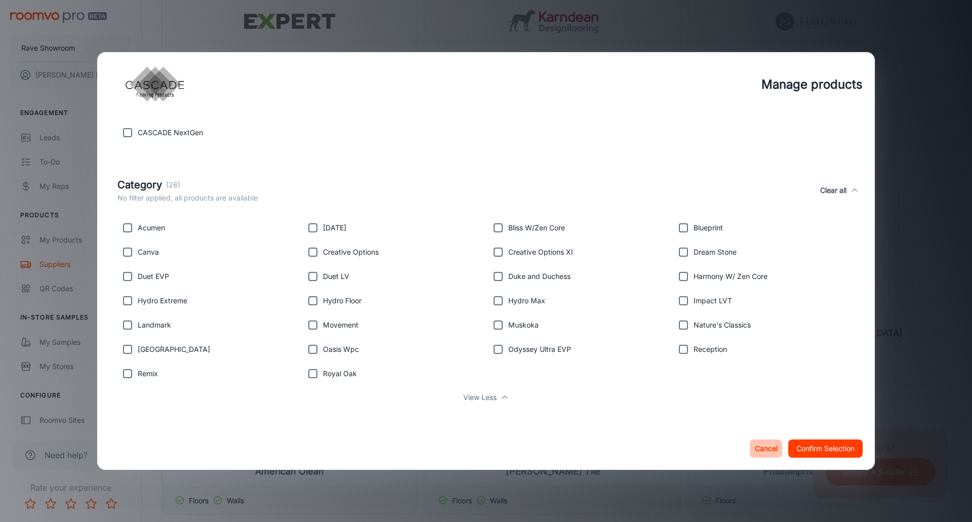
click at [765, 446] on button "Cancel" at bounding box center [766, 449] width 32 height 18
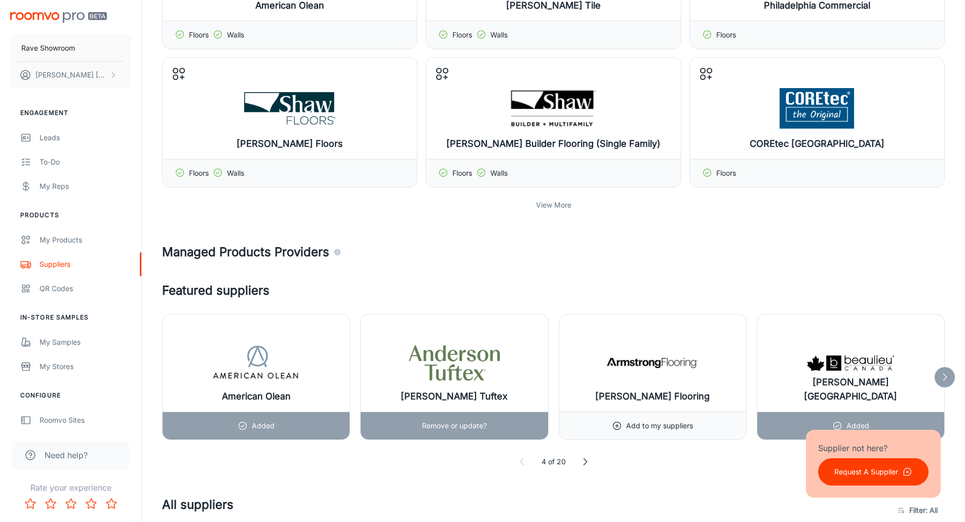
scroll to position [608, 0]
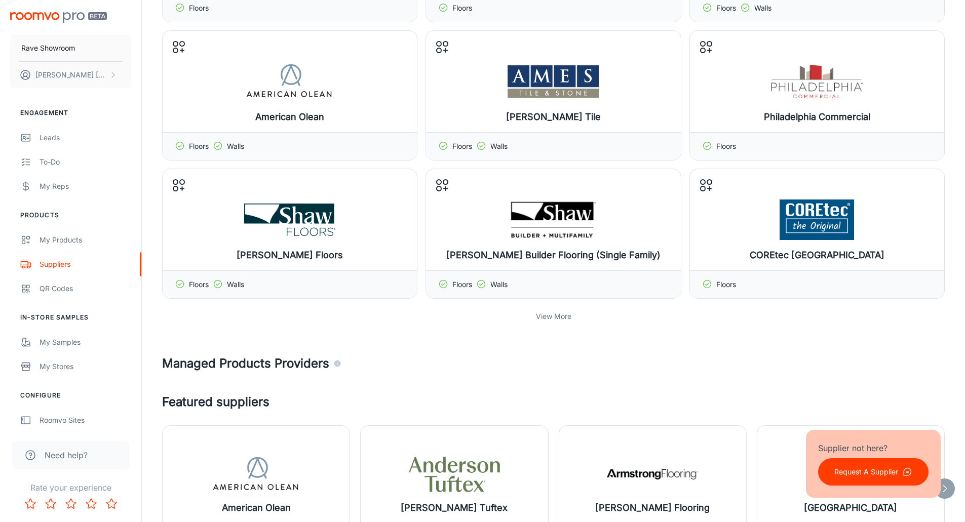
click at [555, 319] on p "View More" at bounding box center [553, 316] width 35 height 11
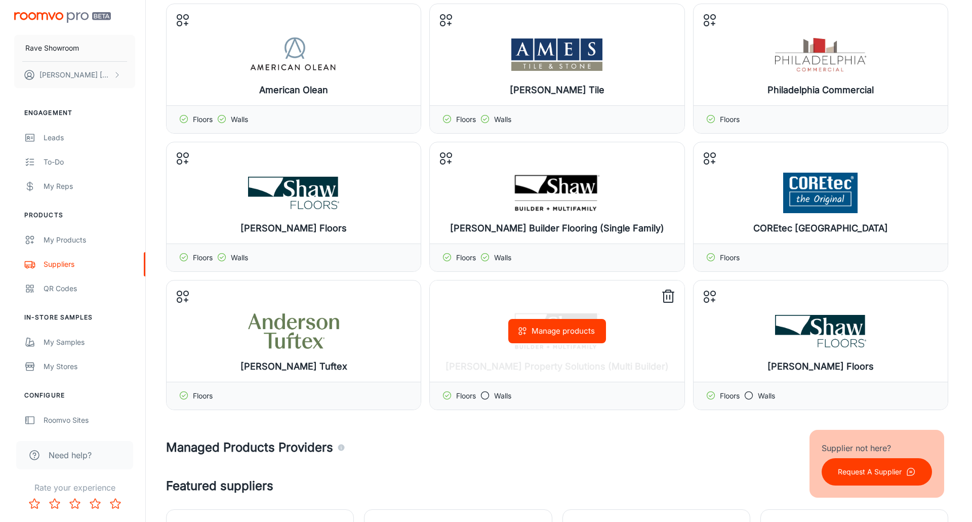
scroll to position [658, 0]
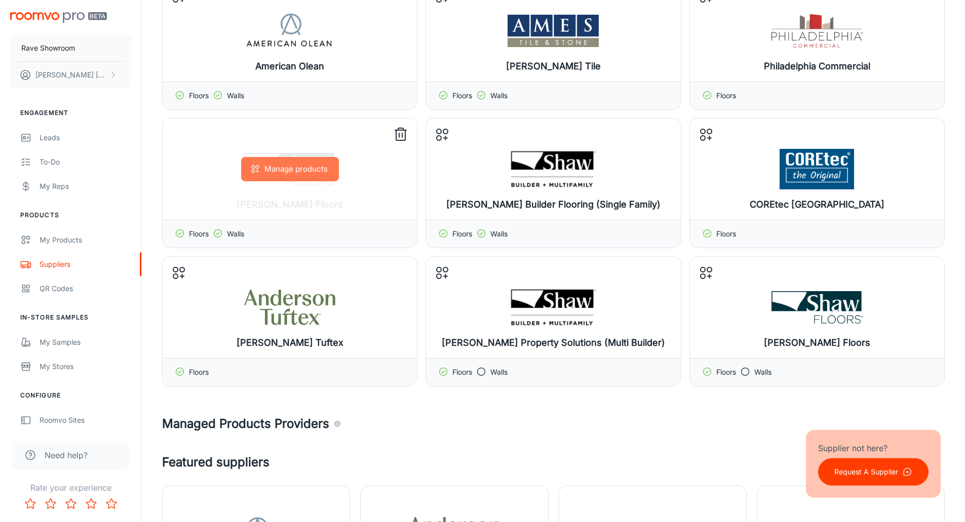
click at [290, 173] on button "Manage products" at bounding box center [290, 169] width 98 height 24
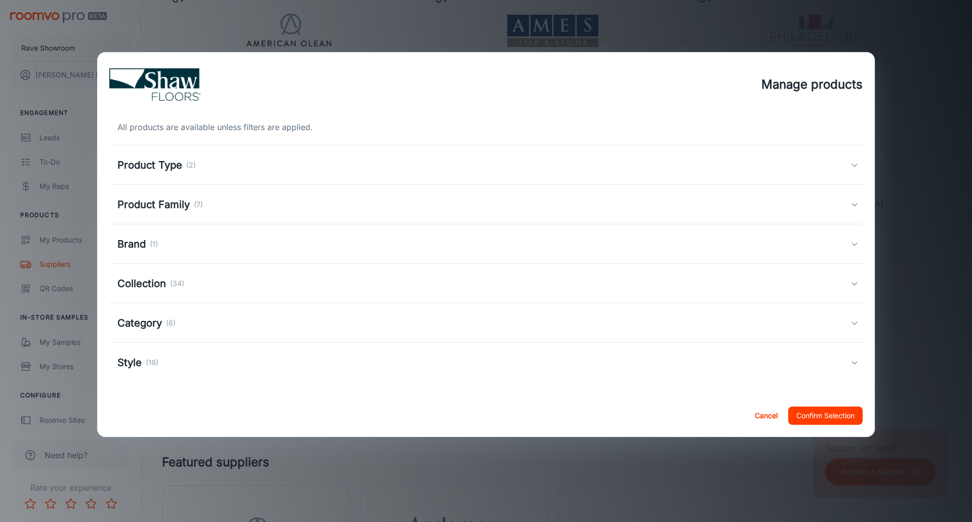
click at [153, 281] on h5 "Collection" at bounding box center [141, 283] width 49 height 15
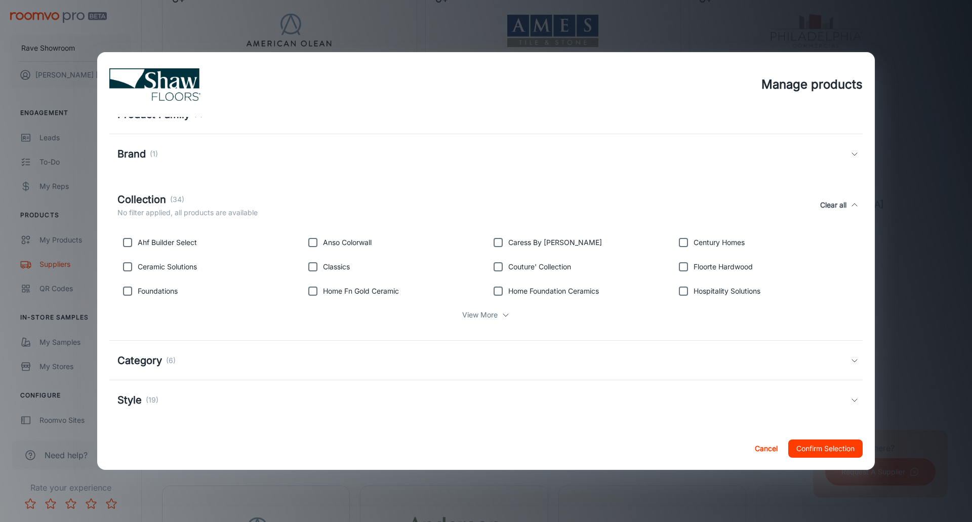
scroll to position [95, 0]
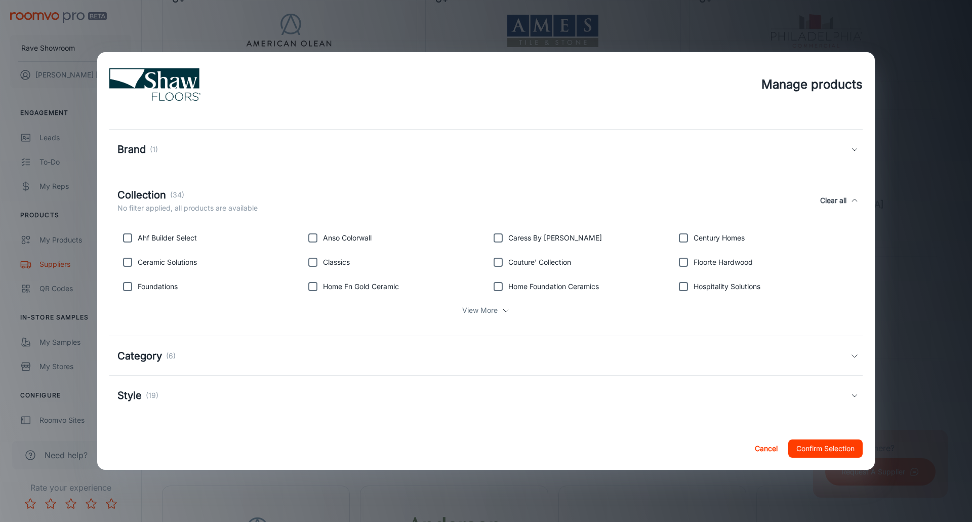
click at [497, 311] on div "View More" at bounding box center [485, 310] width 737 height 19
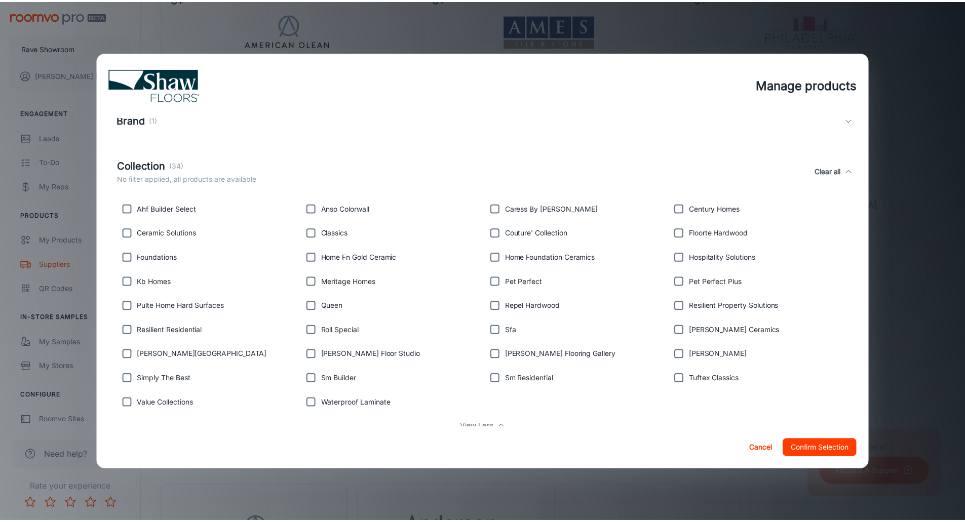
scroll to position [0, 0]
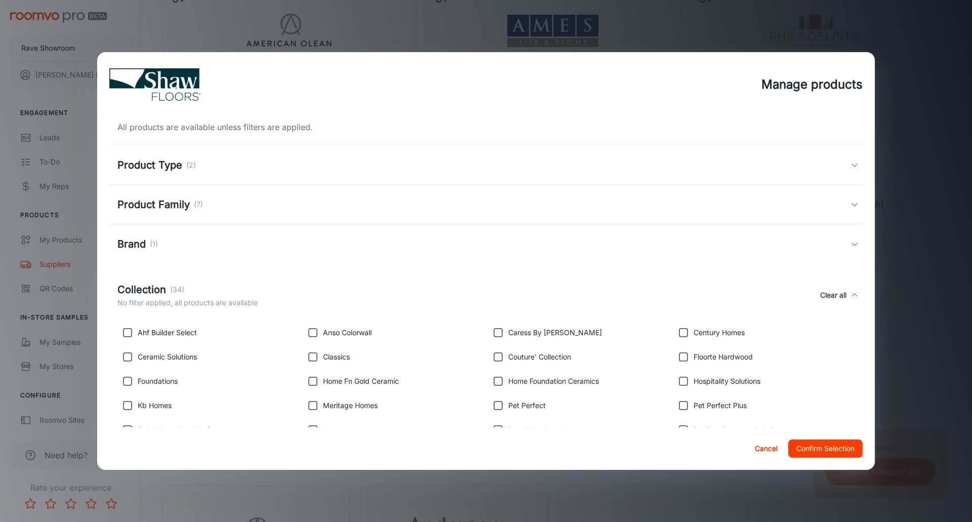
click at [772, 447] on button "Cancel" at bounding box center [766, 449] width 32 height 18
